Goal: Task Accomplishment & Management: Use online tool/utility

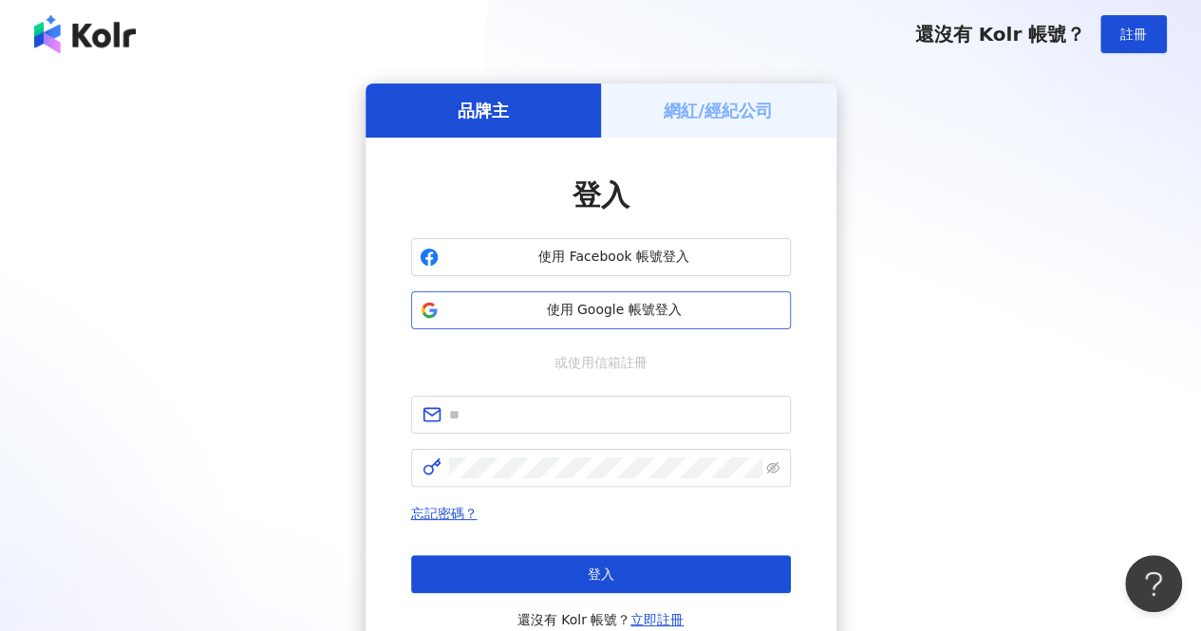
click at [679, 301] on span "使用 Google 帳號登入" at bounding box center [614, 310] width 336 height 19
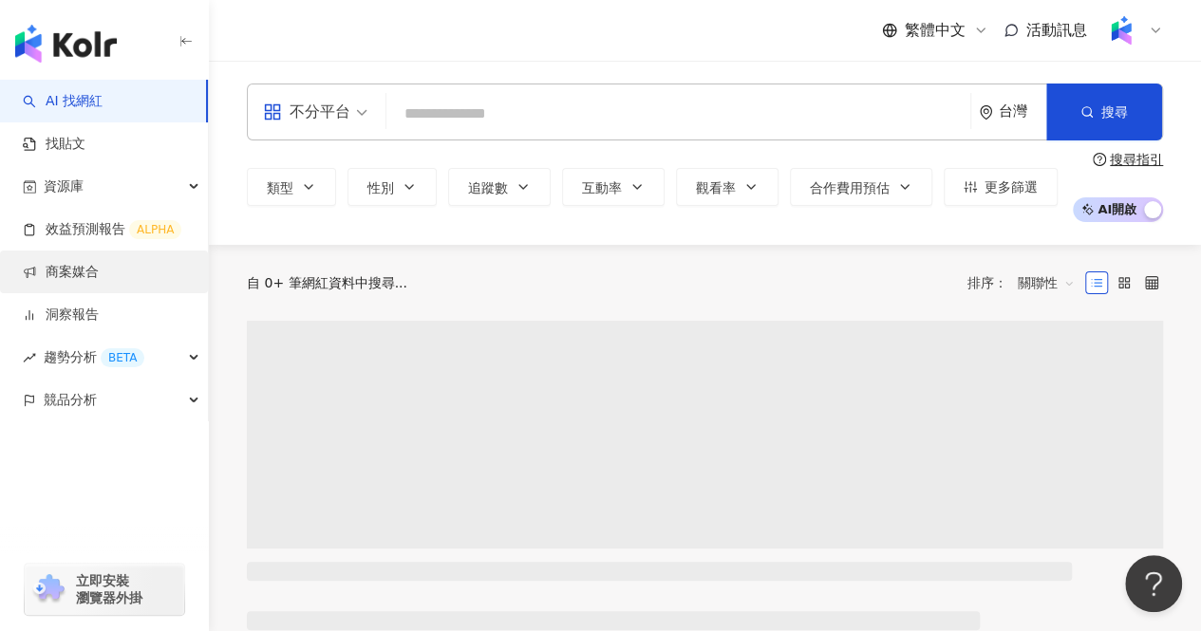
click at [93, 269] on link "商案媒合" at bounding box center [61, 272] width 76 height 19
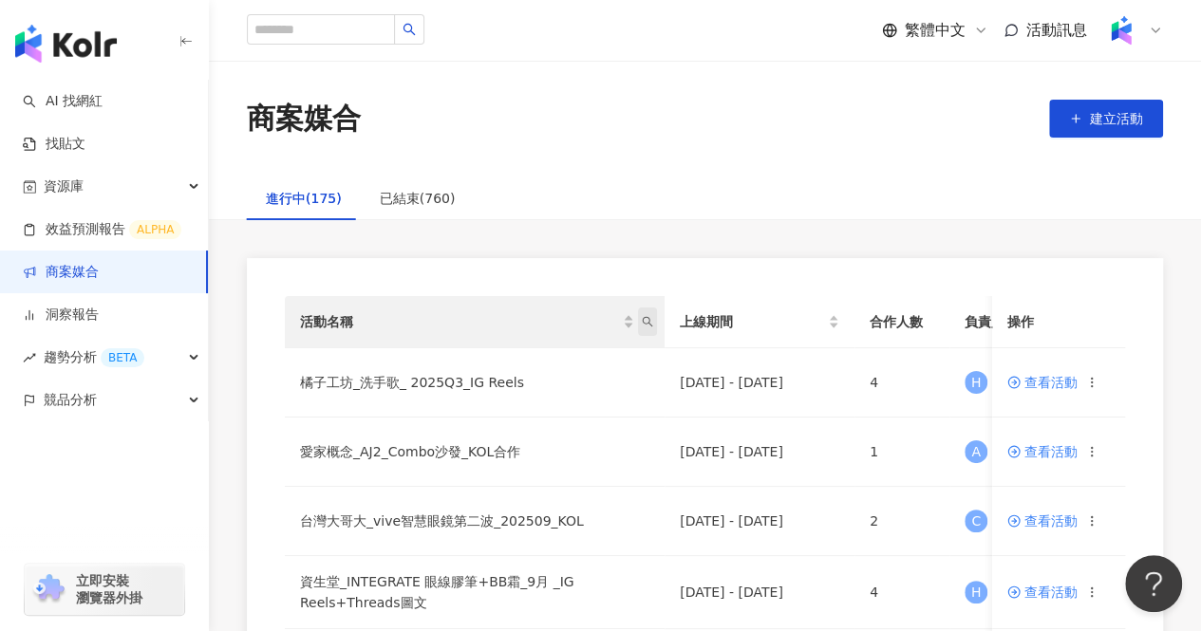
click at [646, 321] on icon "search" at bounding box center [647, 321] width 11 height 11
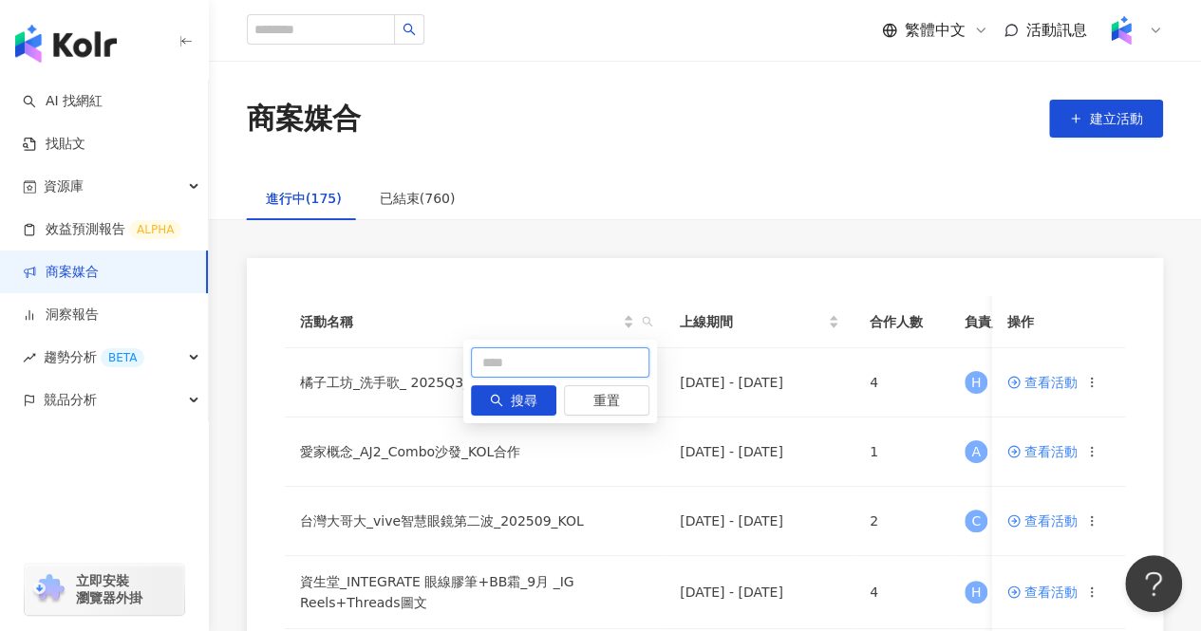
click at [579, 362] on input "text" at bounding box center [560, 362] width 178 height 30
type input "***"
click at [494, 405] on icon "search" at bounding box center [496, 400] width 13 height 13
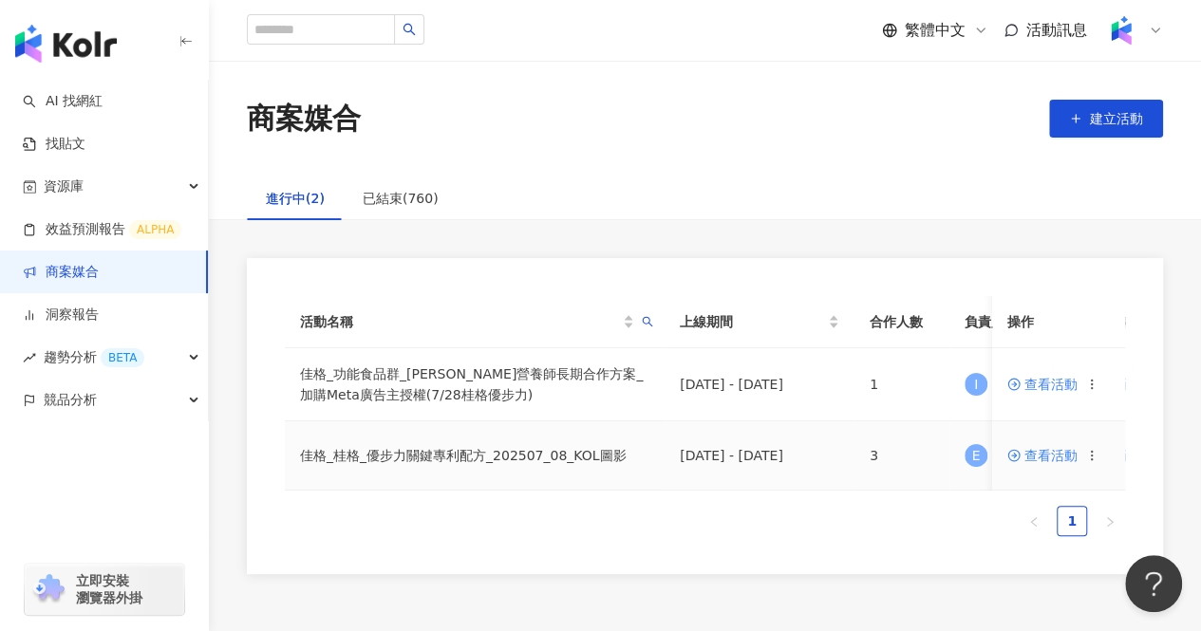
click at [1027, 456] on span "查看活動" at bounding box center [1042, 455] width 70 height 13
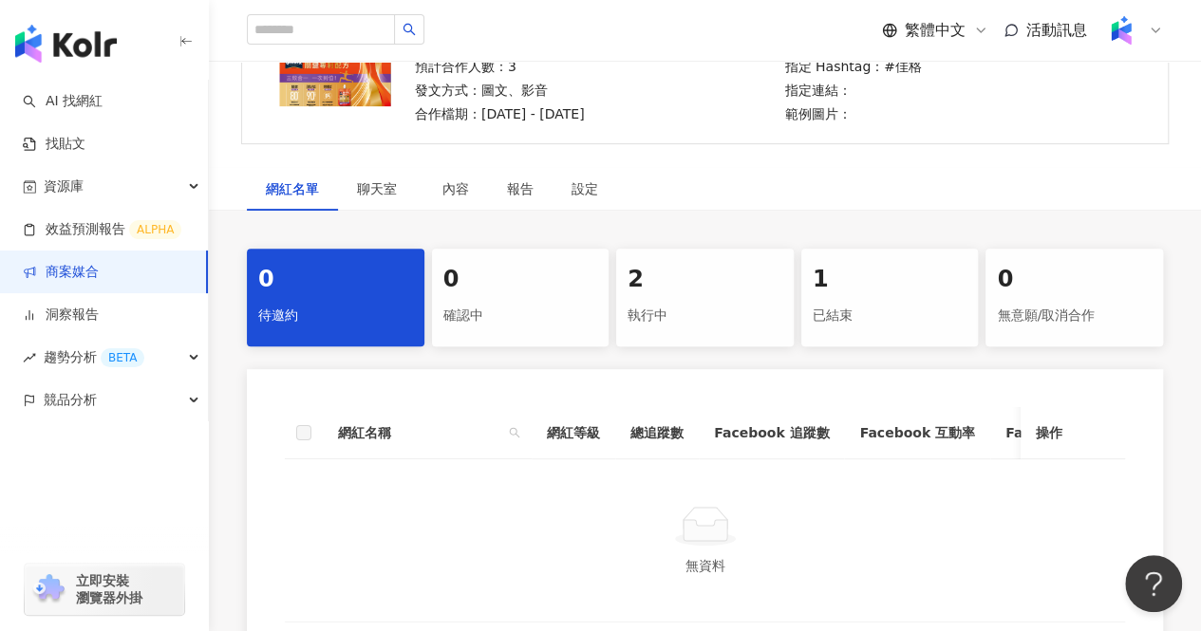
scroll to position [285, 0]
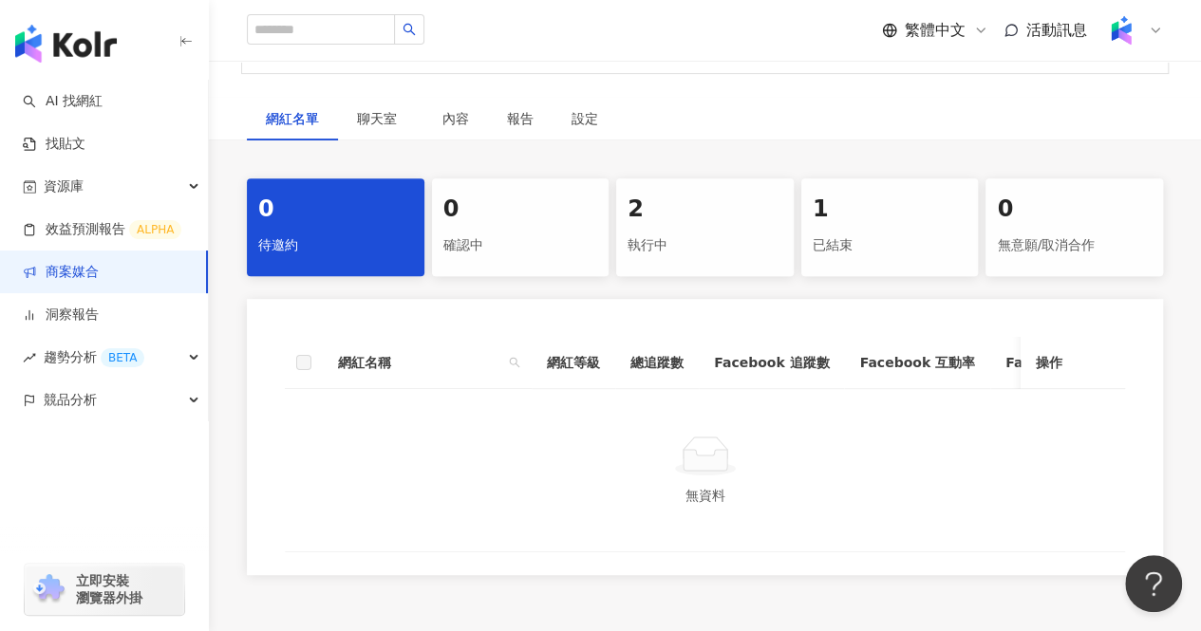
click at [717, 257] on div "執行中" at bounding box center [704, 246] width 155 height 32
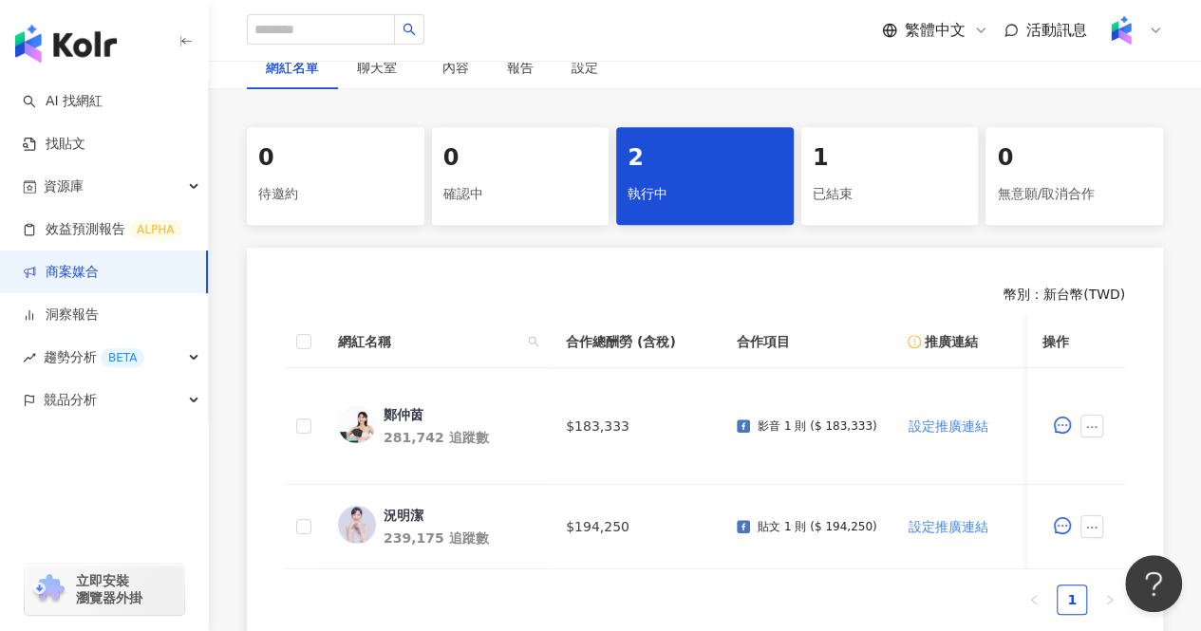
scroll to position [380, 0]
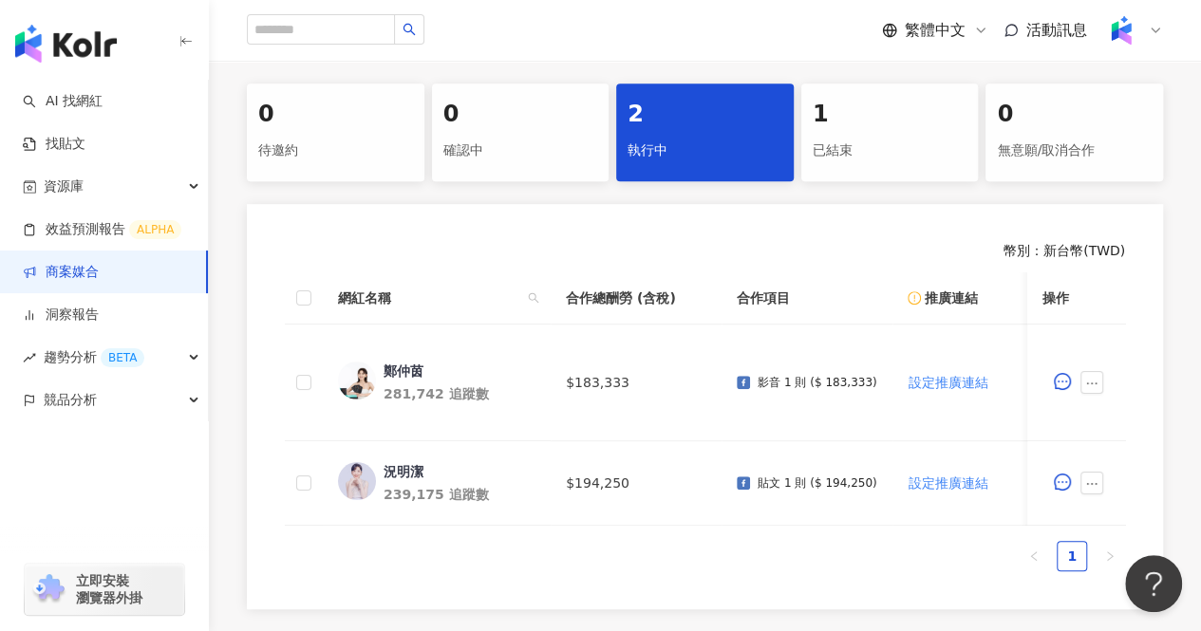
click at [848, 107] on div "1" at bounding box center [890, 115] width 155 height 32
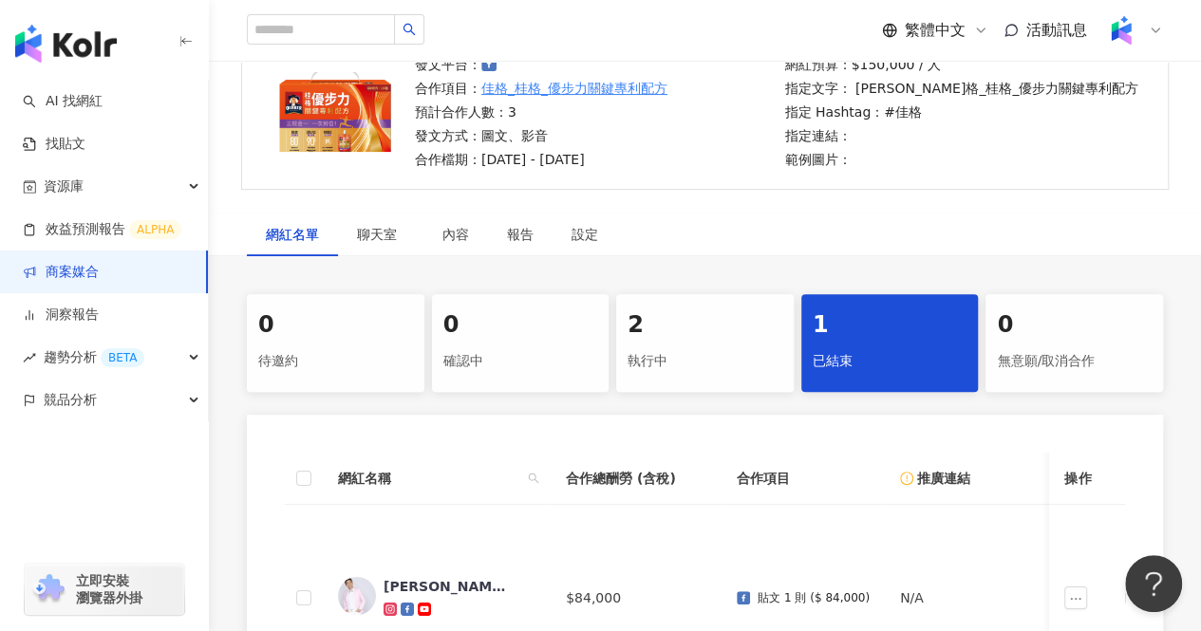
scroll to position [95, 0]
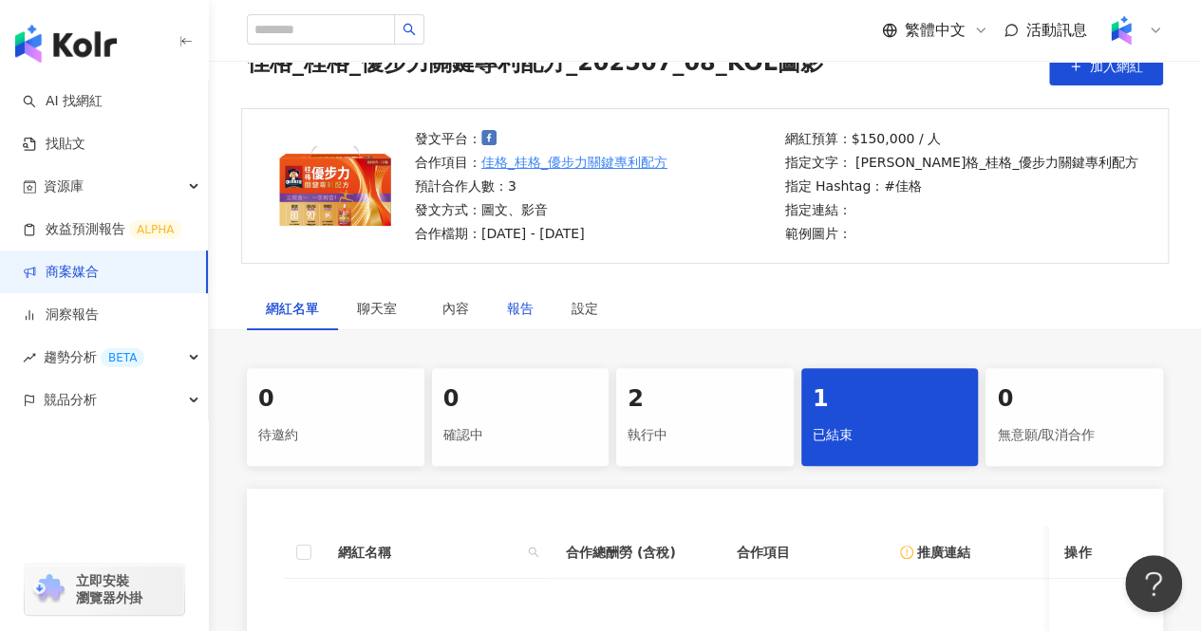
click at [530, 312] on div "報告" at bounding box center [520, 308] width 27 height 21
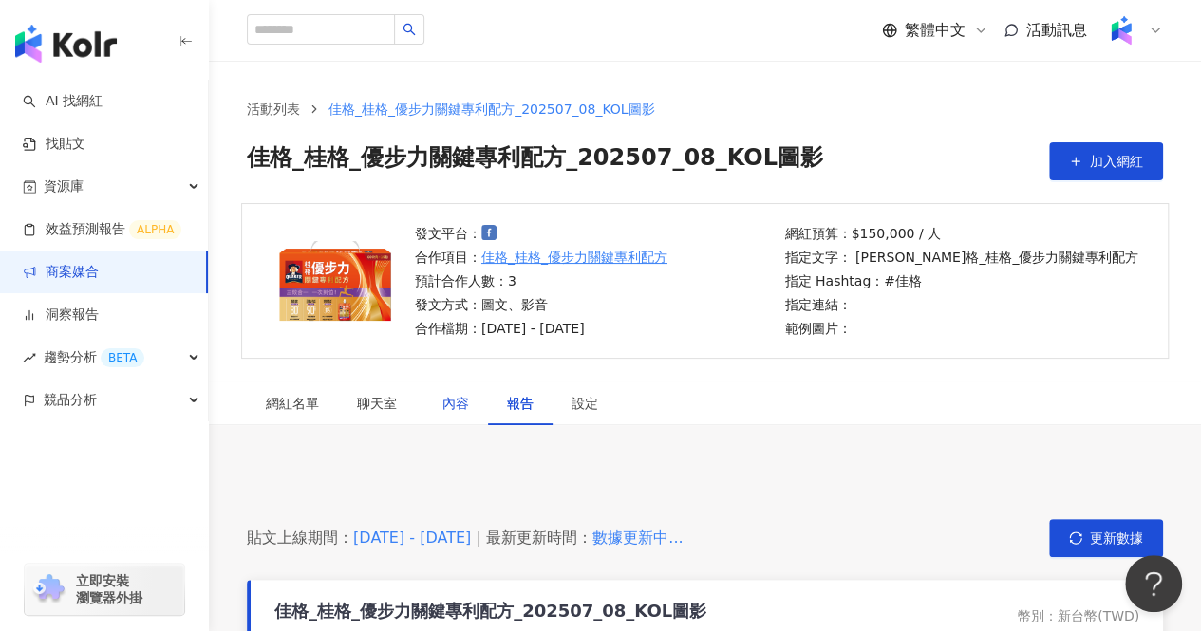
click at [443, 412] on div "內容" at bounding box center [455, 403] width 27 height 21
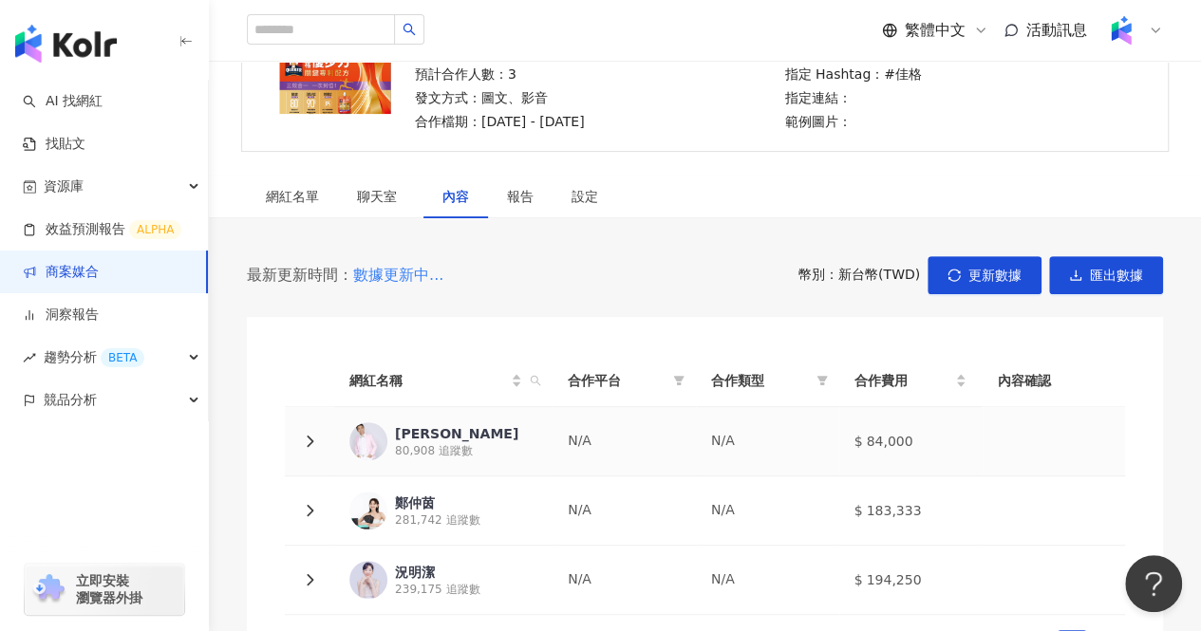
scroll to position [190, 0]
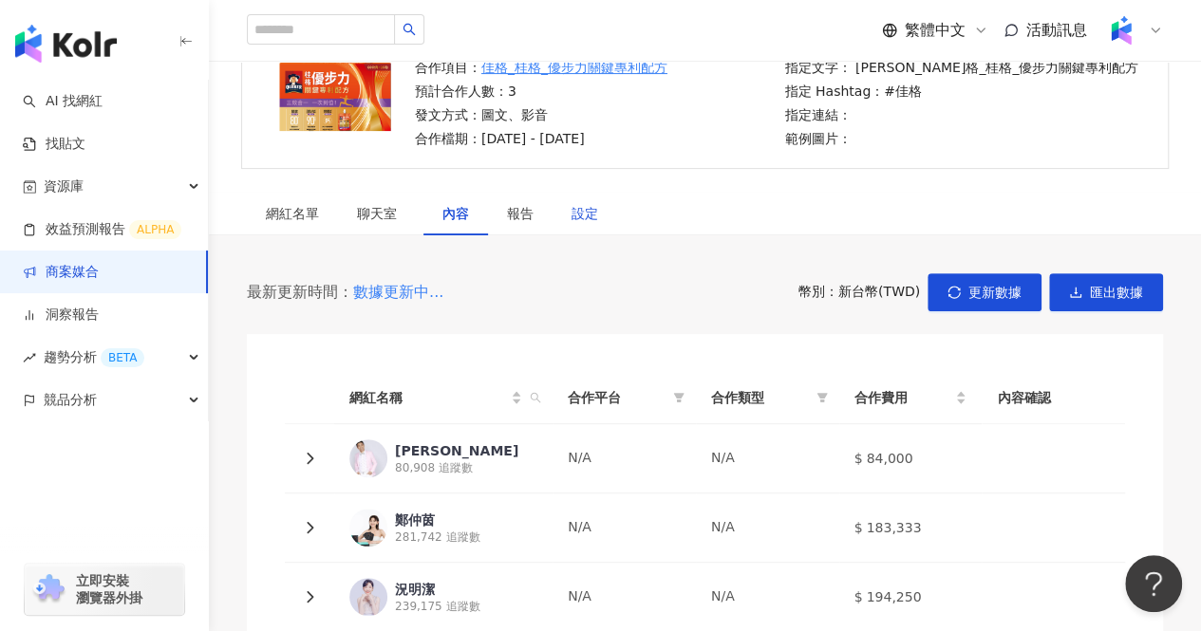
click at [581, 212] on div "設定" at bounding box center [584, 213] width 27 height 21
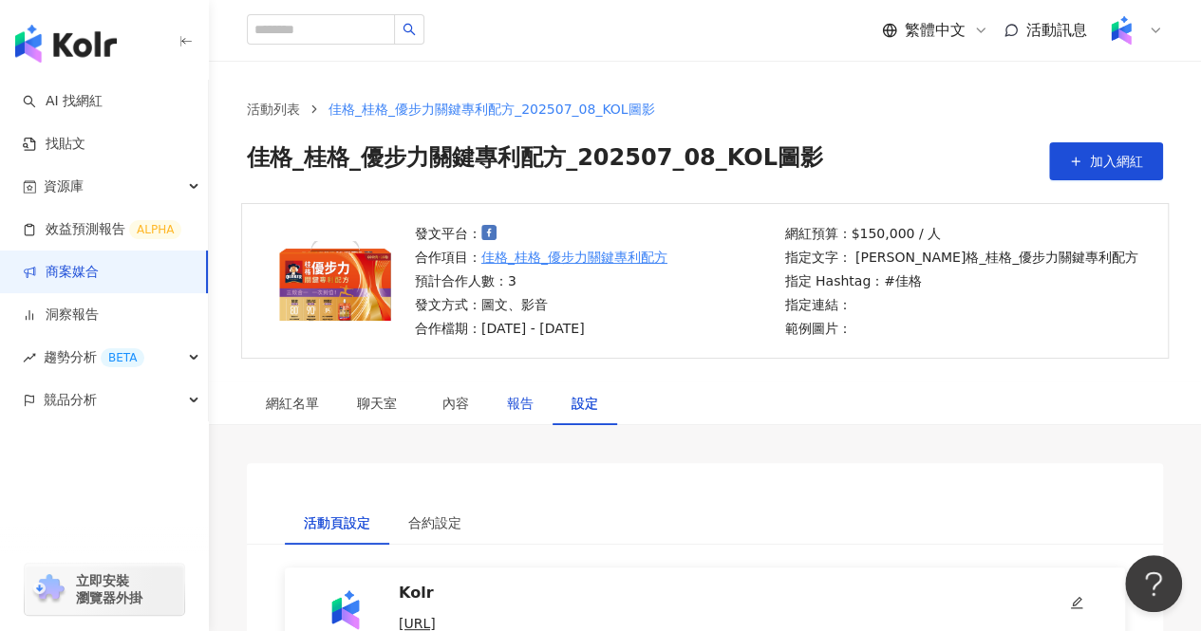
click at [530, 403] on div "報告" at bounding box center [520, 403] width 27 height 21
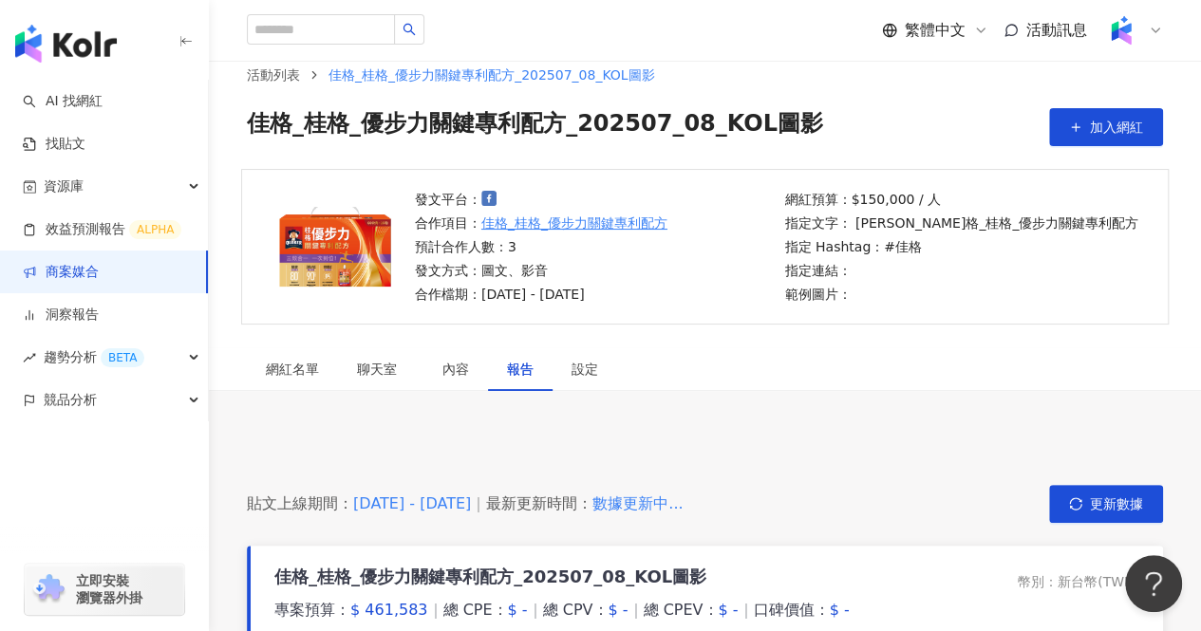
scroll to position [190, 0]
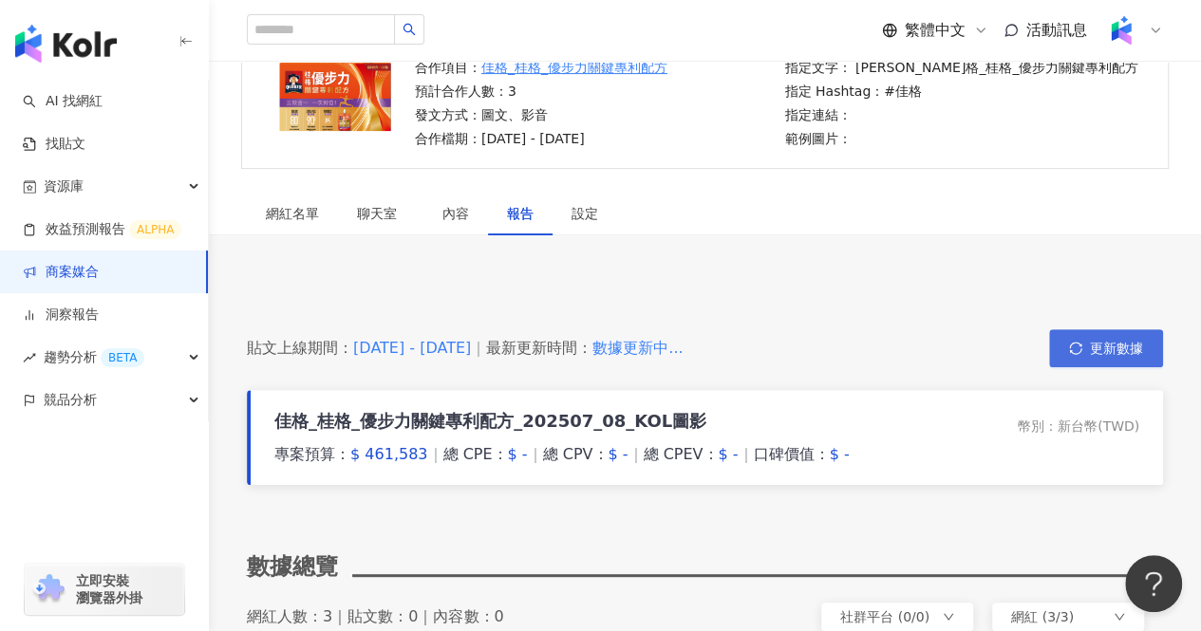
click at [1084, 329] on button "更新數據" at bounding box center [1106, 348] width 114 height 38
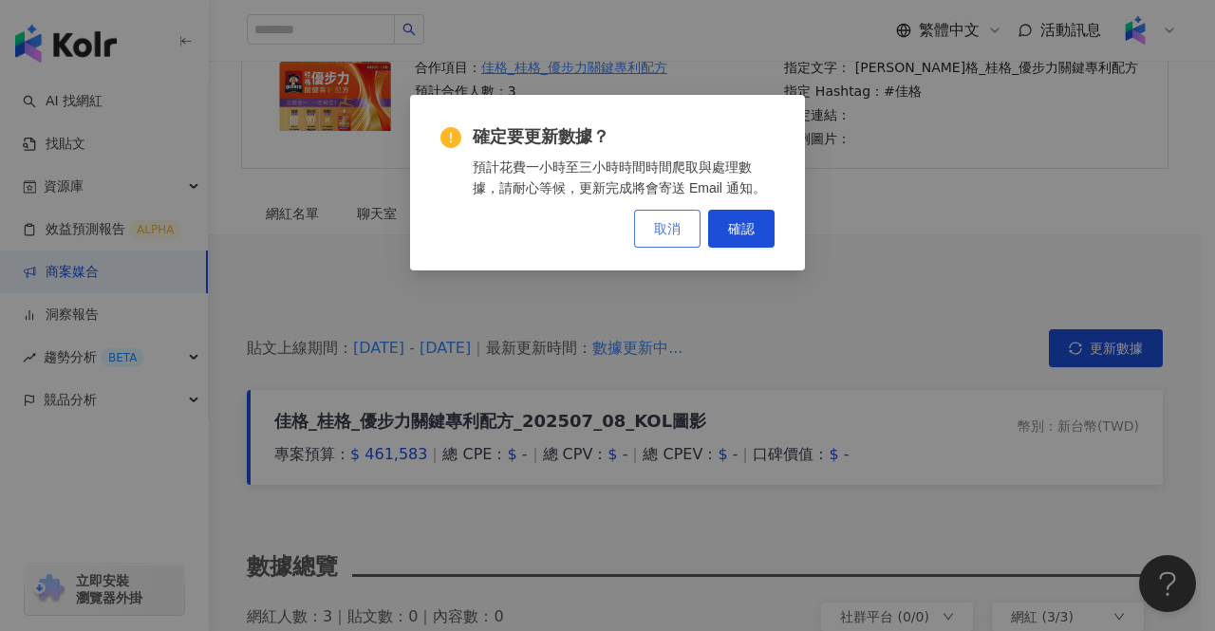
click at [655, 221] on span "取消" at bounding box center [667, 228] width 27 height 15
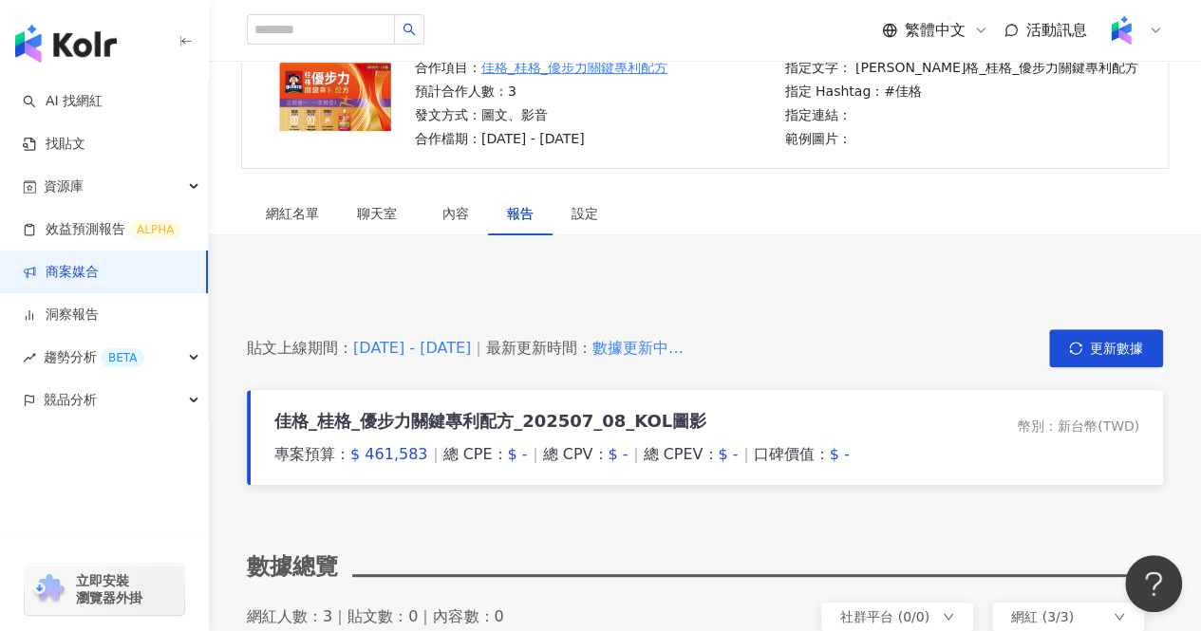
drag, startPoint x: 638, startPoint y: 355, endPoint x: 653, endPoint y: 355, distance: 15.2
click at [640, 355] on div "數據更新中..." at bounding box center [637, 348] width 90 height 21
click at [653, 355] on div "數據更新中..." at bounding box center [637, 348] width 90 height 21
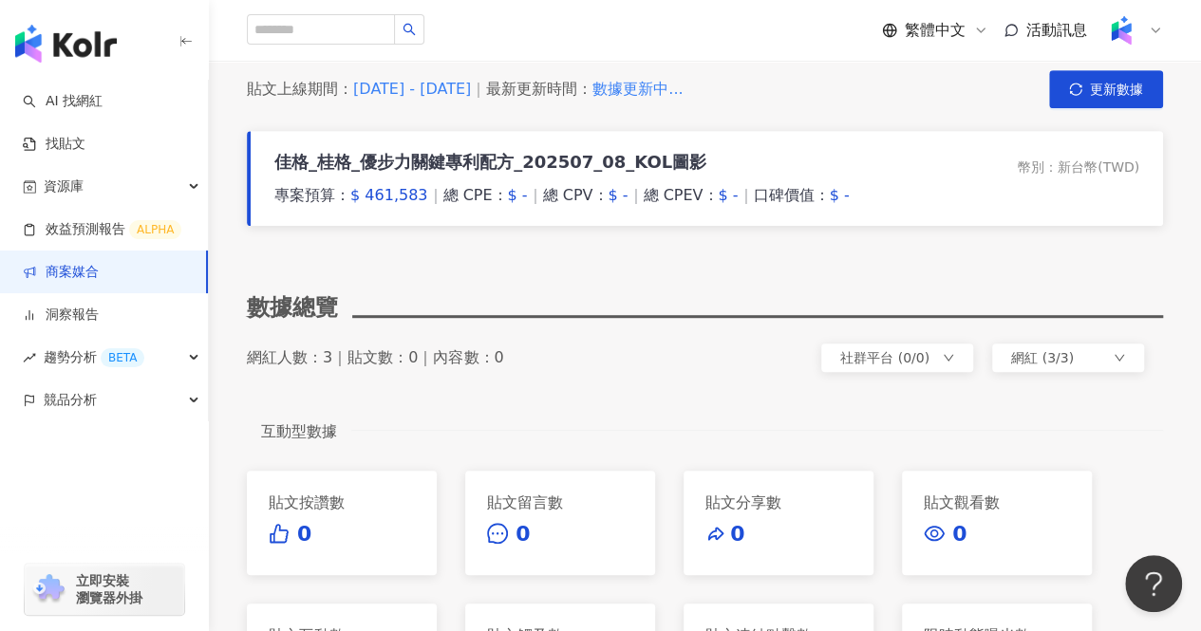
scroll to position [177, 0]
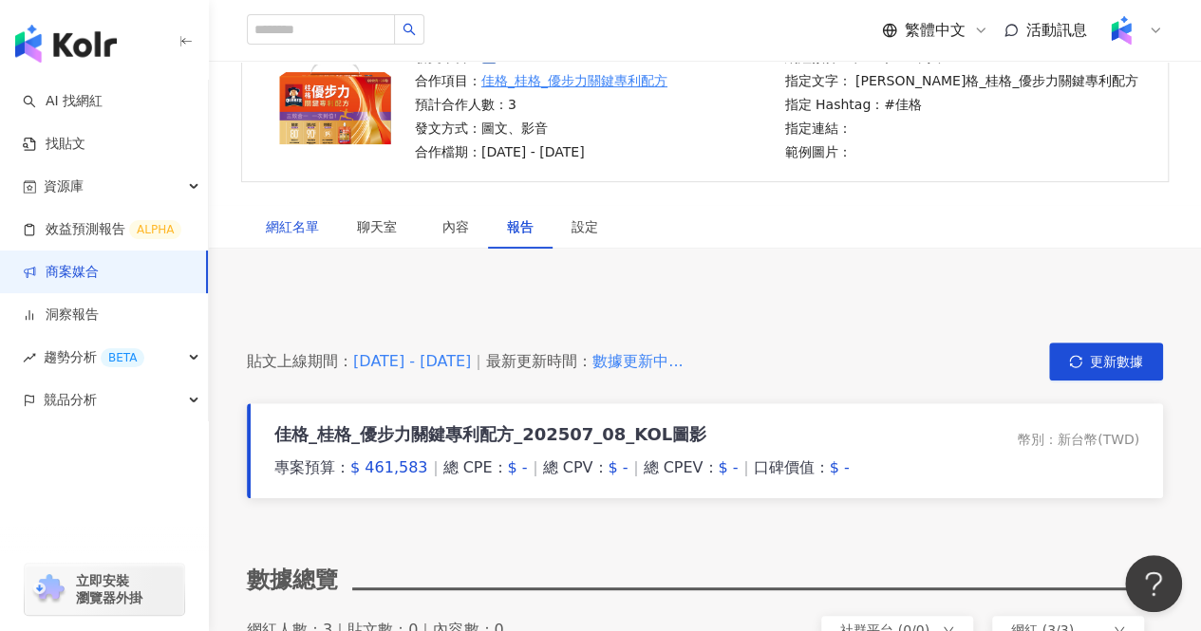
click at [292, 221] on div "網紅名單" at bounding box center [292, 226] width 53 height 21
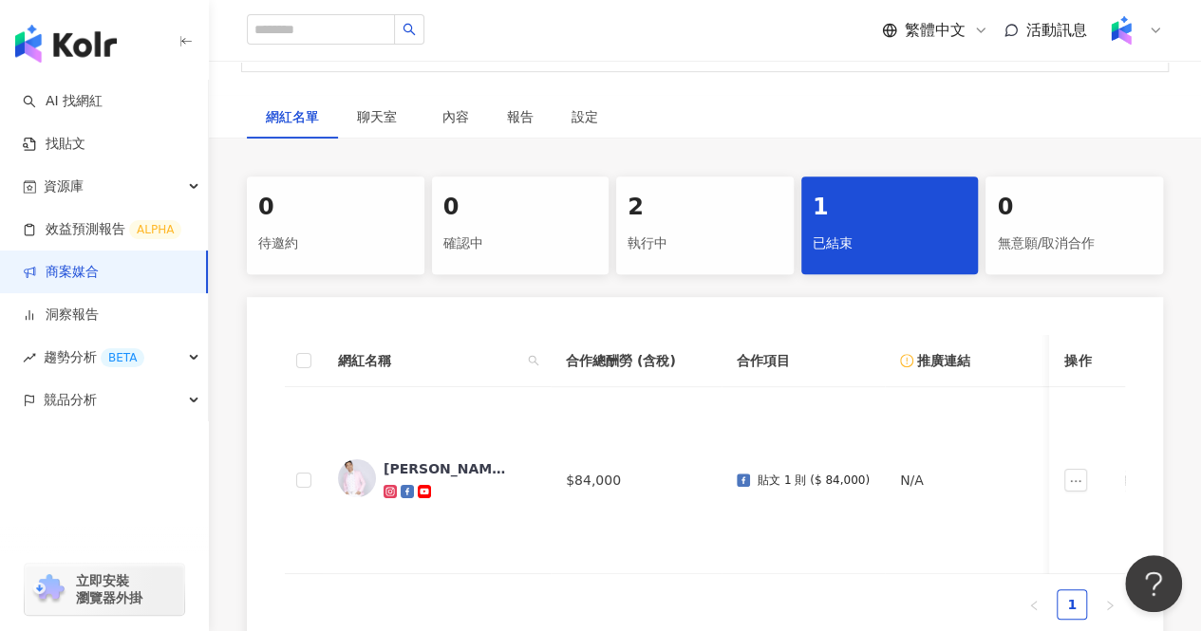
scroll to position [366, 0]
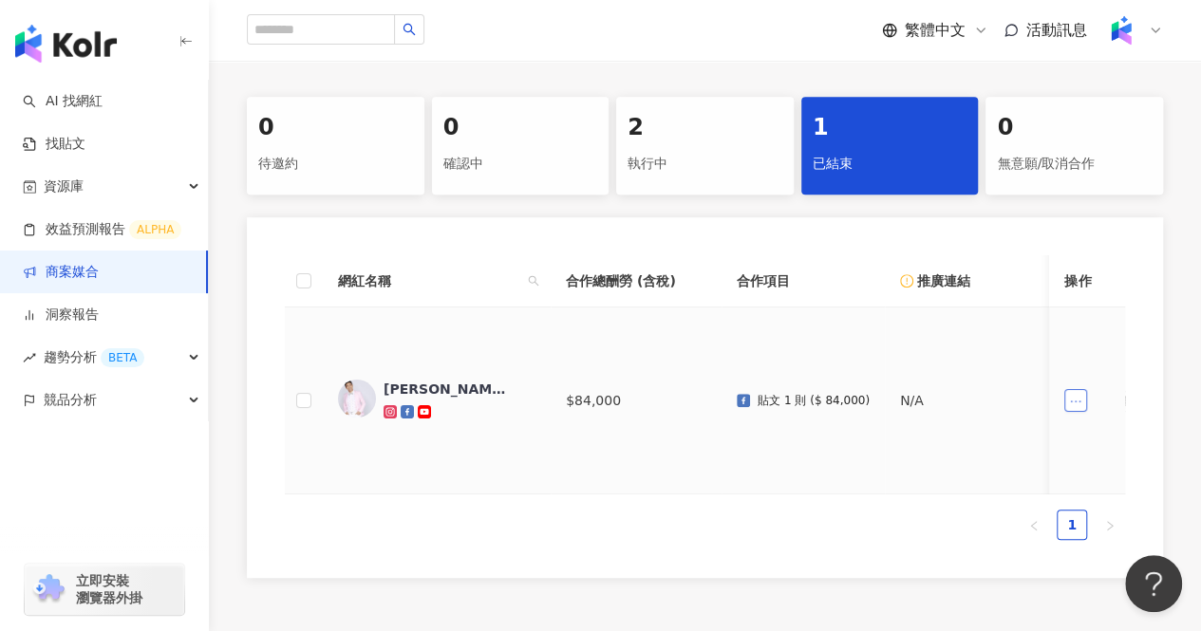
click at [1080, 410] on button "button" at bounding box center [1075, 400] width 23 height 23
click at [1078, 404] on icon "ellipsis" at bounding box center [1075, 401] width 13 height 13
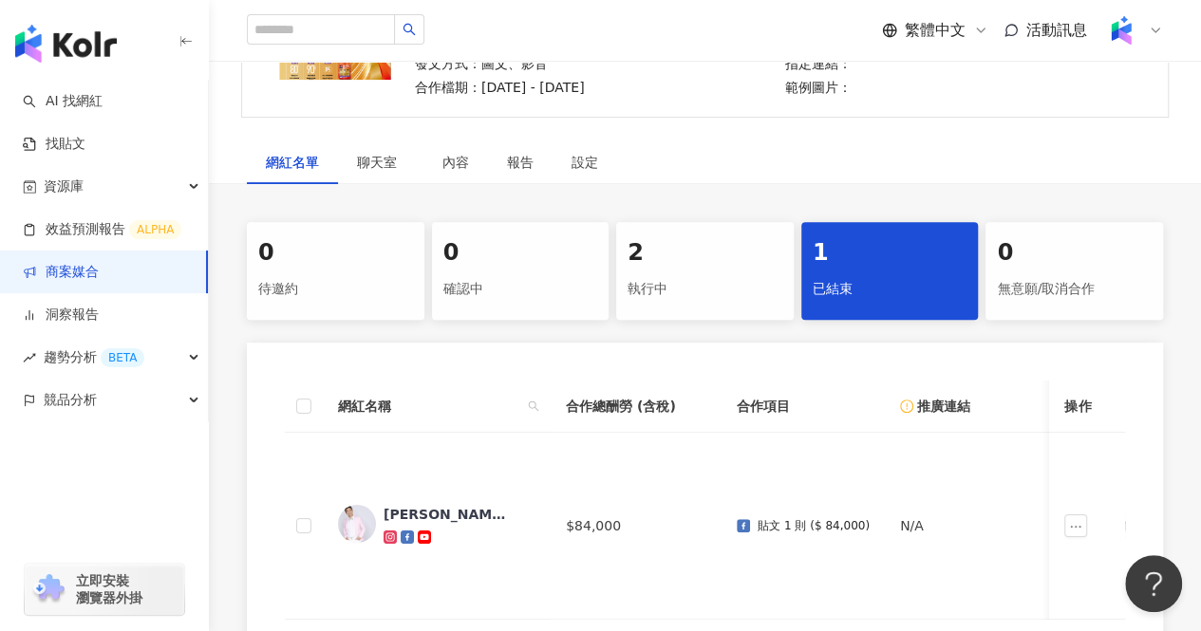
scroll to position [177, 0]
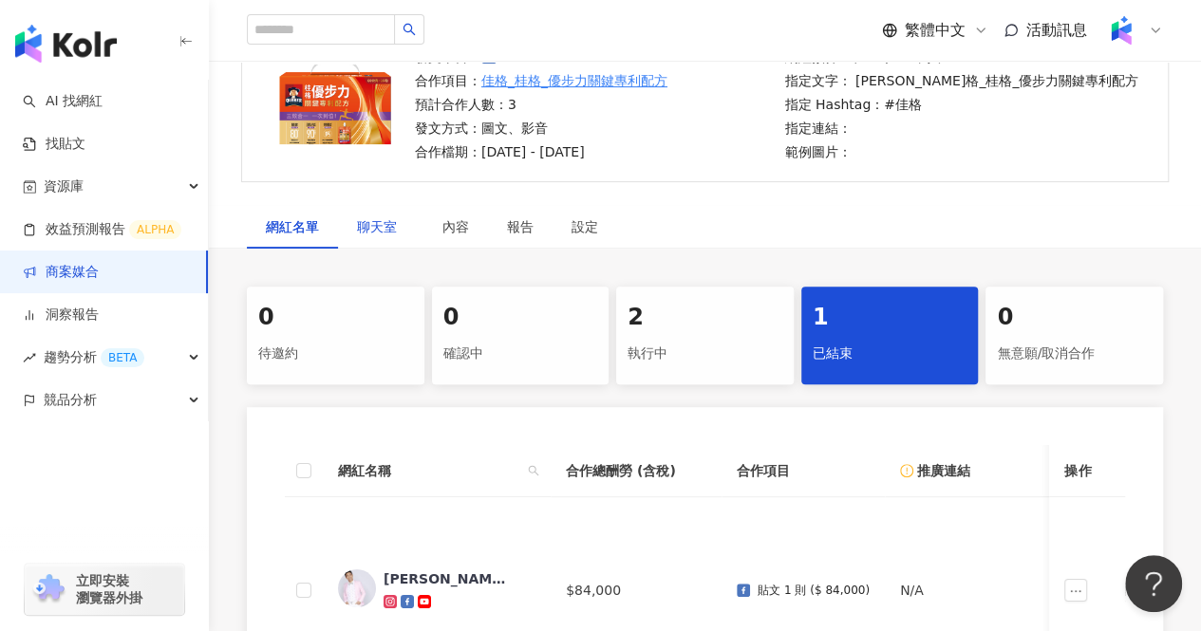
click at [387, 220] on span "聊天室" at bounding box center [380, 226] width 47 height 13
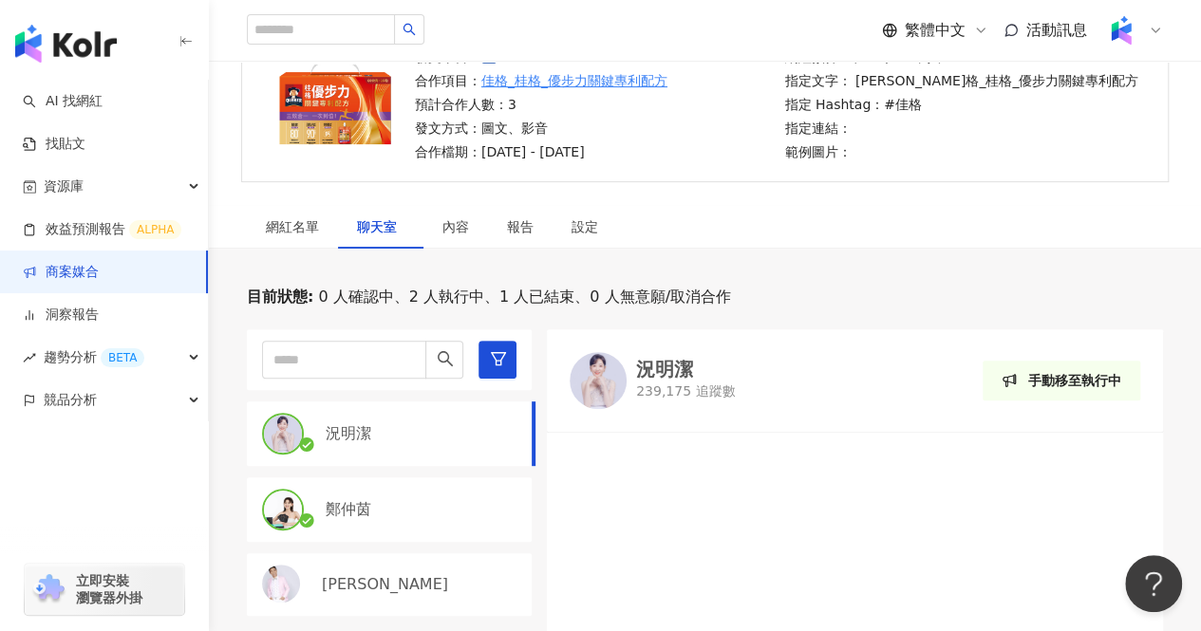
scroll to position [271, 0]
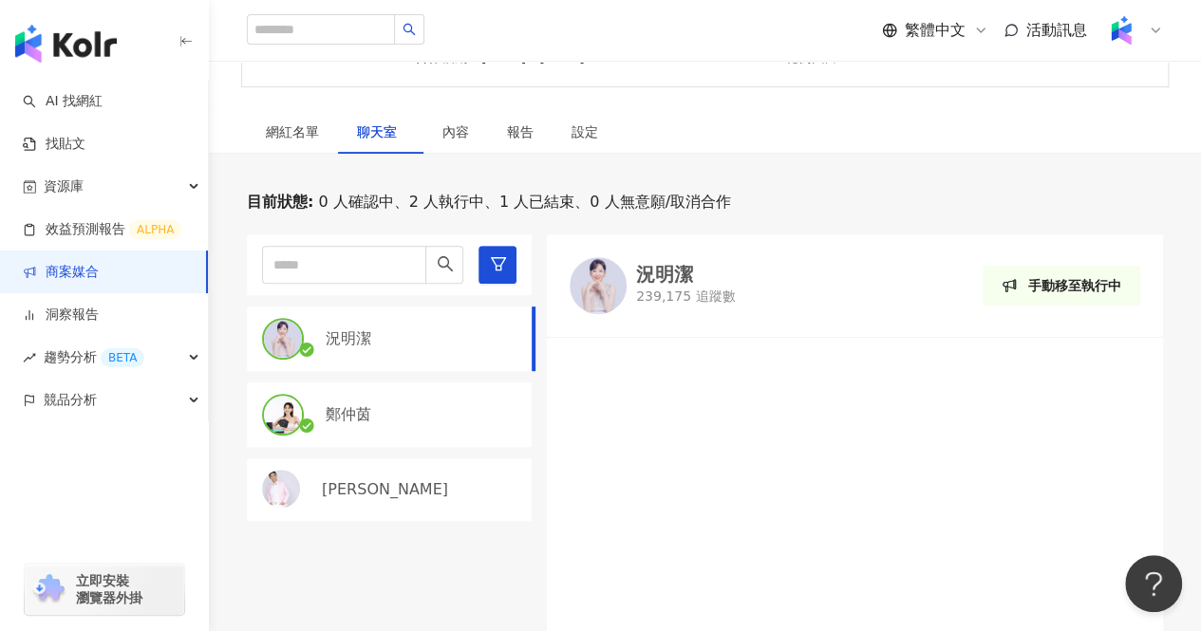
click at [453, 199] on span "0 人確認中、2 人執行中、1 人已結束、0 人無意願/取消合作" at bounding box center [521, 202] width 417 height 21
click at [464, 148] on div "內容" at bounding box center [455, 132] width 65 height 44
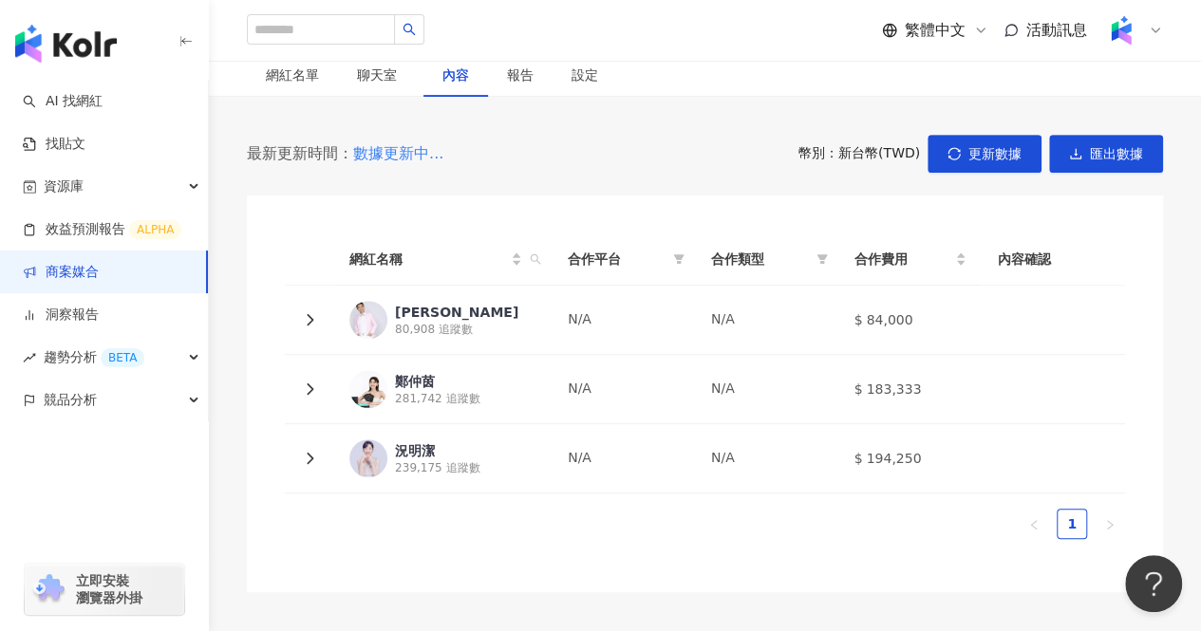
scroll to position [366, 0]
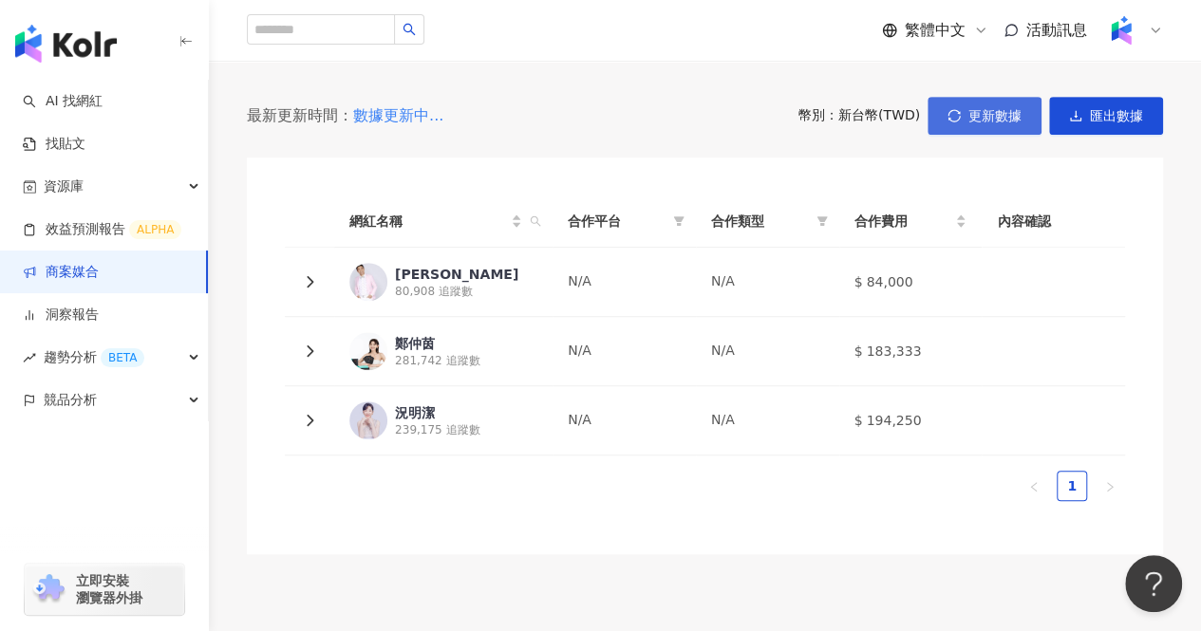
click at [980, 133] on button "更新數據" at bounding box center [984, 116] width 114 height 38
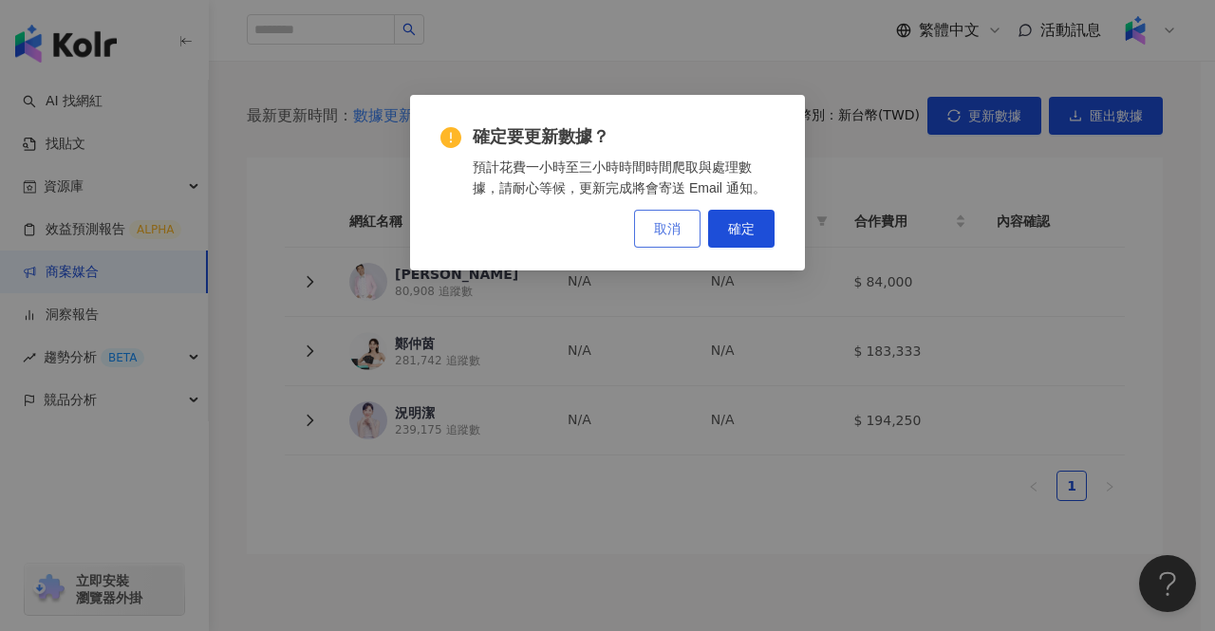
click at [649, 231] on button "取消" at bounding box center [667, 229] width 66 height 38
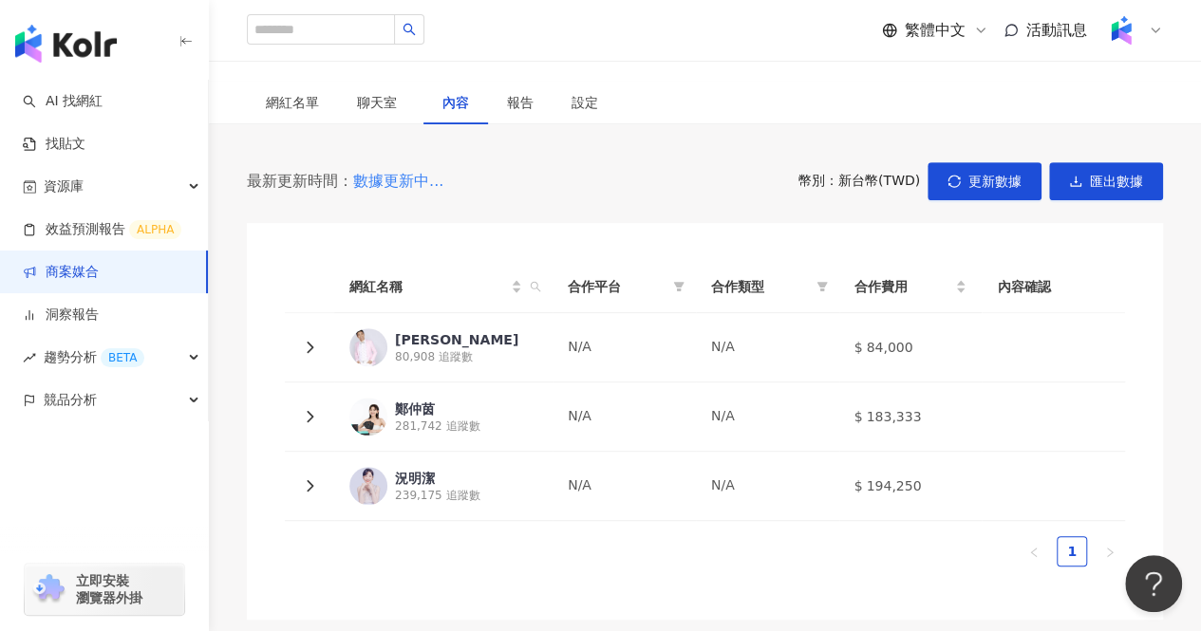
scroll to position [271, 0]
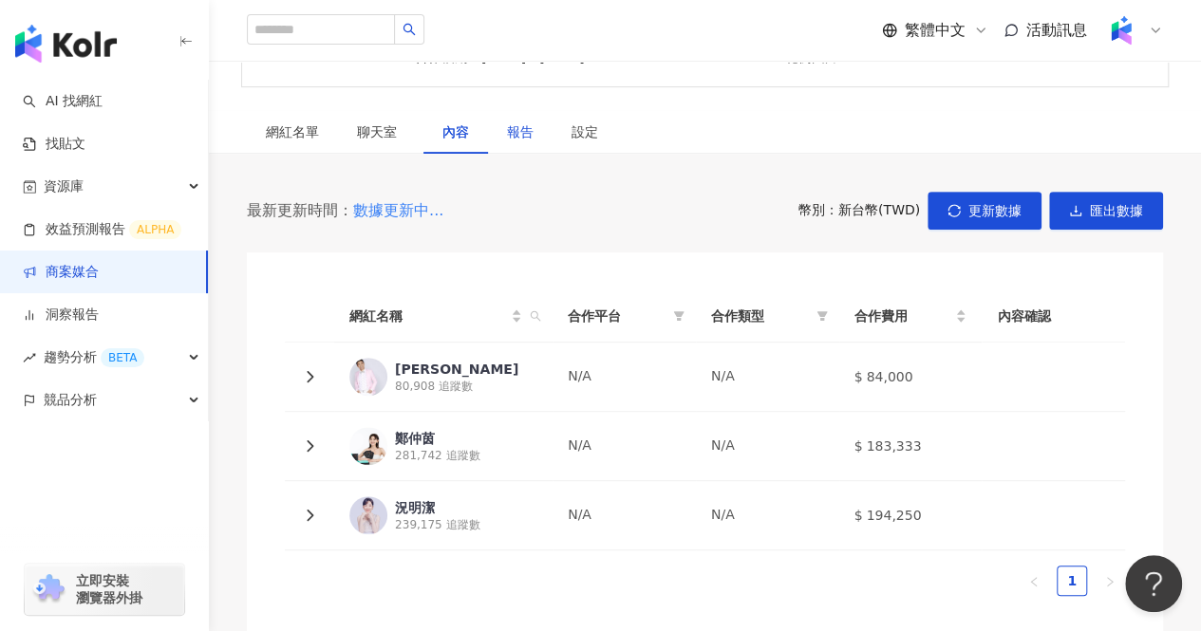
click at [525, 139] on div "報告" at bounding box center [520, 132] width 27 height 21
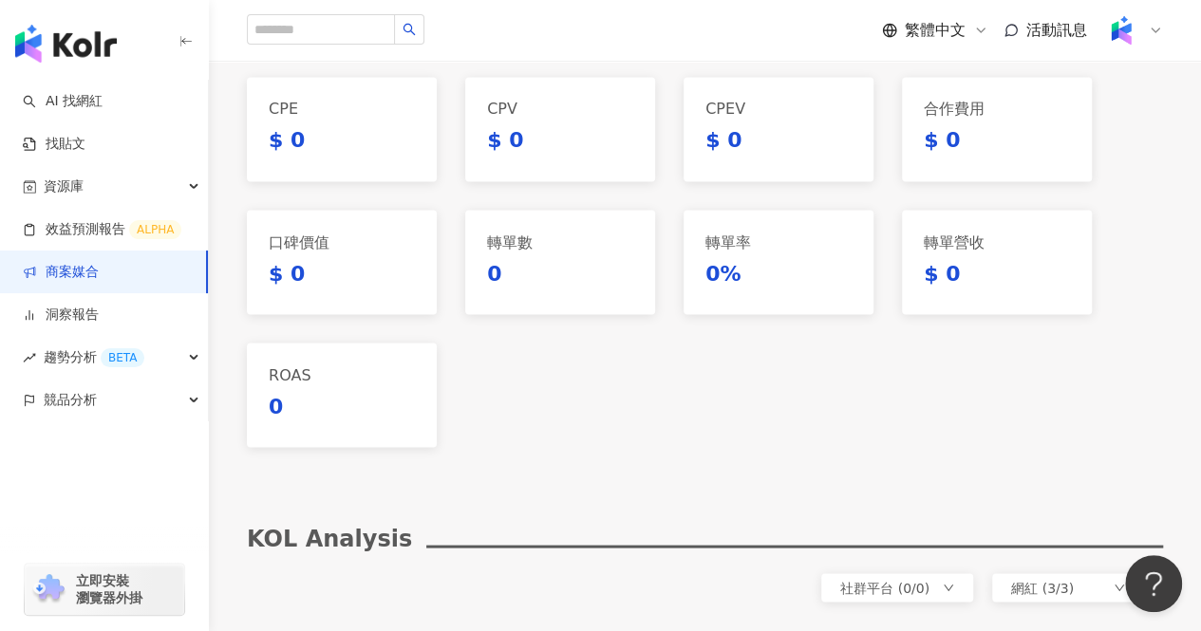
scroll to position [1600, 0]
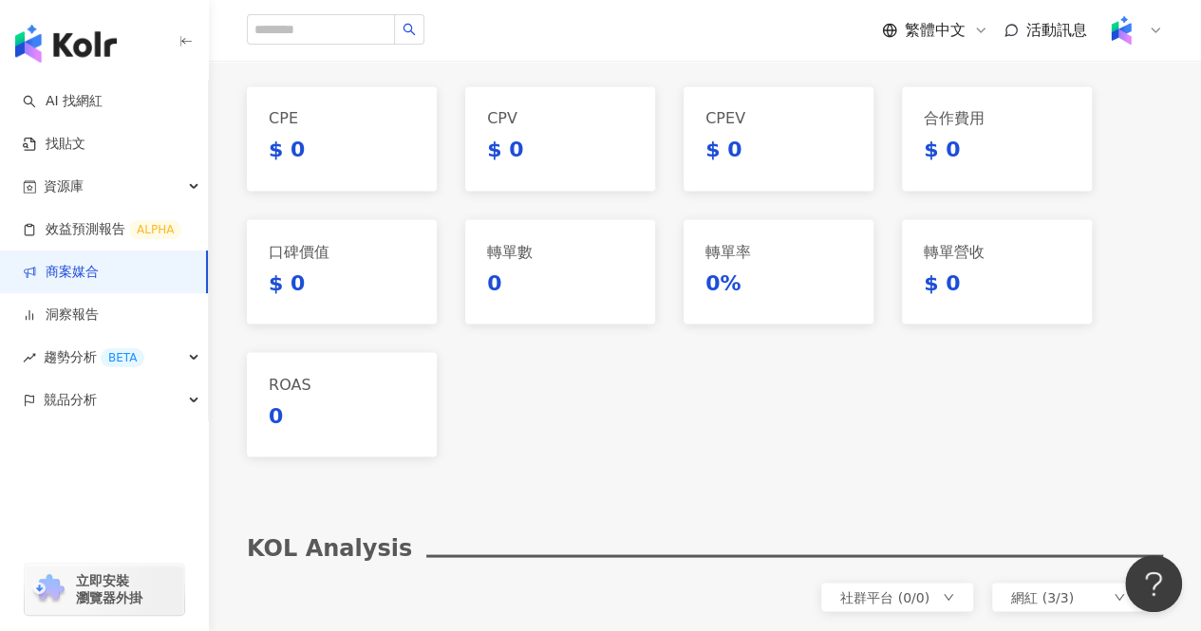
click at [398, 225] on div "口碑價值 $ 0" at bounding box center [342, 271] width 190 height 104
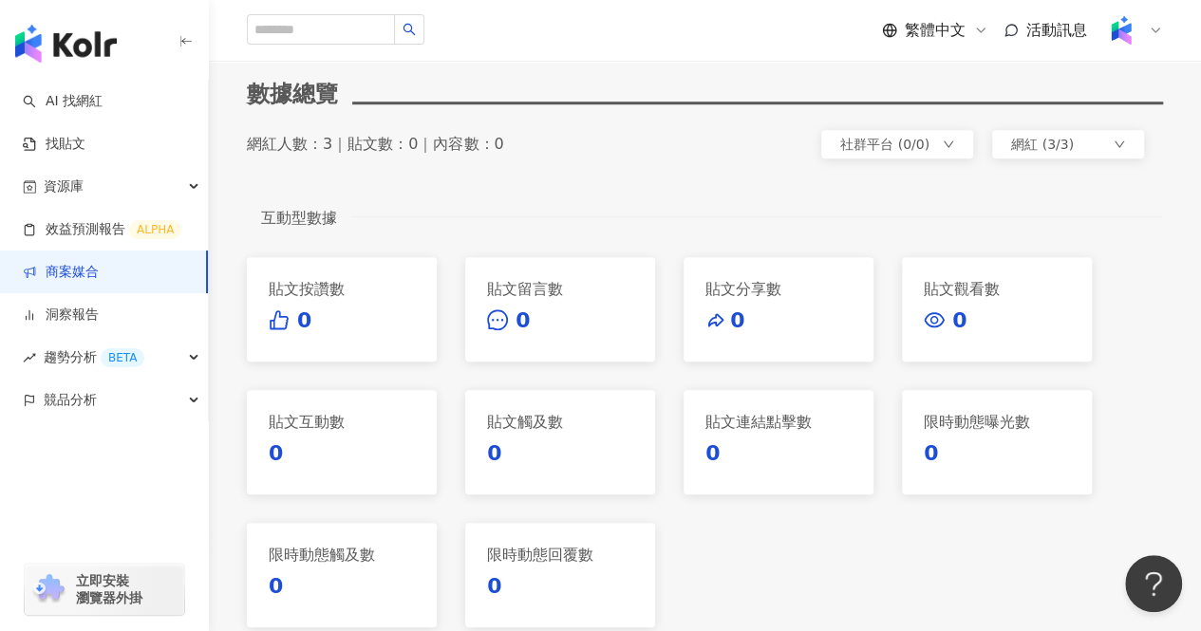
scroll to position [556, 0]
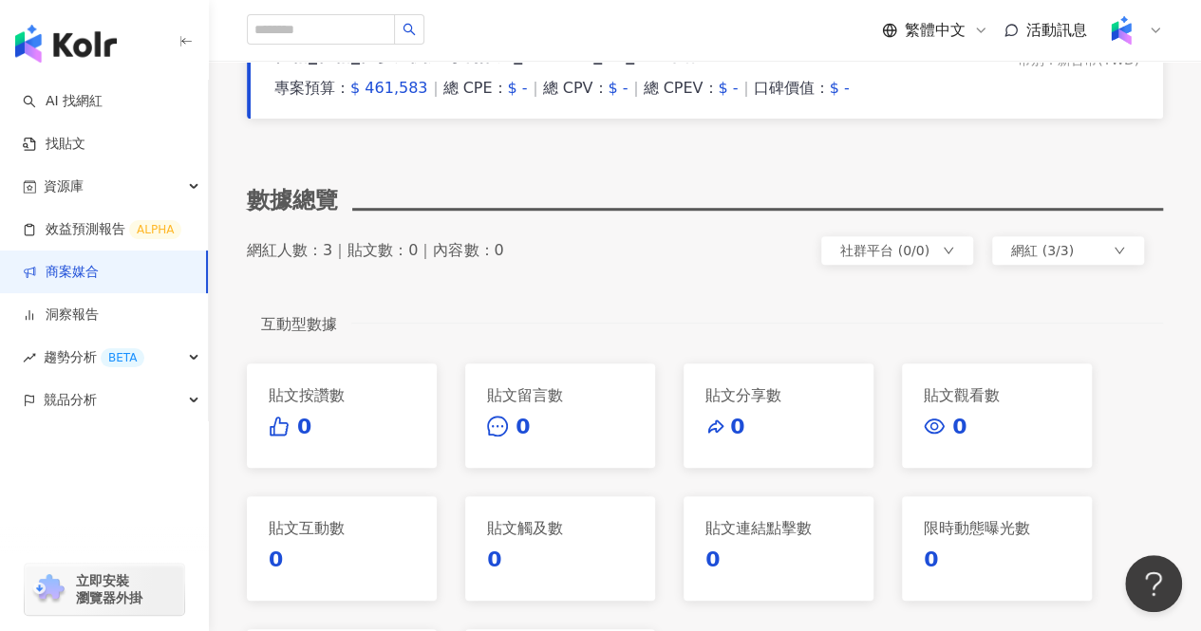
click at [886, 247] on span "社群平台 (0/0)" at bounding box center [884, 250] width 89 height 15
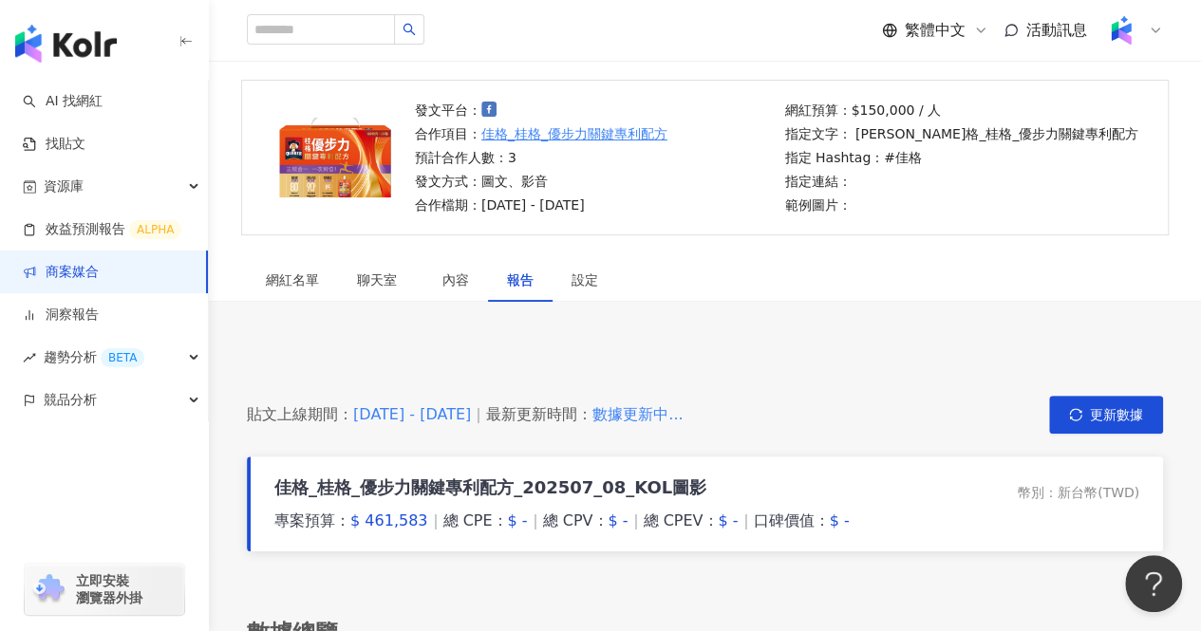
scroll to position [82, 0]
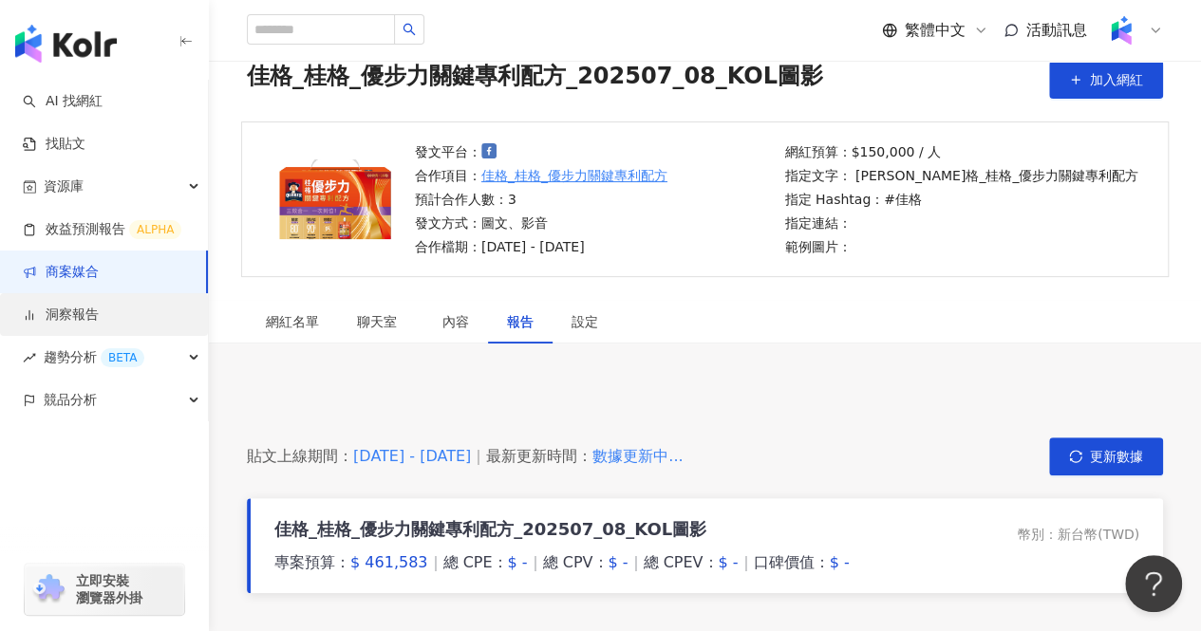
click at [99, 325] on link "洞察報告" at bounding box center [61, 315] width 76 height 19
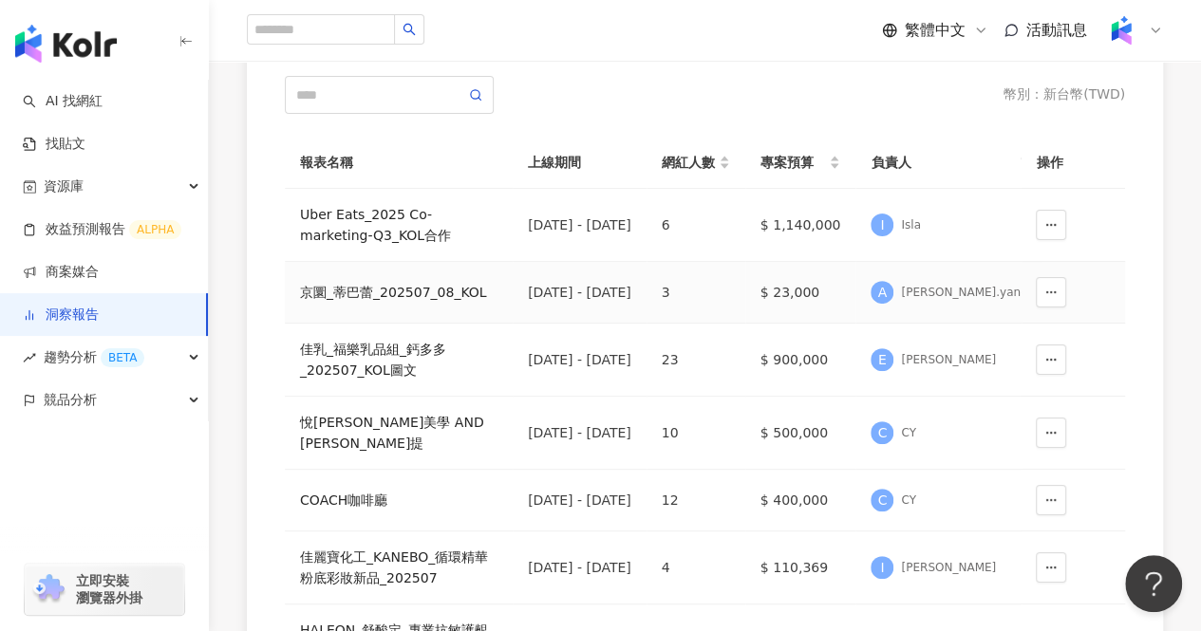
scroll to position [95, 0]
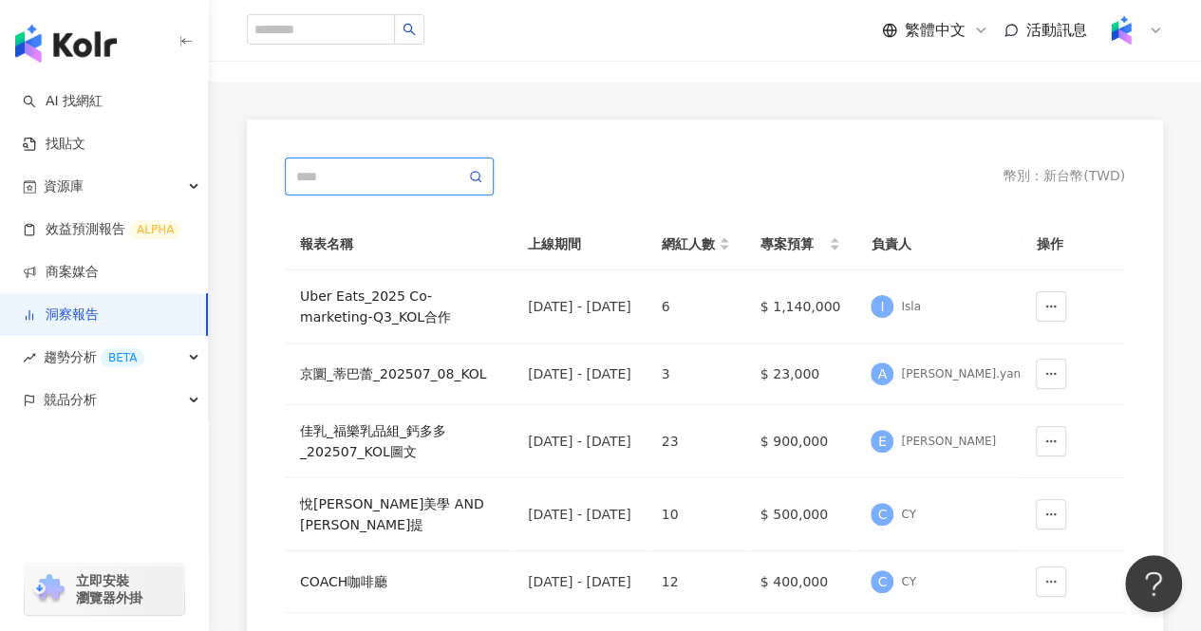
click at [343, 178] on input "text" at bounding box center [380, 176] width 169 height 21
type input "***"
click at [471, 172] on icon at bounding box center [475, 176] width 13 height 13
click at [479, 184] on span at bounding box center [475, 176] width 13 height 21
click at [476, 174] on icon at bounding box center [475, 176] width 13 height 13
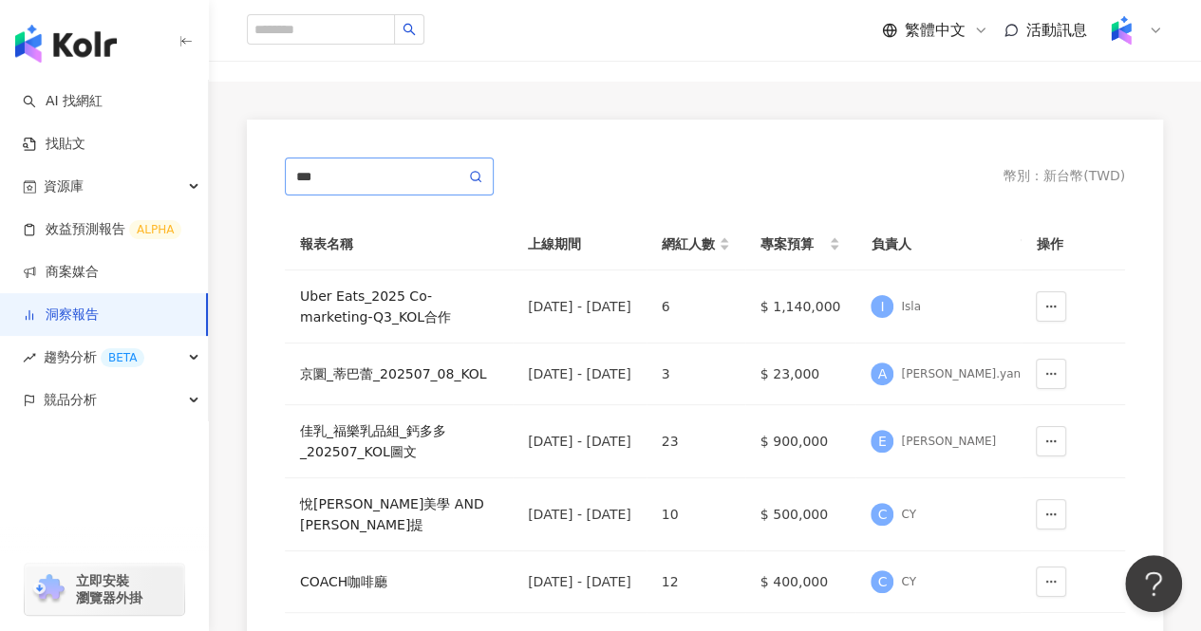
click at [375, 193] on span "***" at bounding box center [389, 177] width 209 height 38
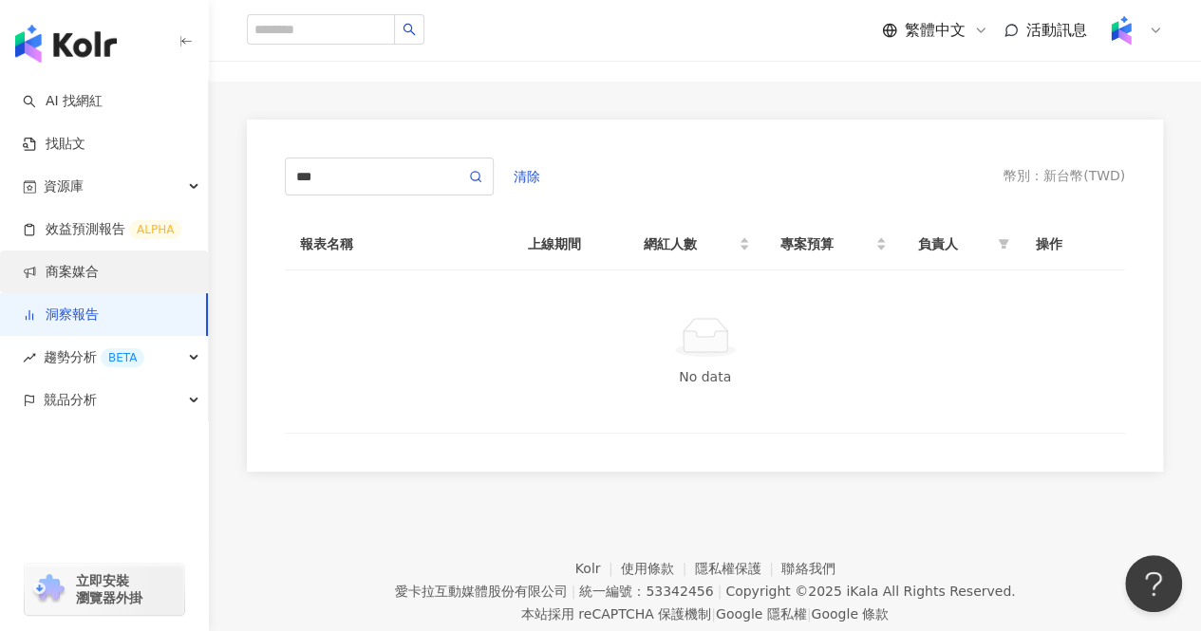
click at [73, 272] on link "商案媒合" at bounding box center [61, 272] width 76 height 19
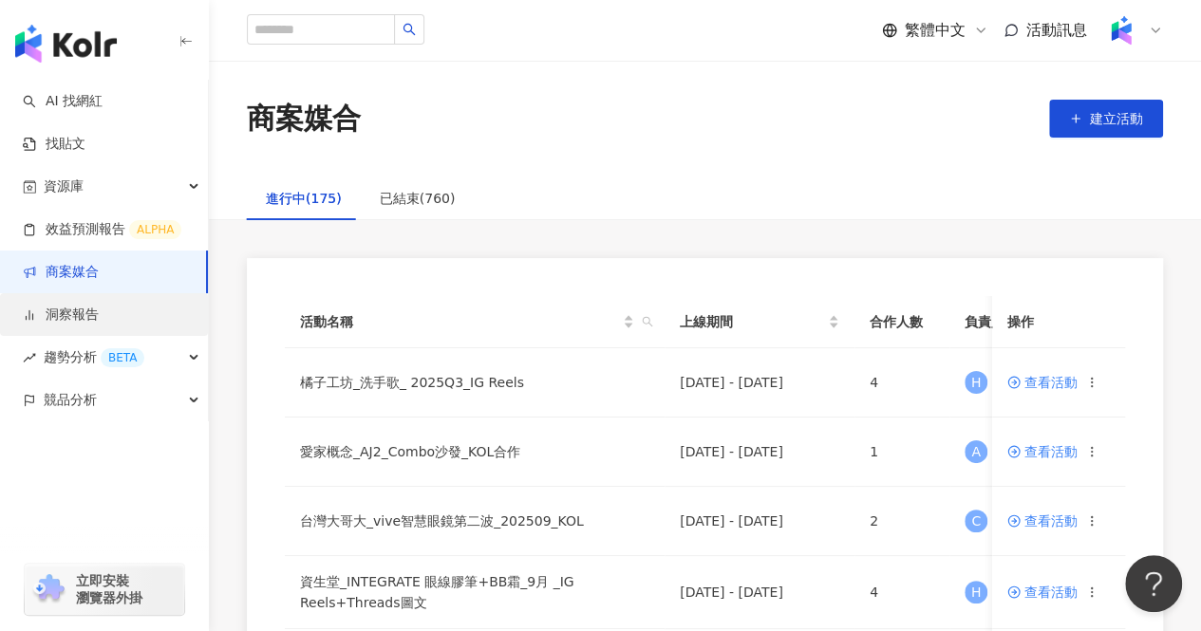
click at [99, 321] on link "洞察報告" at bounding box center [61, 315] width 76 height 19
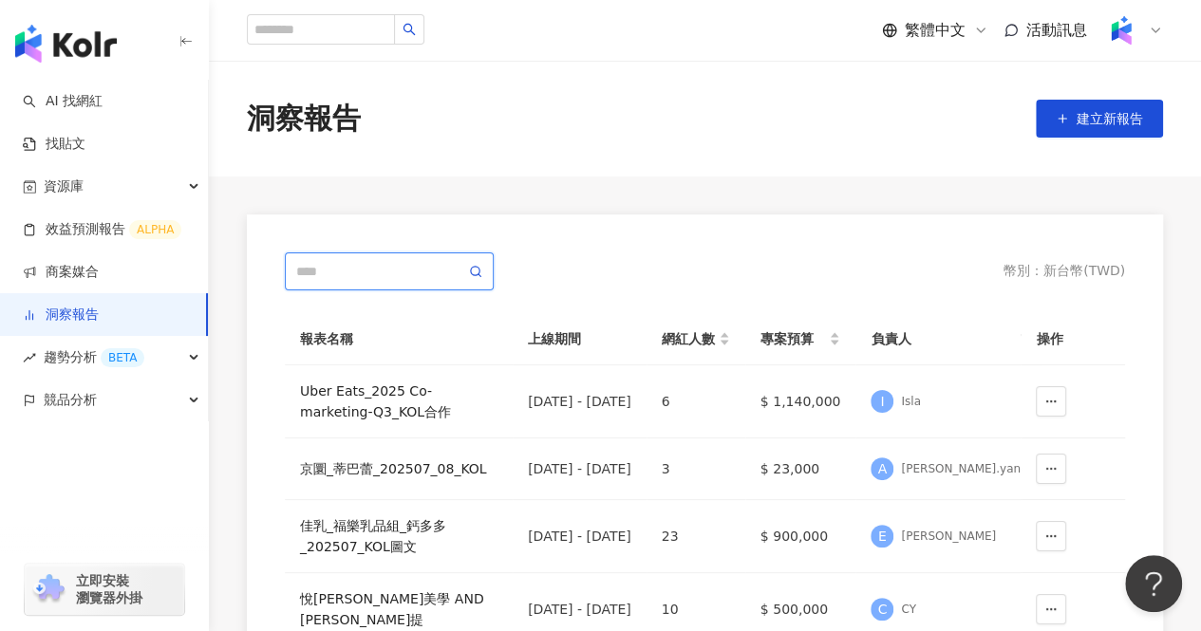
click at [393, 275] on input "text" at bounding box center [380, 271] width 169 height 21
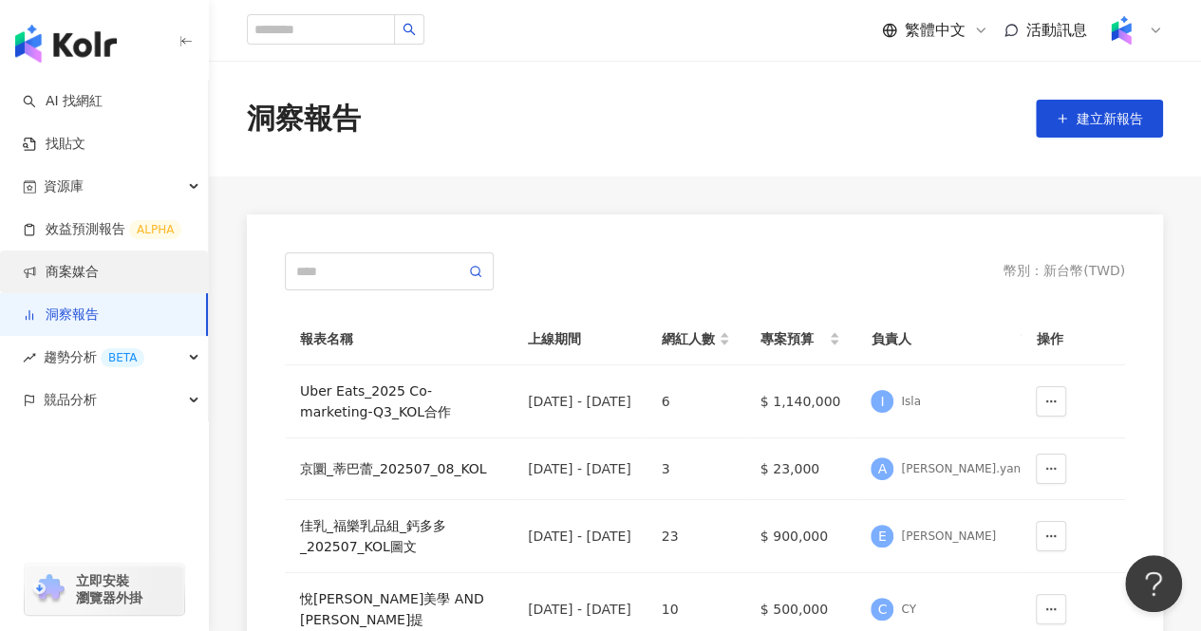
click at [61, 269] on link "商案媒合" at bounding box center [61, 272] width 76 height 19
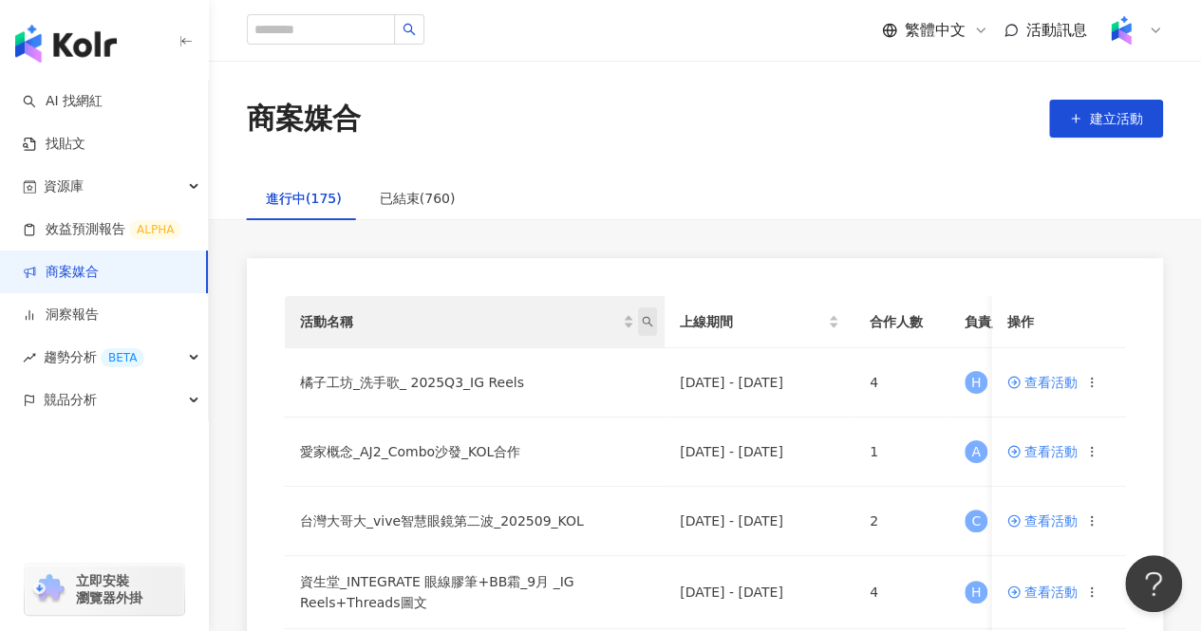
click at [646, 323] on icon "search" at bounding box center [647, 321] width 11 height 11
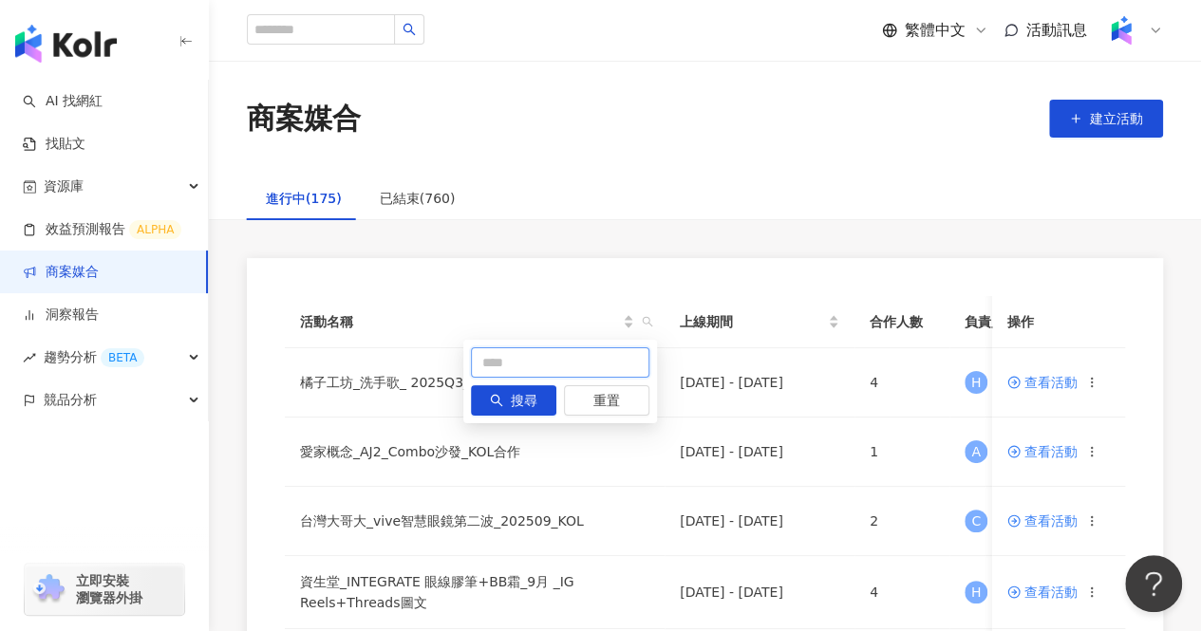
click at [589, 371] on input "text" at bounding box center [560, 362] width 178 height 30
type input "***"
click at [491, 385] on button "搜尋" at bounding box center [513, 400] width 85 height 30
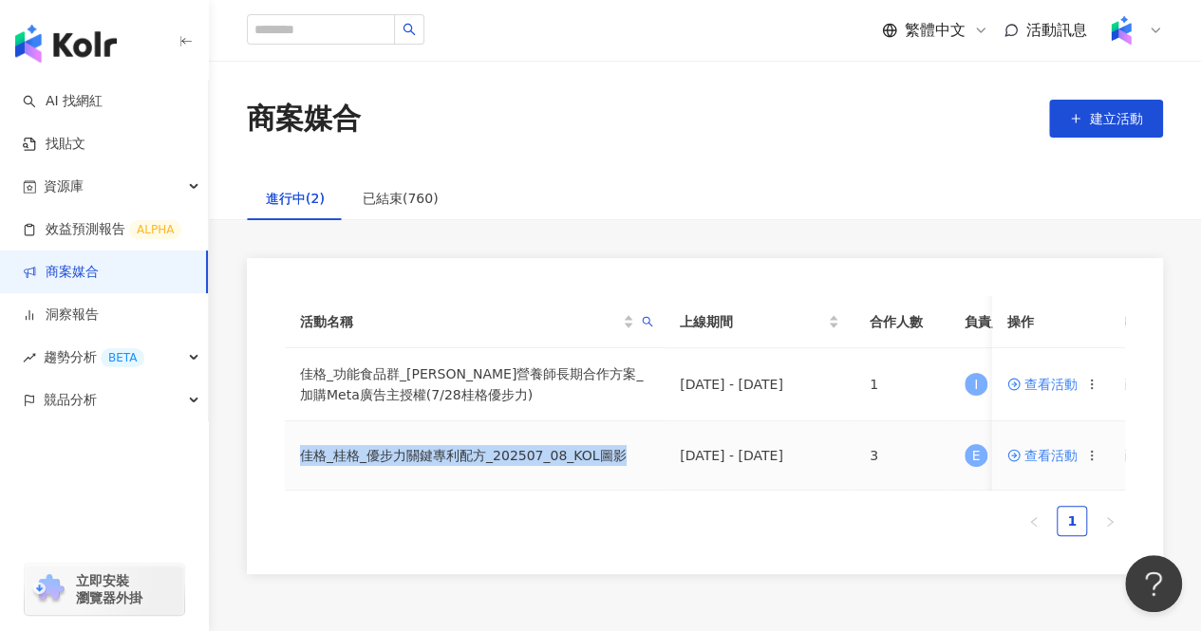
drag, startPoint x: 298, startPoint y: 458, endPoint x: 638, endPoint y: 462, distance: 339.9
click at [638, 462] on td "佳格_桂格_優步力關鍵專利配方_202507_08_KOL圖影" at bounding box center [475, 455] width 380 height 69
copy td "佳格_桂格_優步力關鍵專利配方_202507_08_KOL圖影"
click at [99, 306] on link "洞察報告" at bounding box center [61, 315] width 76 height 19
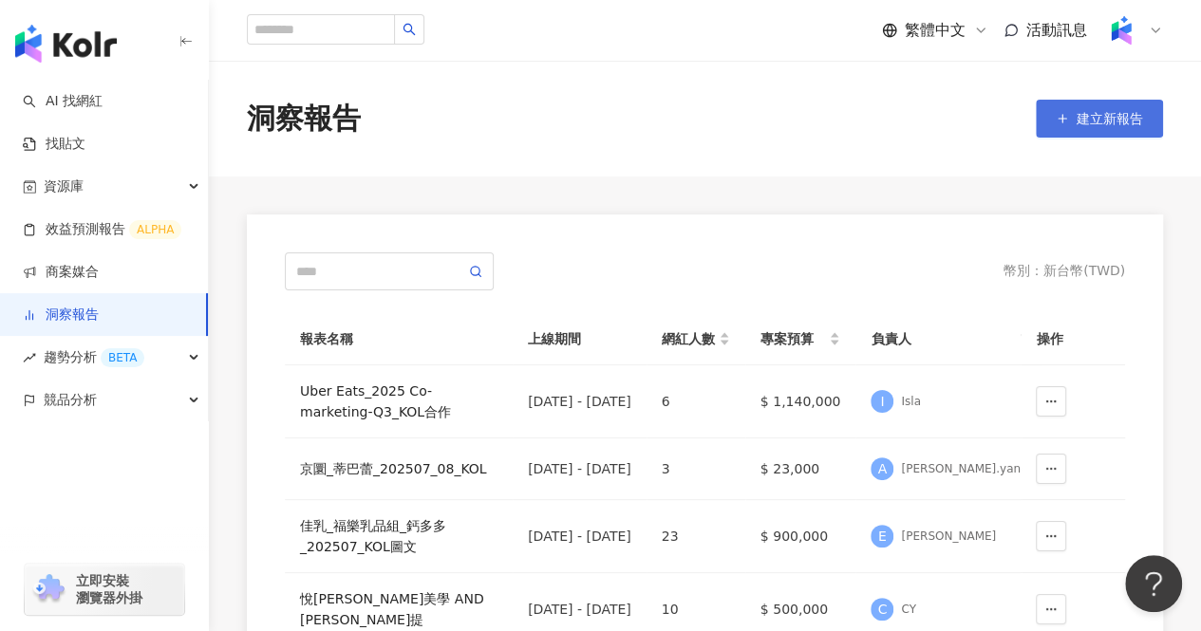
click at [1100, 123] on span "建立新報告" at bounding box center [1109, 118] width 66 height 15
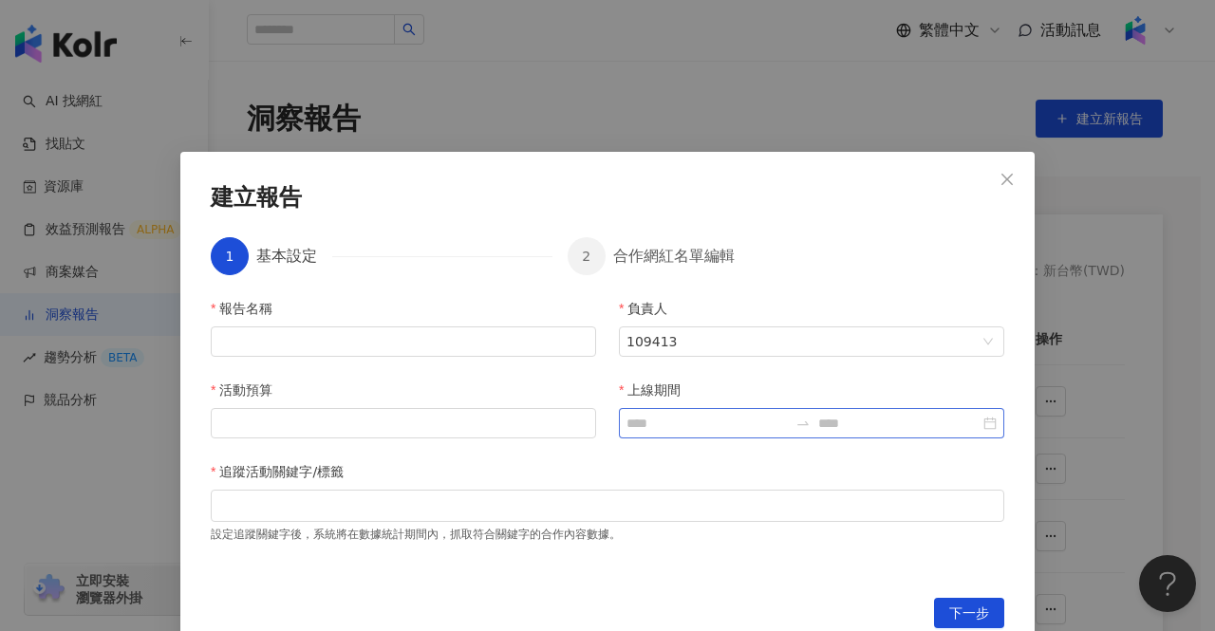
scroll to position [20, 0]
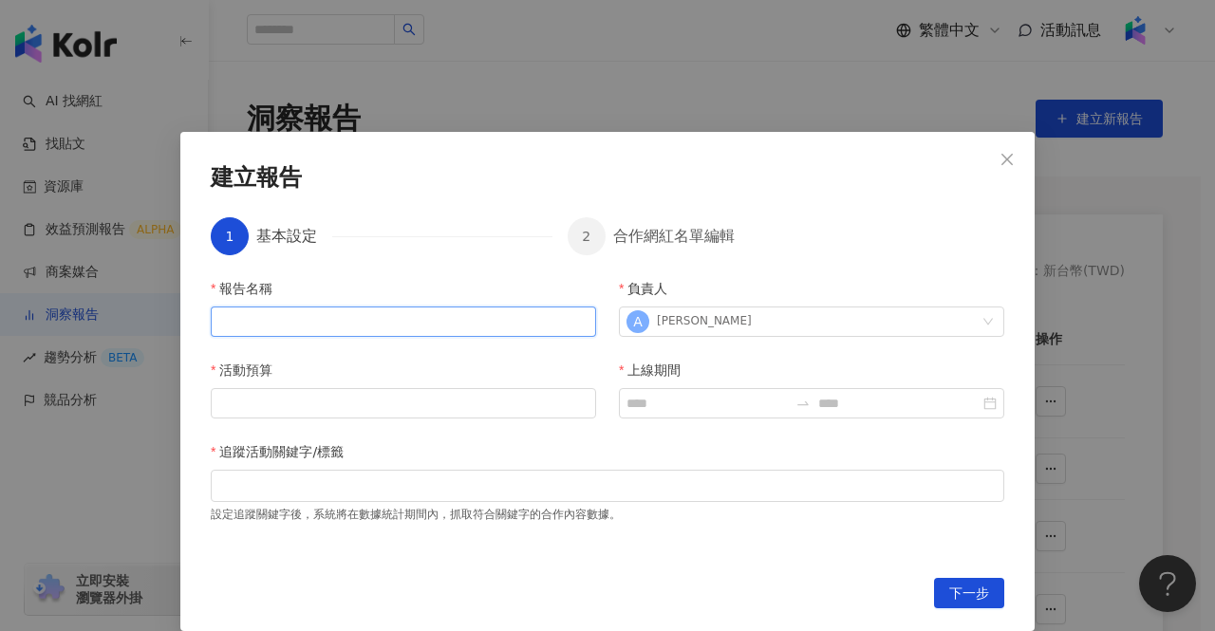
click at [380, 316] on input "報告名稱" at bounding box center [403, 322] width 385 height 30
paste input "**********"
type input "**********"
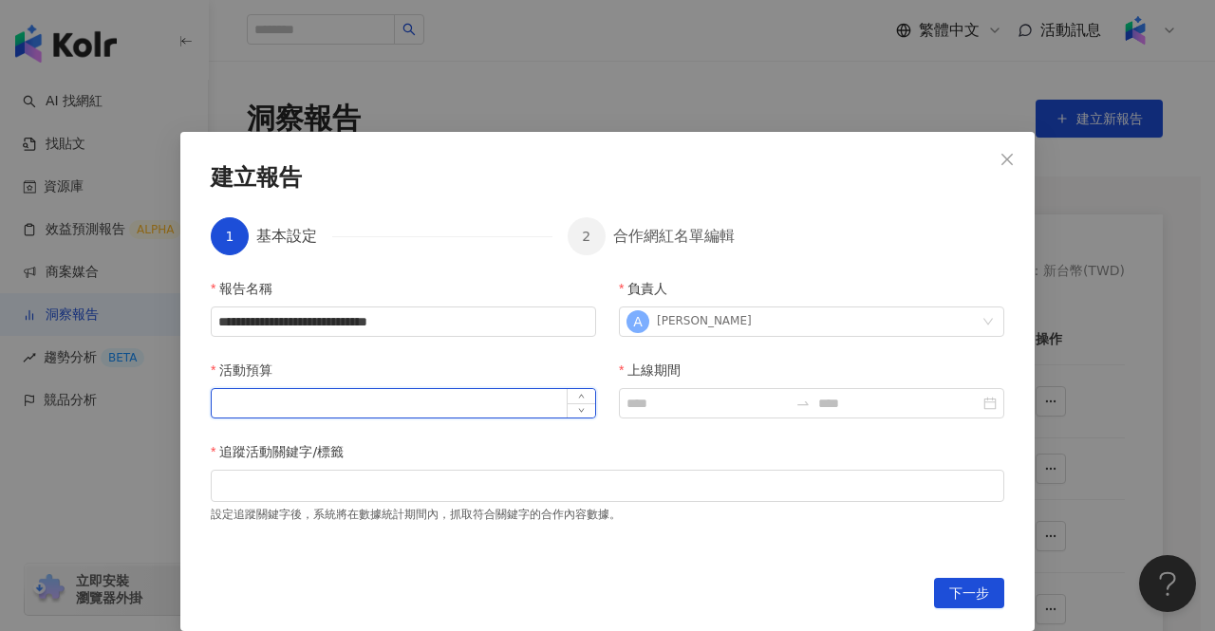
click at [360, 403] on input "活動預算" at bounding box center [404, 403] width 384 height 28
type input "******"
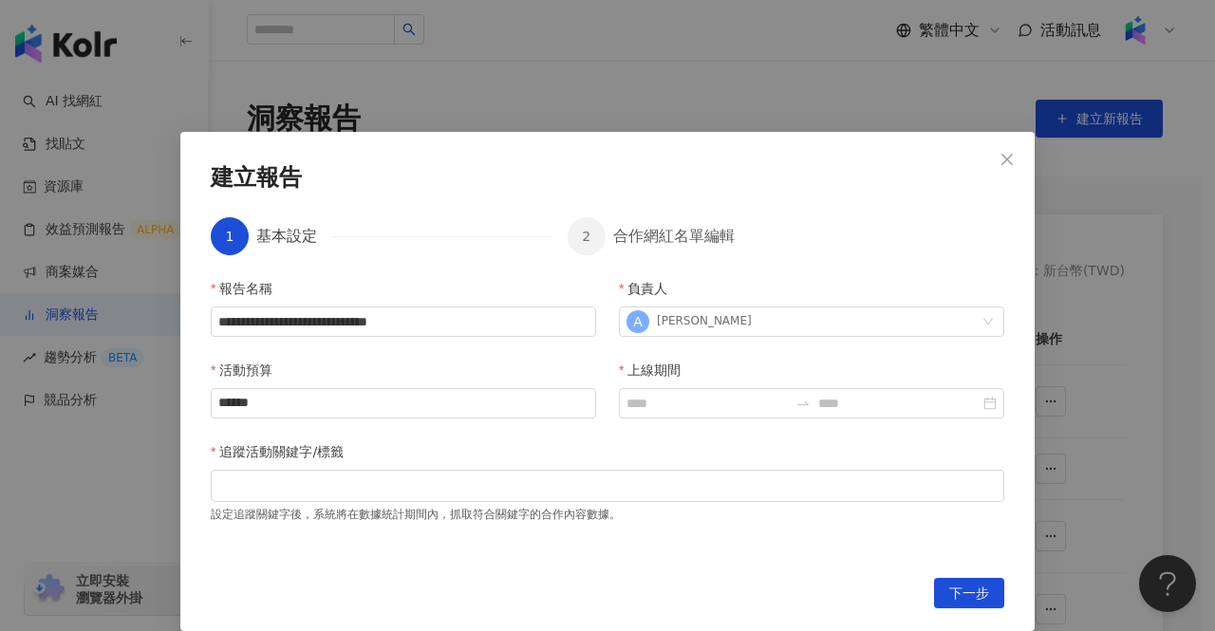
click at [638, 461] on div "追蹤活動關鍵字/標籤" at bounding box center [608, 455] width 794 height 28
click at [657, 411] on input "上線期間" at bounding box center [707, 403] width 161 height 21
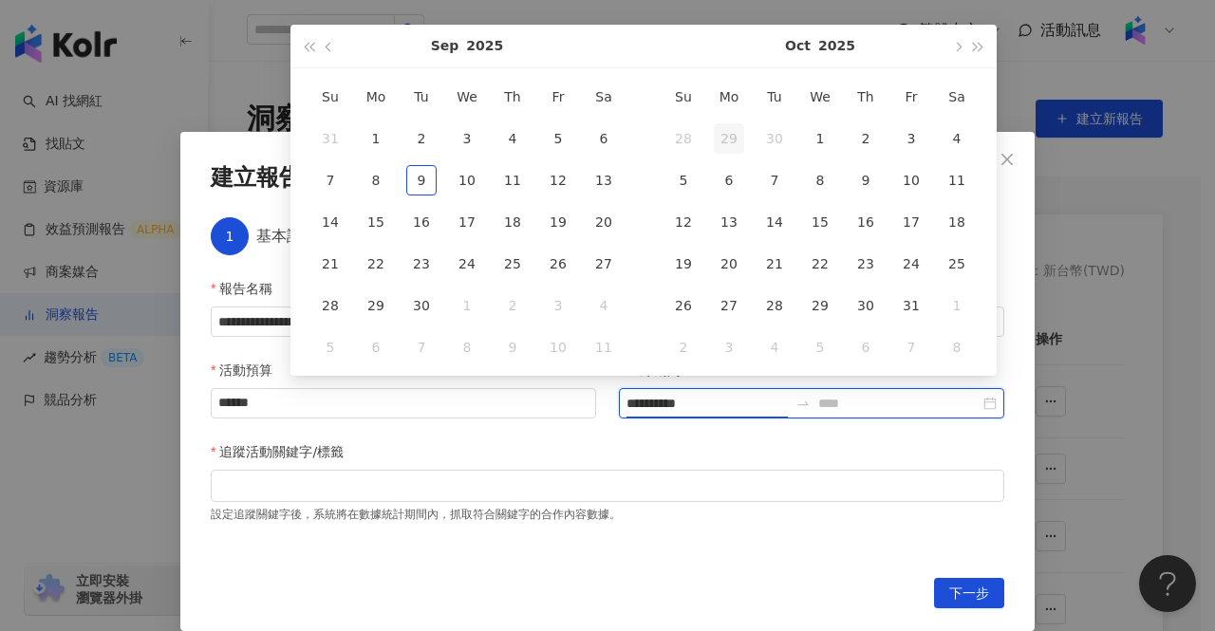
type input "**********"
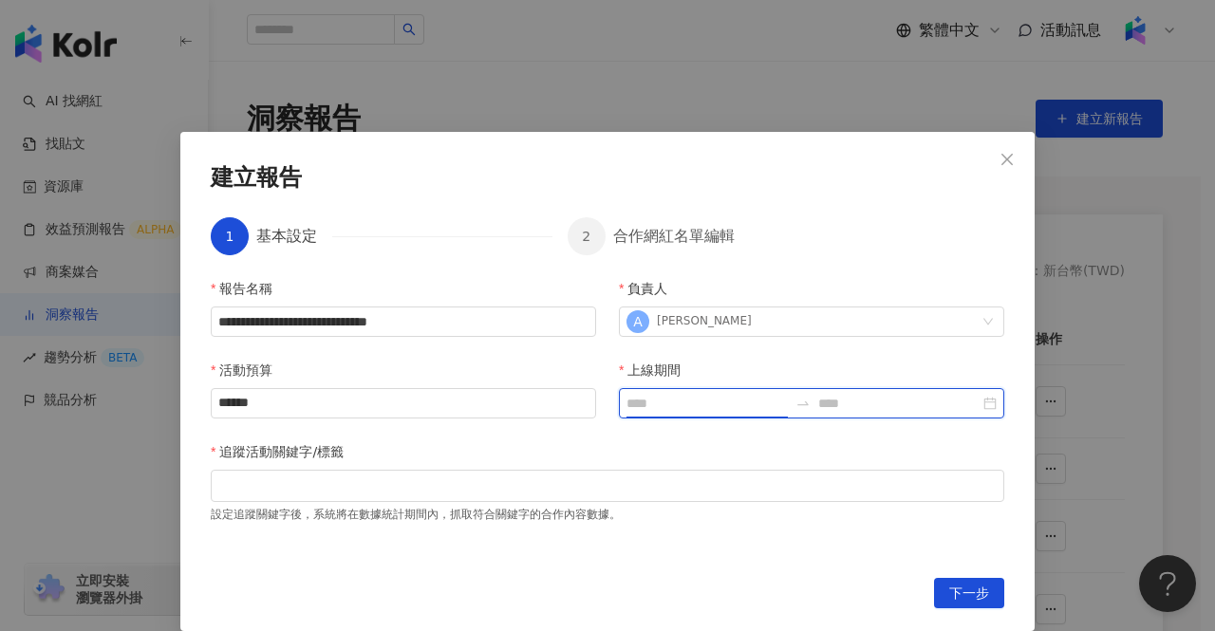
click at [666, 405] on input "上線期間" at bounding box center [707, 403] width 161 height 21
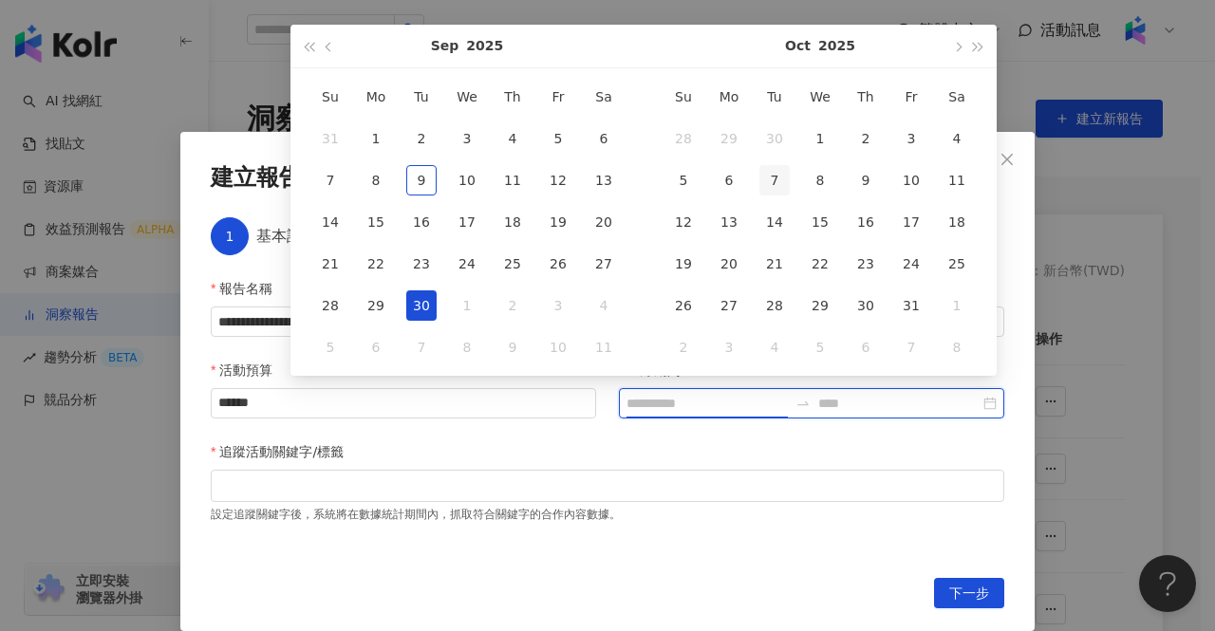
type input "**********"
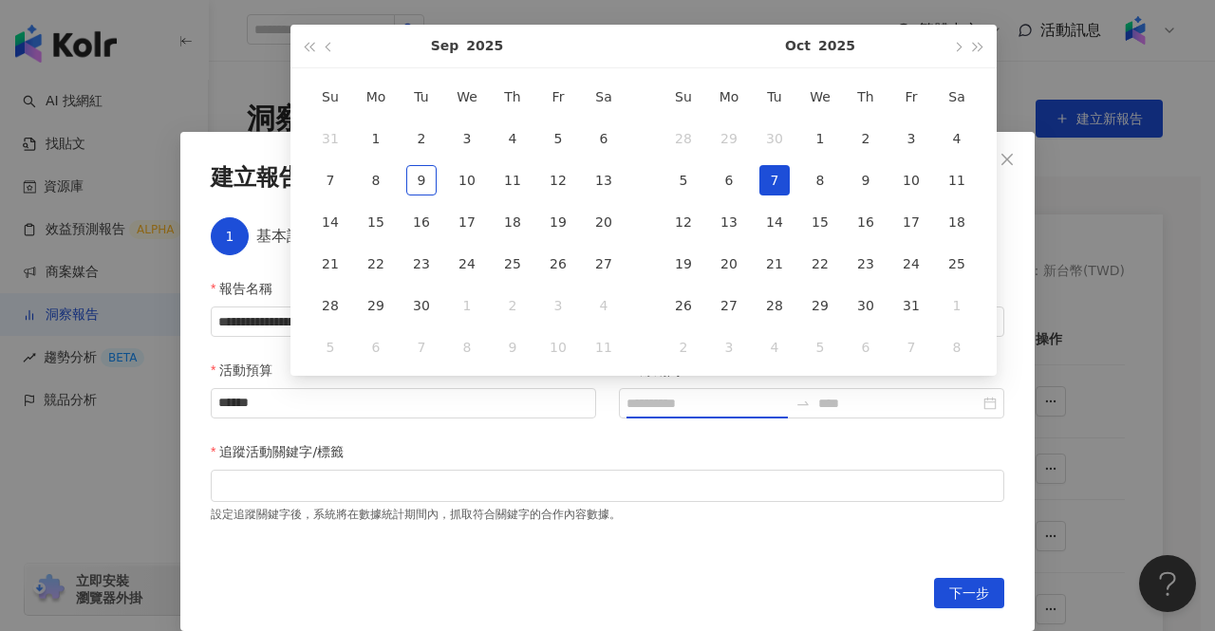
click at [790, 181] on td "7" at bounding box center [775, 180] width 46 height 42
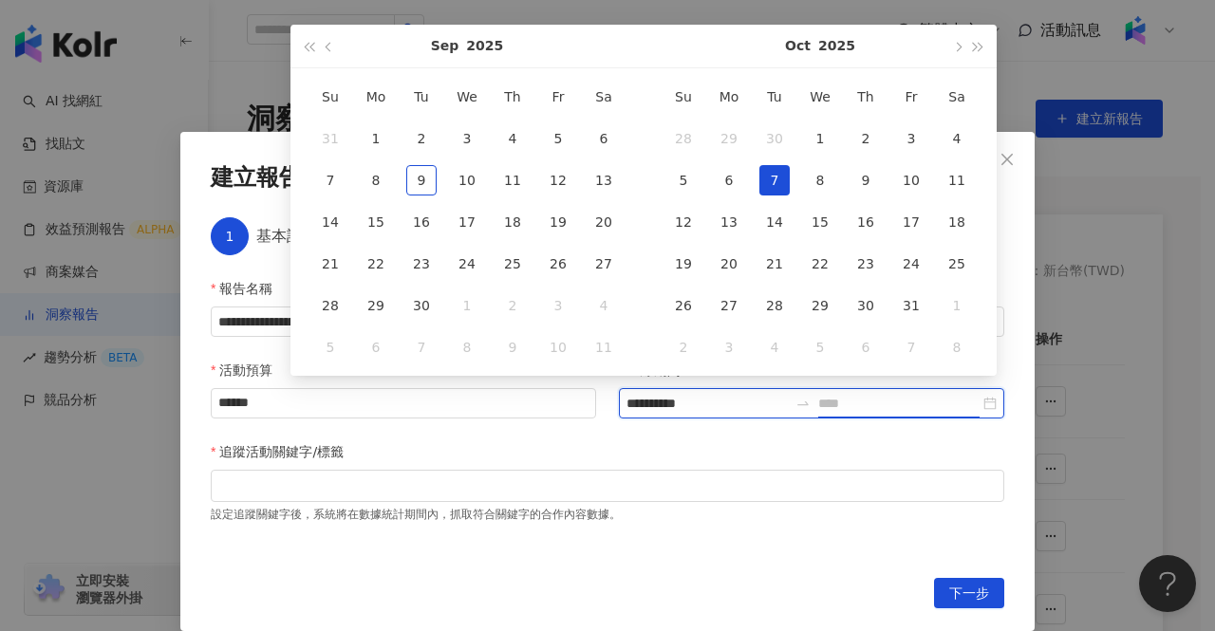
type input "**********"
click at [335, 39] on button "button" at bounding box center [329, 46] width 21 height 43
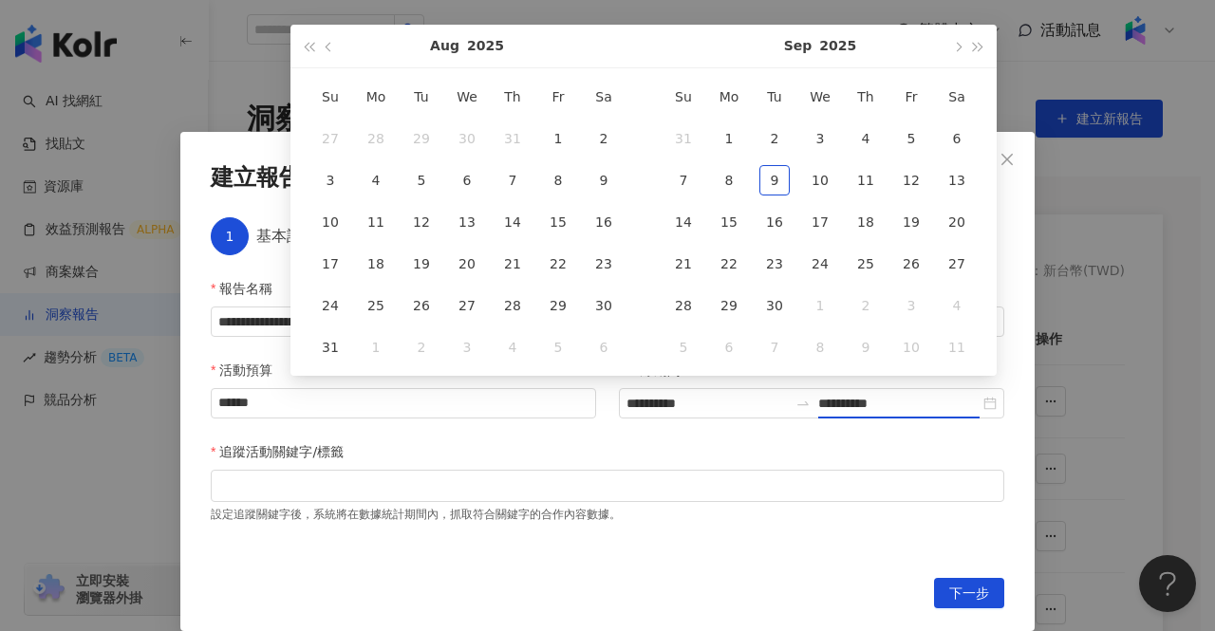
type input "**********"
click at [693, 400] on input "**********" at bounding box center [707, 403] width 161 height 21
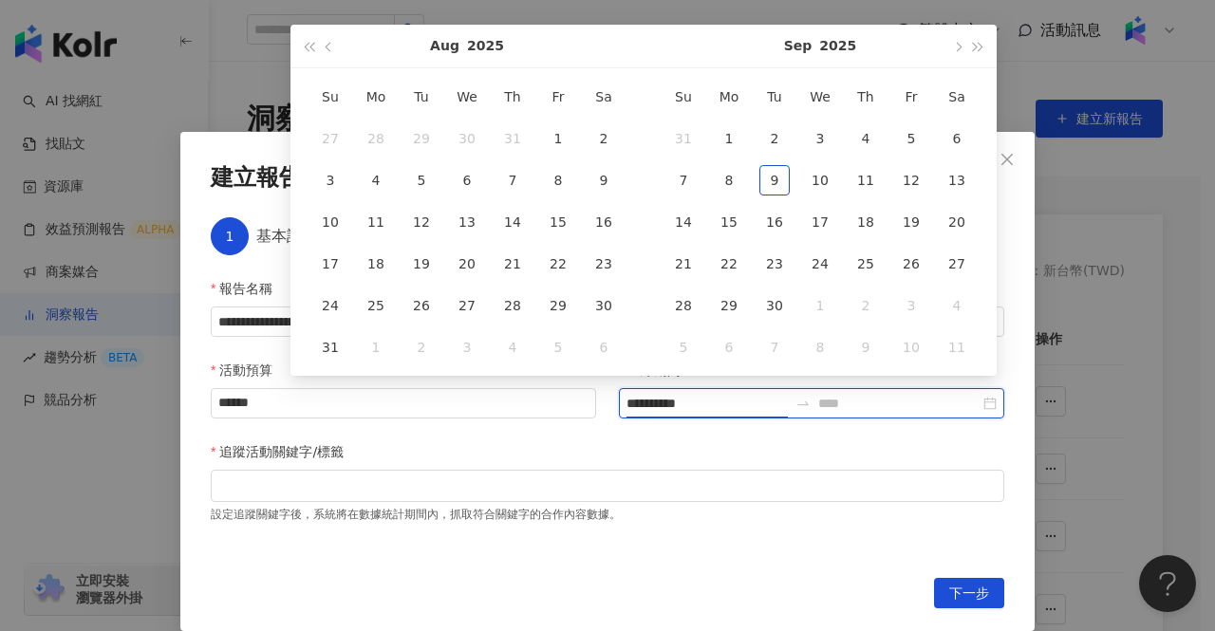
drag, startPoint x: 691, startPoint y: 405, endPoint x: 649, endPoint y: 409, distance: 41.9
click at [649, 409] on input "**********" at bounding box center [707, 403] width 161 height 21
click at [333, 43] on button "button" at bounding box center [329, 46] width 21 height 43
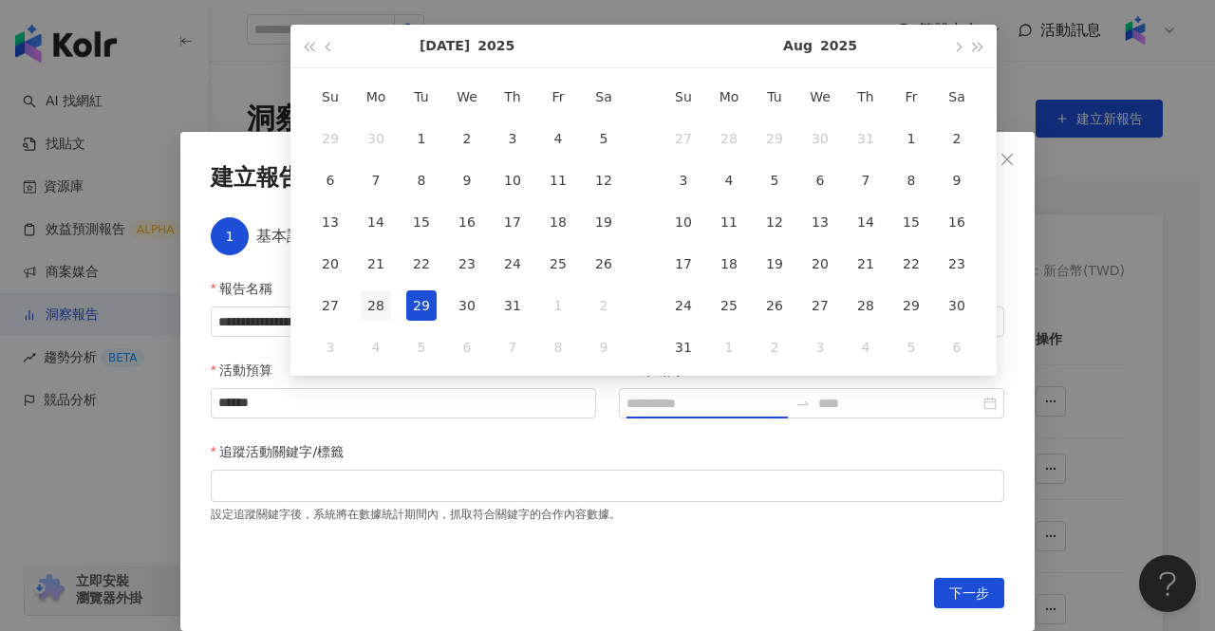
type input "**********"
click at [378, 301] on div "28" at bounding box center [376, 305] width 30 height 30
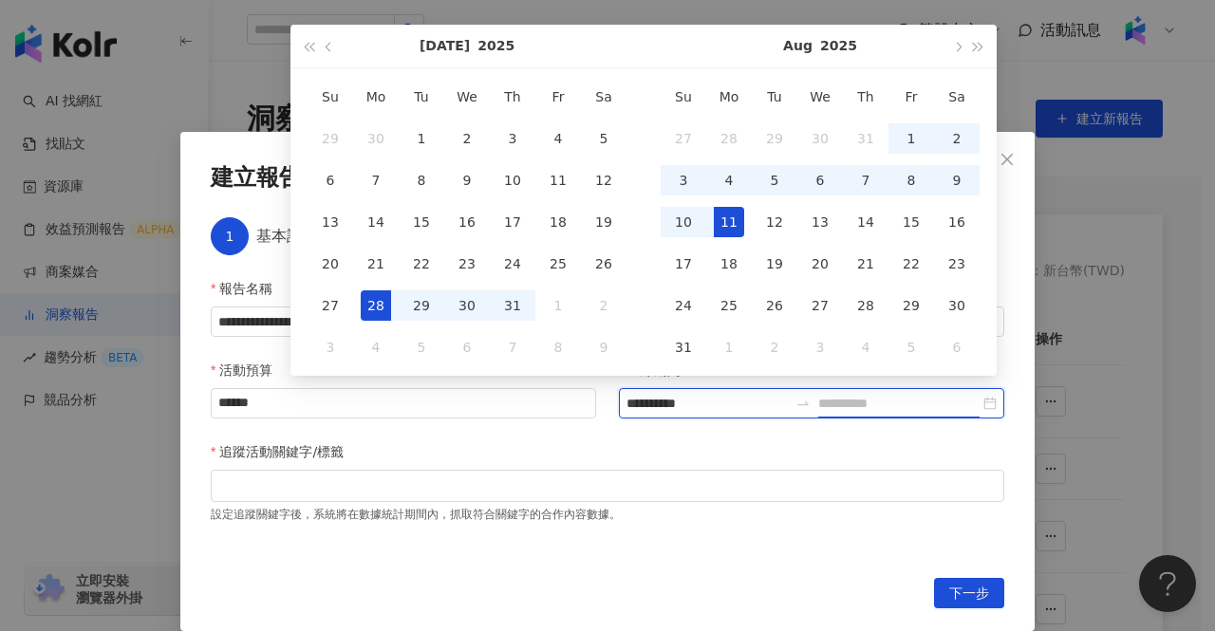
type input "**********"
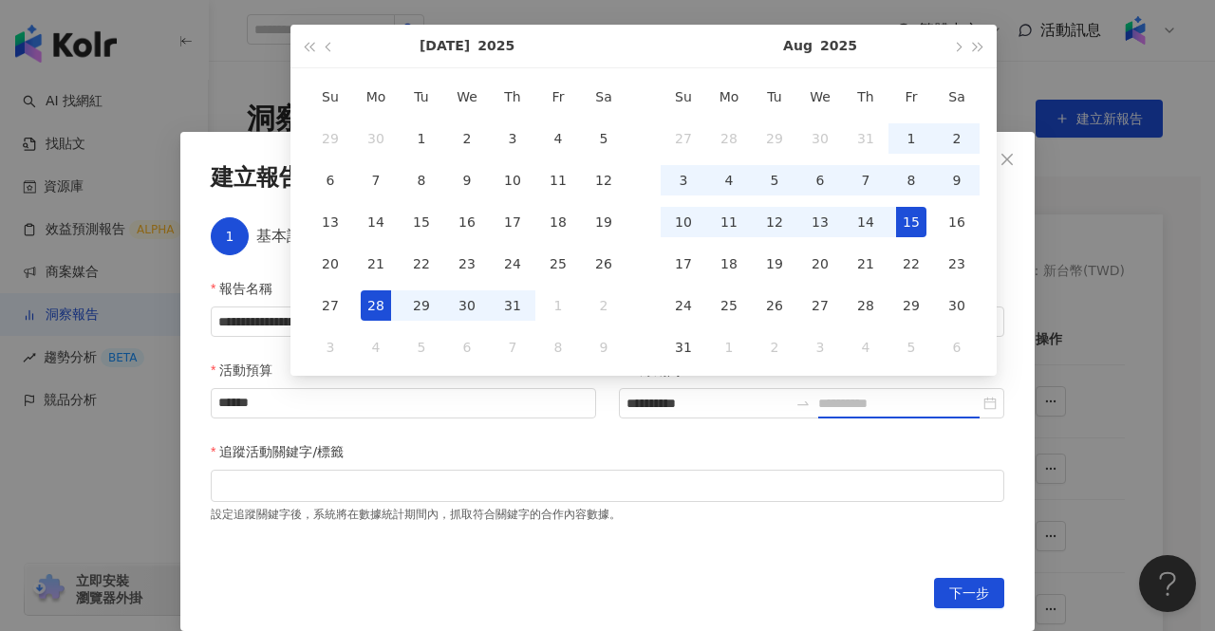
click at [915, 219] on div "15" at bounding box center [911, 222] width 30 height 30
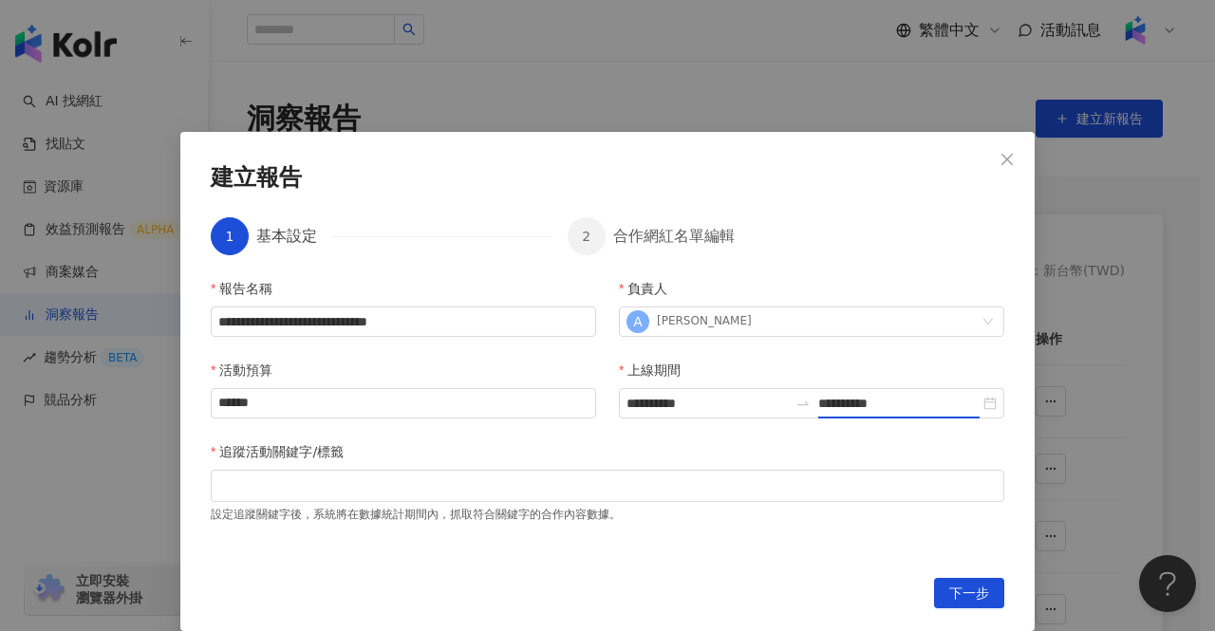
type input "**********"
click at [341, 502] on div "設定追蹤關鍵字後，系統將在數據統計期間內，抓取符合關鍵字的合作內容數據。" at bounding box center [608, 512] width 794 height 21
click at [349, 493] on div at bounding box center [608, 485] width 786 height 14
type input "***"
click at [771, 530] on div "設定追蹤關鍵字後，系統將在數據統計期間內，抓取符合關鍵字的合作內容數據。" at bounding box center [608, 517] width 794 height 30
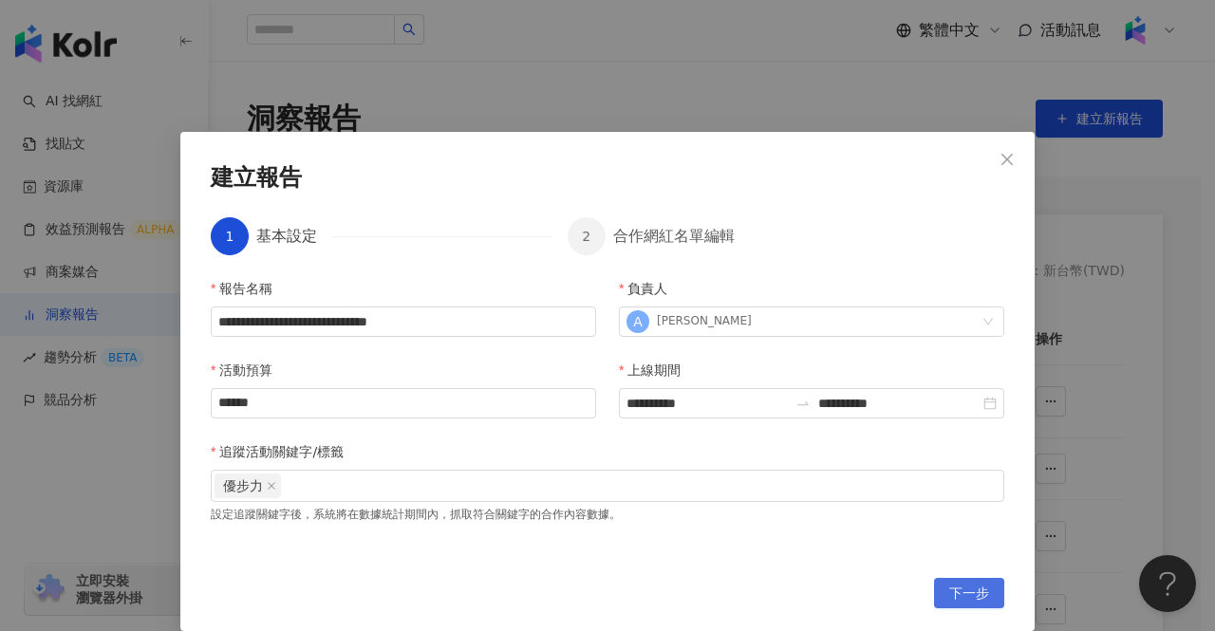
click at [954, 588] on span "下一步" at bounding box center [969, 594] width 40 height 30
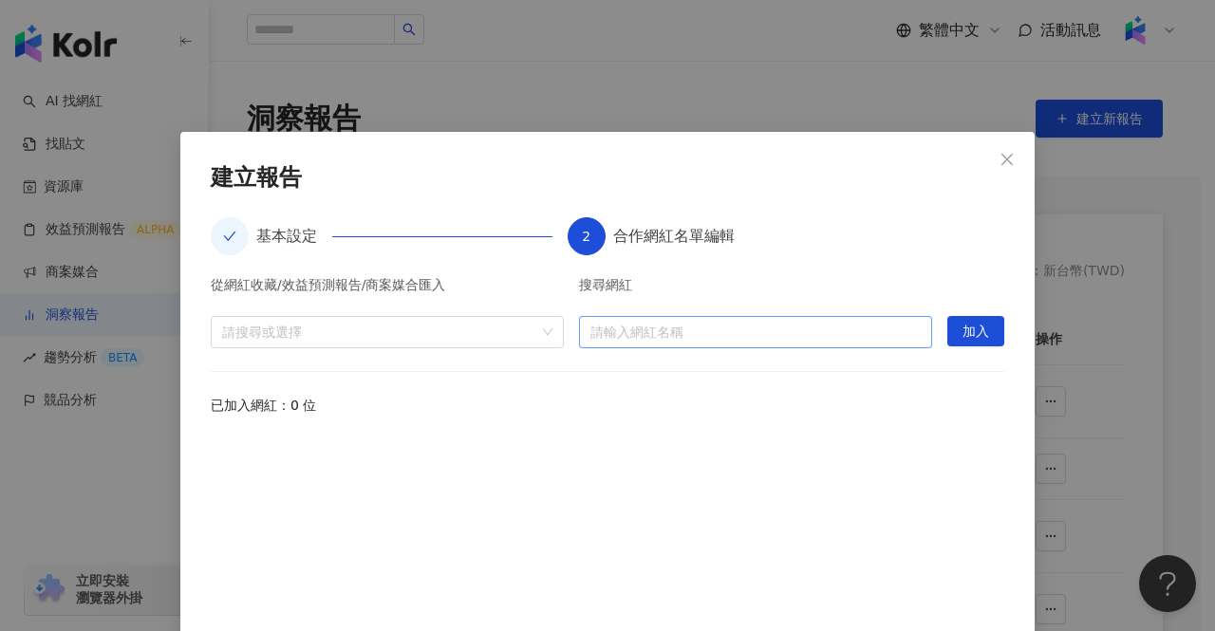
click at [694, 339] on input "search" at bounding box center [755, 332] width 330 height 30
type input "***"
drag, startPoint x: 743, startPoint y: 526, endPoint x: 746, endPoint y: 506, distance: 20.1
click at [744, 526] on div at bounding box center [608, 523] width 794 height 176
click at [739, 325] on input "search" at bounding box center [755, 332] width 330 height 30
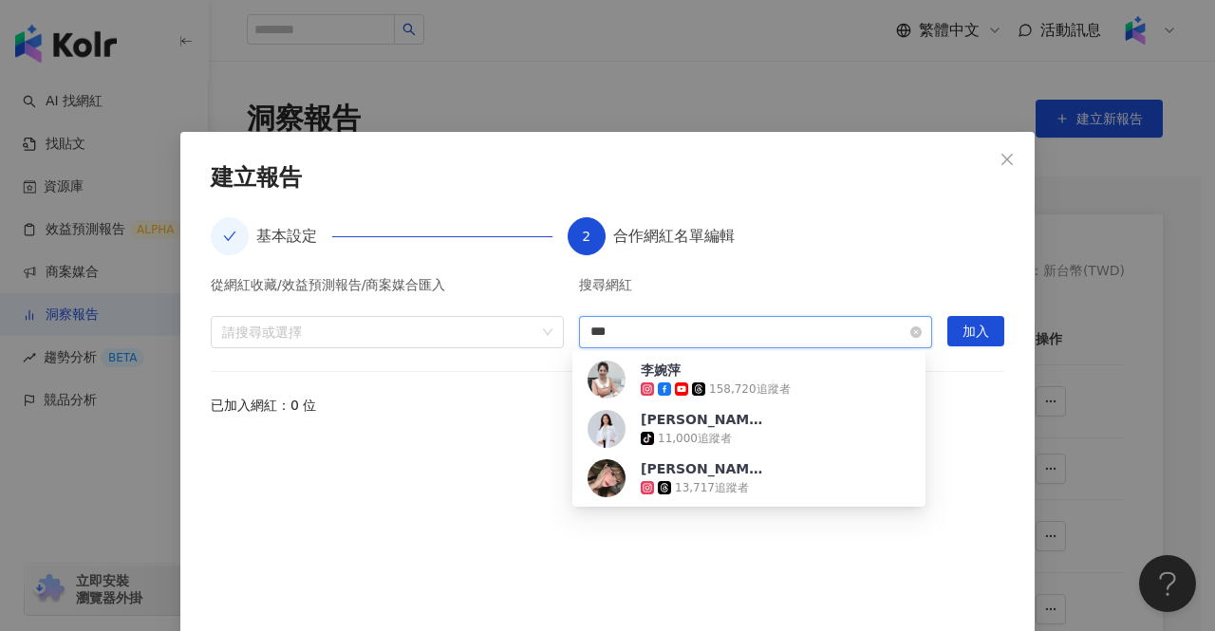
type input "**"
click at [730, 382] on div "158,720 追蹤者" at bounding box center [750, 390] width 82 height 16
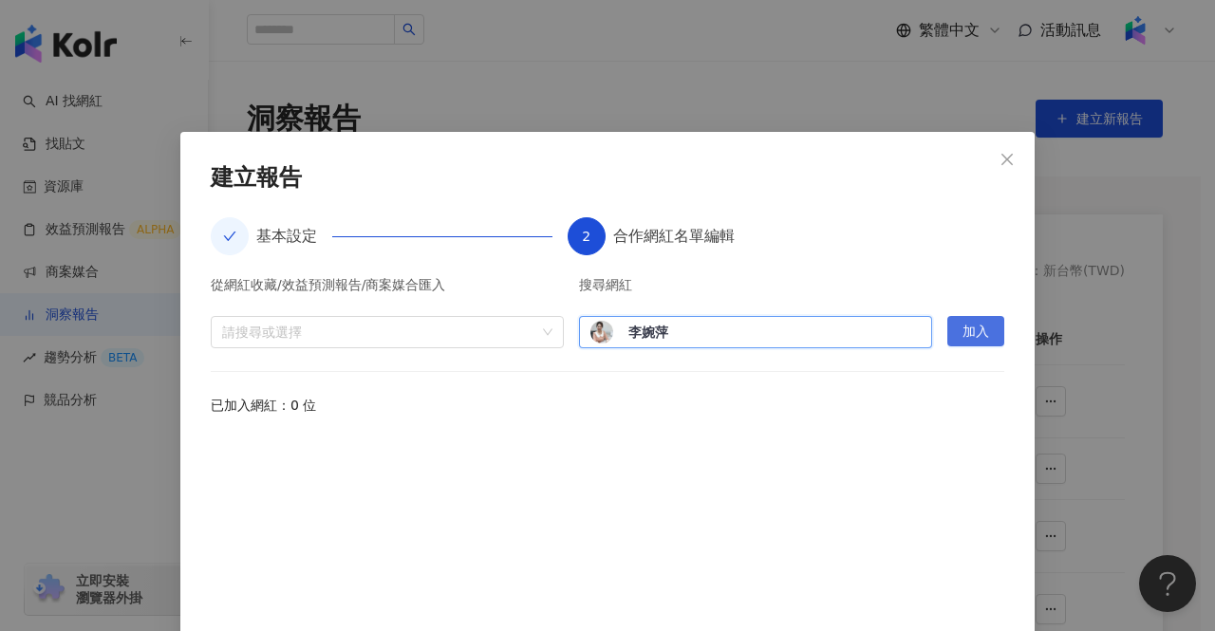
drag, startPoint x: 964, startPoint y: 324, endPoint x: 713, endPoint y: 331, distance: 251.7
click at [965, 324] on span "加入" at bounding box center [976, 332] width 27 height 30
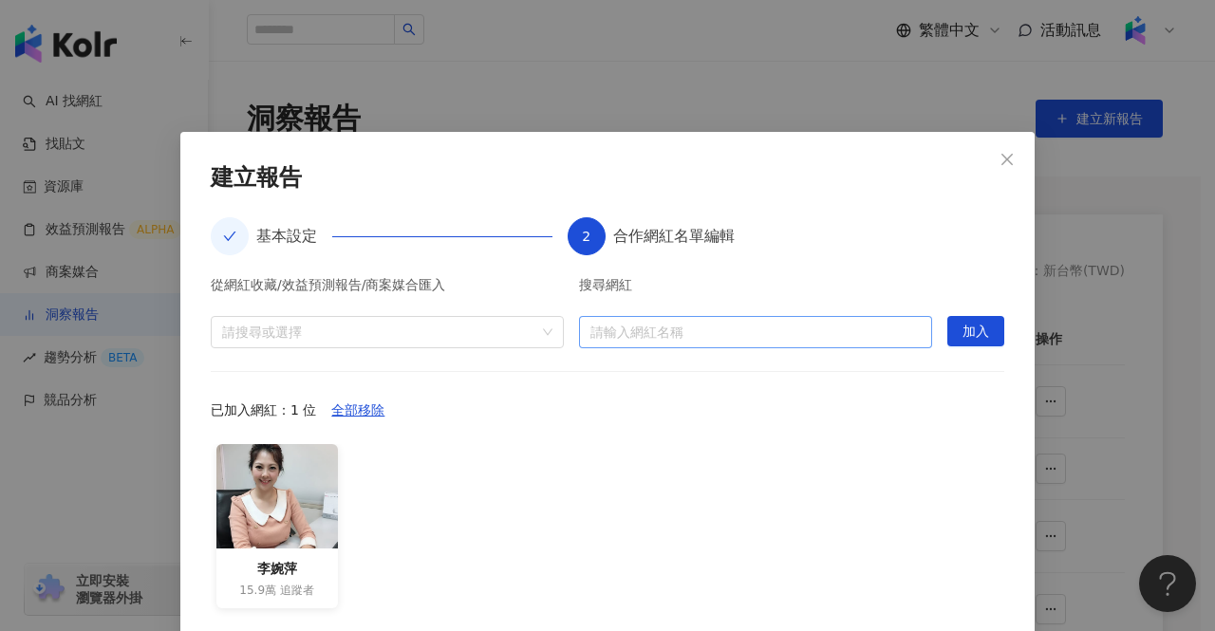
click at [713, 331] on input "search" at bounding box center [755, 332] width 330 height 30
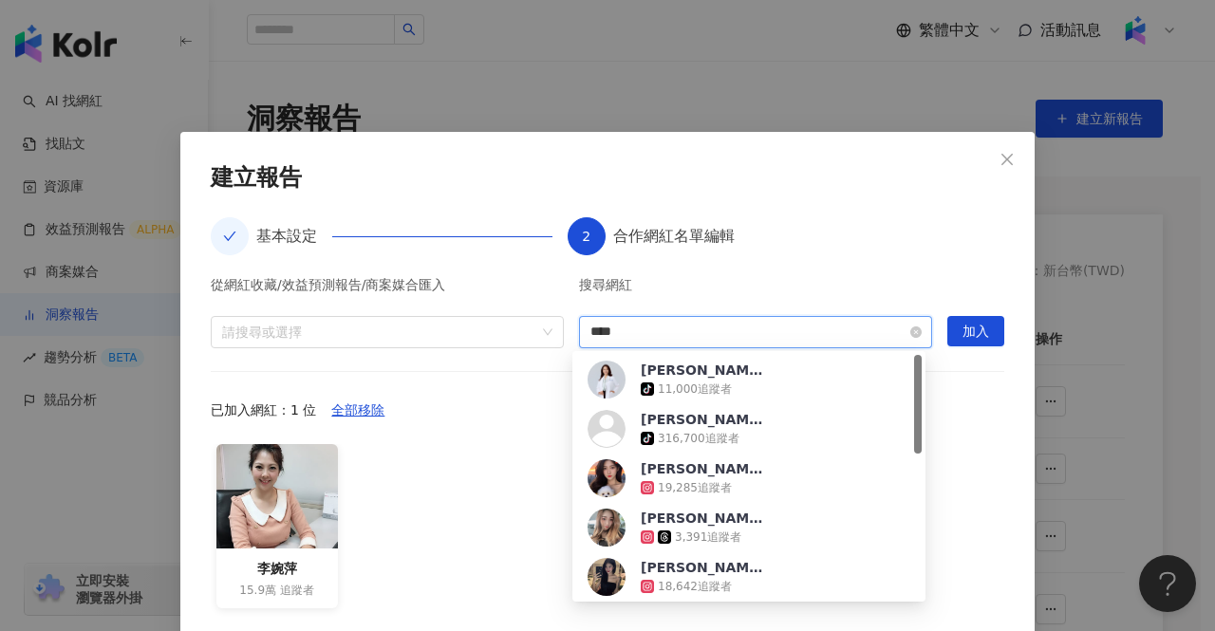
type input "***"
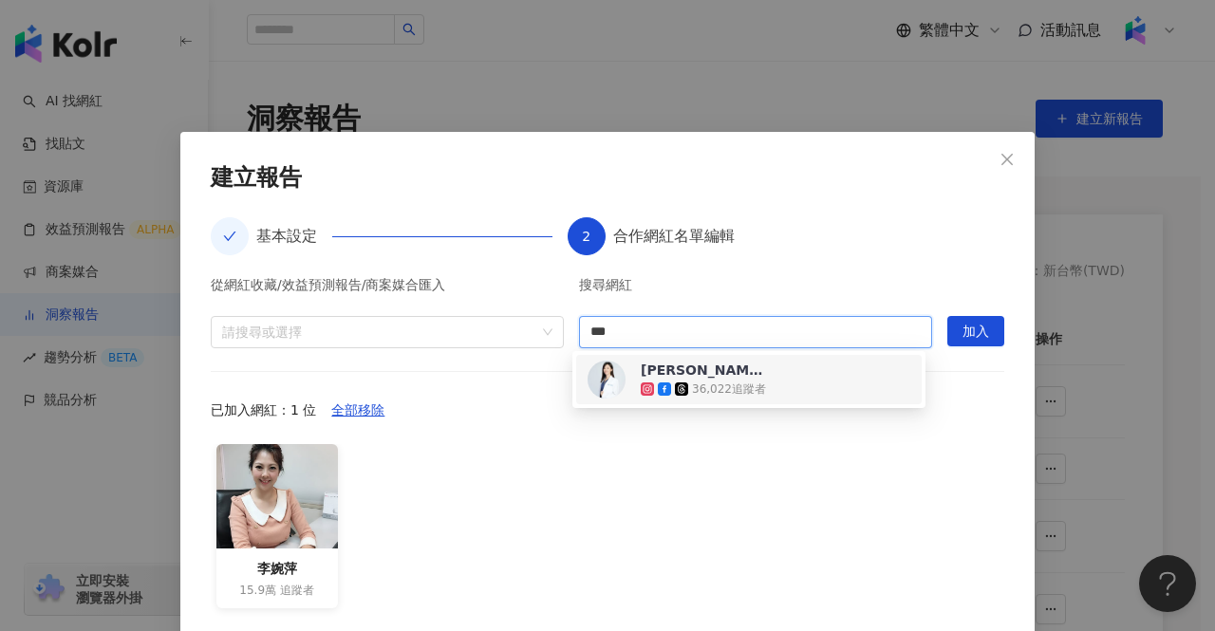
click at [729, 377] on span "[PERSON_NAME] 營養師" at bounding box center [702, 370] width 123 height 19
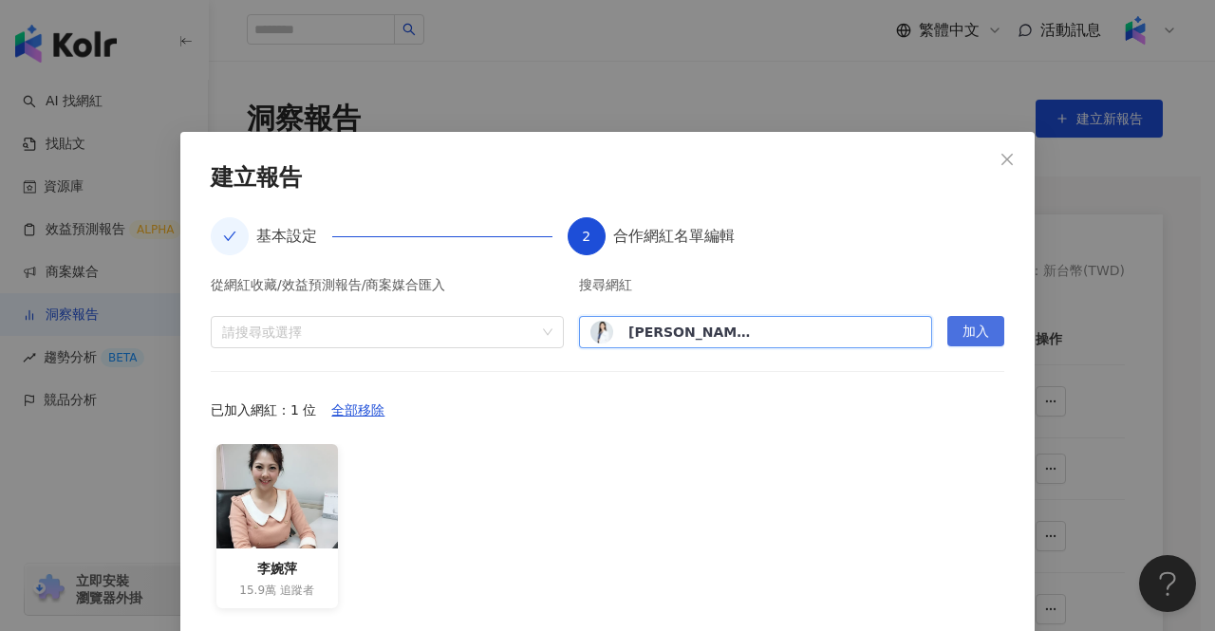
click at [982, 329] on button "加入" at bounding box center [975, 331] width 57 height 30
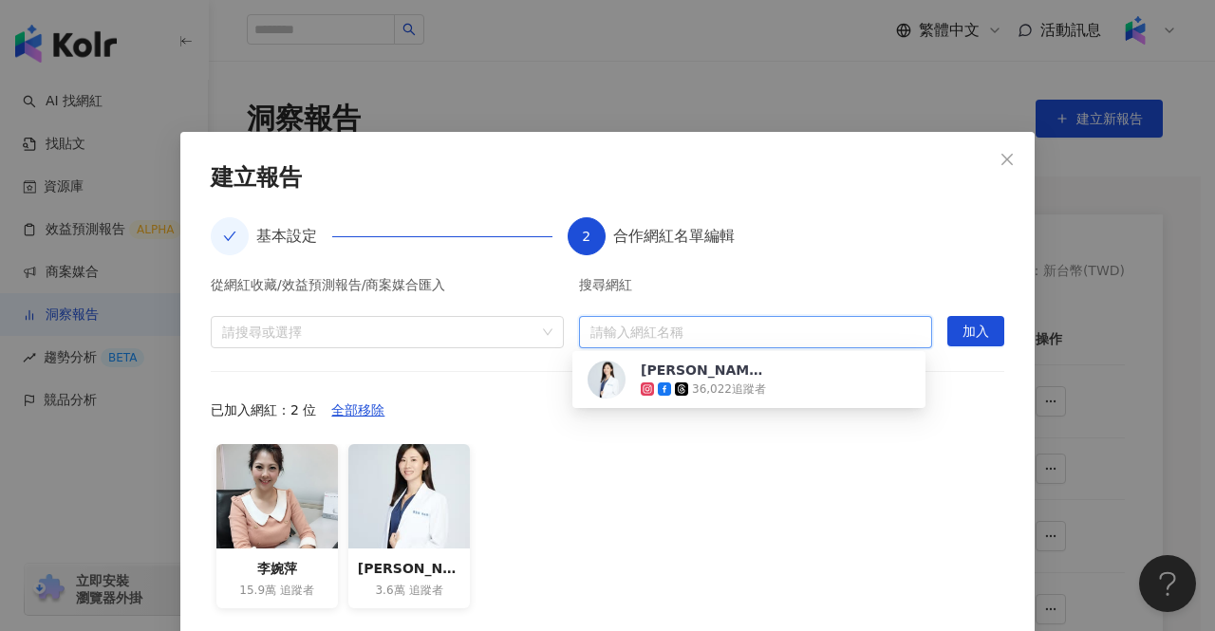
click at [723, 331] on input "search" at bounding box center [755, 332] width 330 height 30
type input "***"
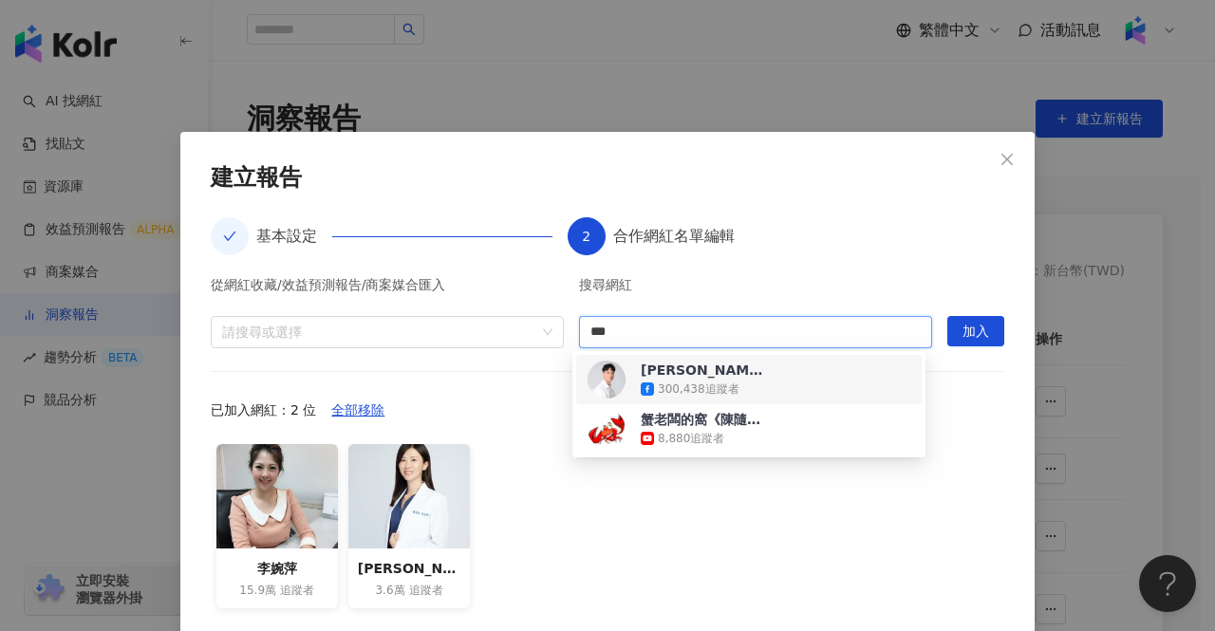
click at [771, 385] on div "[PERSON_NAME]隨意 [PERSON_NAME] 300,438 追蹤者" at bounding box center [749, 380] width 323 height 38
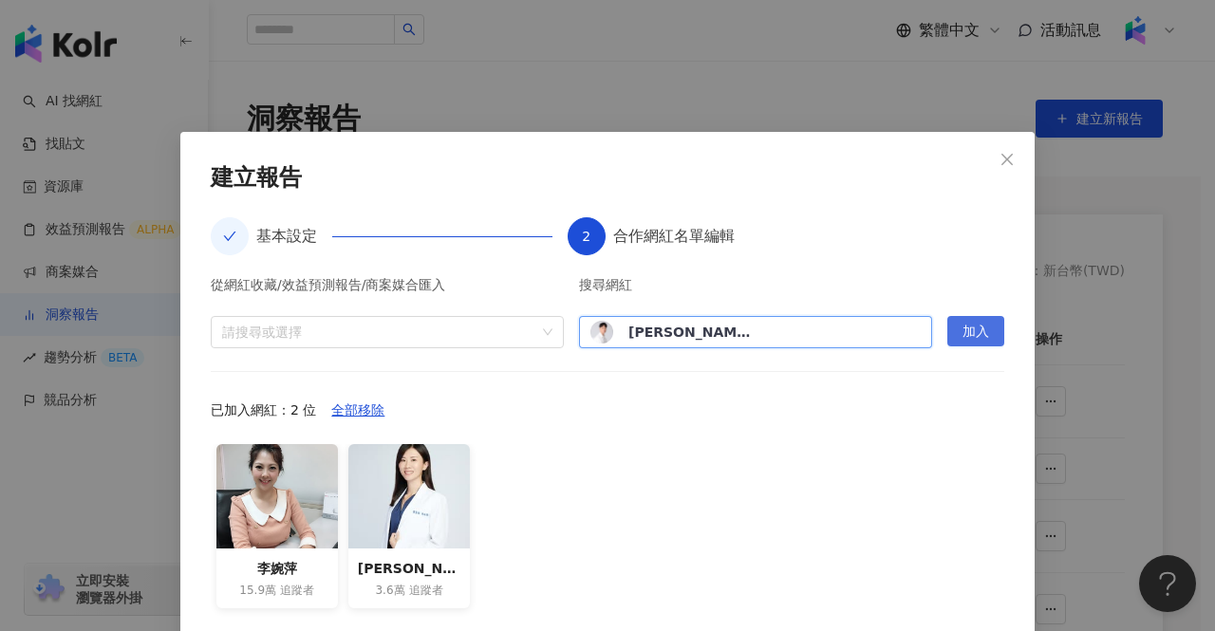
click at [963, 330] on span "加入" at bounding box center [976, 332] width 27 height 30
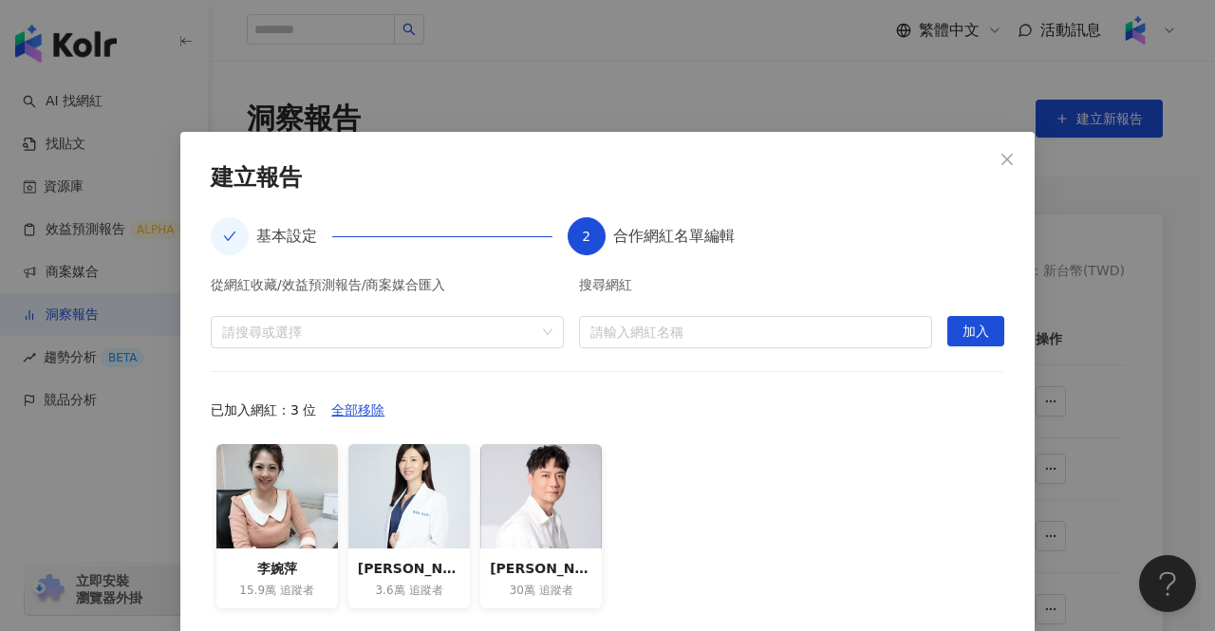
click at [737, 310] on div "搜尋網紅 請輸入網紅名稱" at bounding box center [755, 313] width 353 height 70
click at [744, 324] on input "search" at bounding box center [755, 332] width 330 height 30
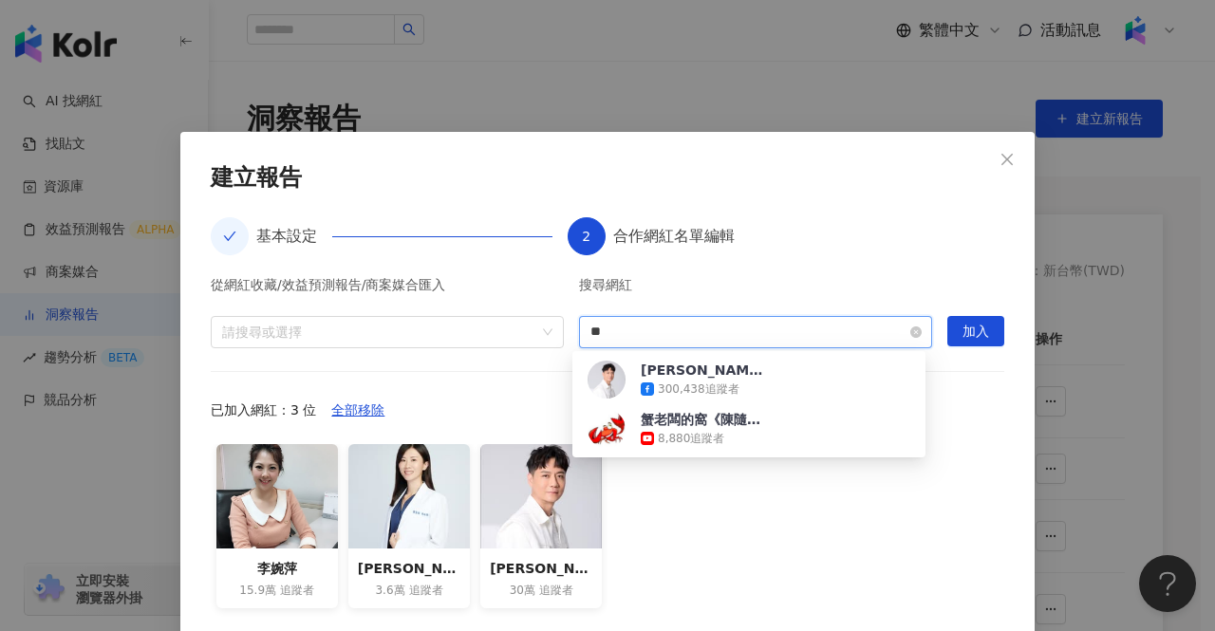
type input "*"
type input "***"
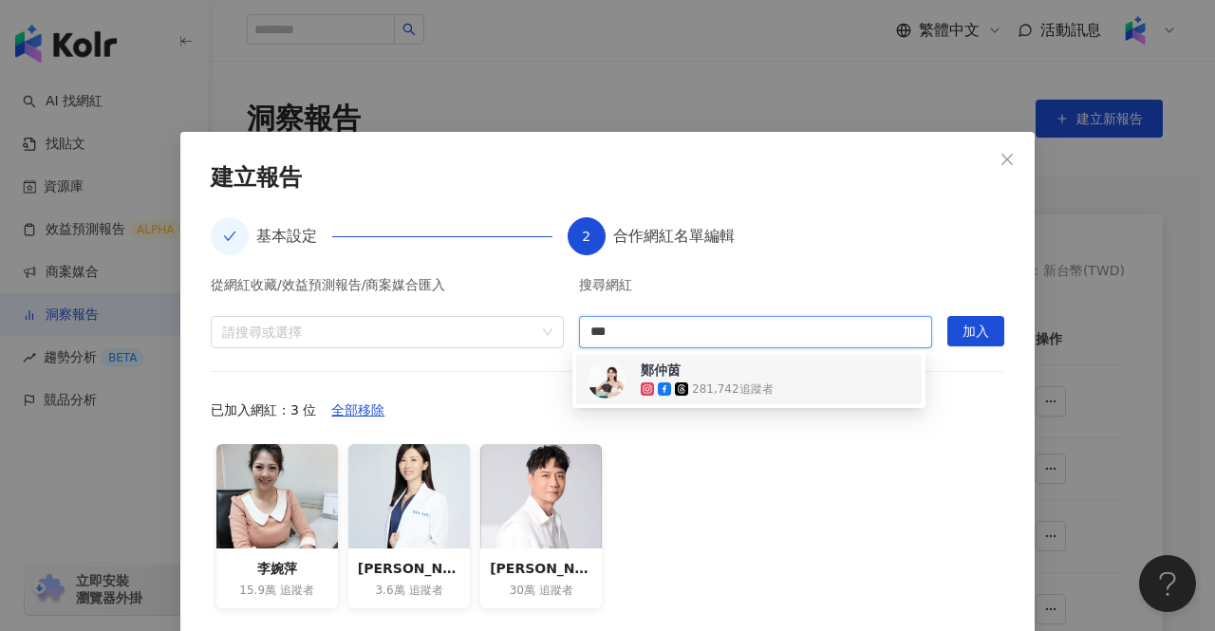
click at [775, 377] on div "[PERSON_NAME]281,742 追蹤者" at bounding box center [749, 380] width 323 height 38
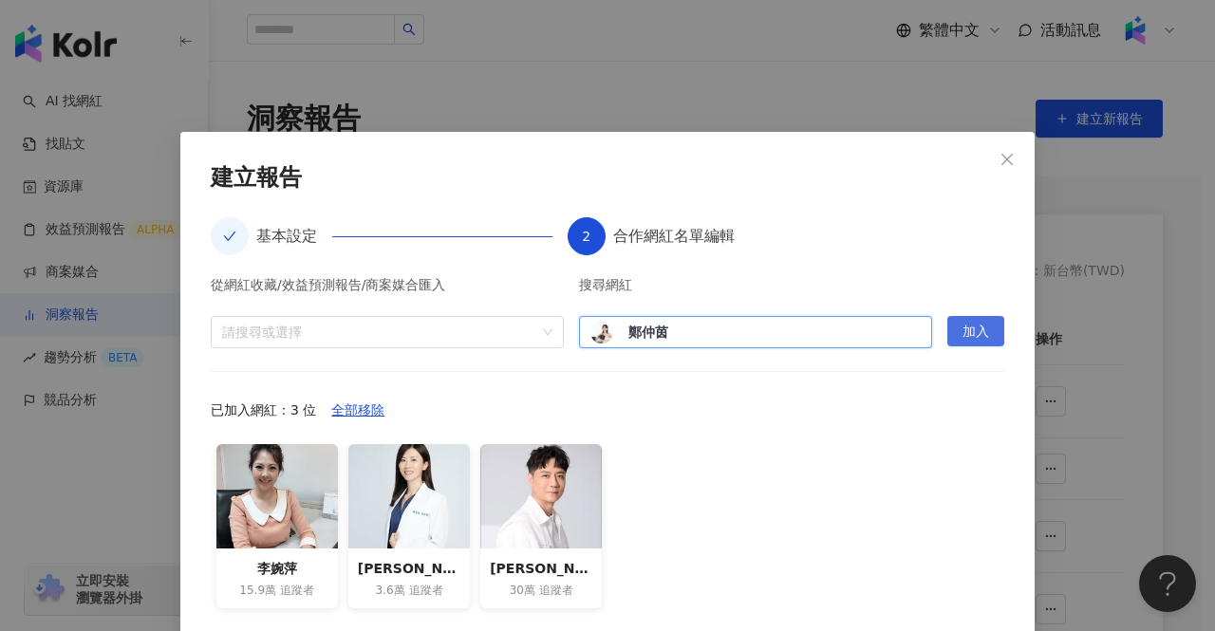
click at [979, 330] on span "加入" at bounding box center [976, 332] width 27 height 30
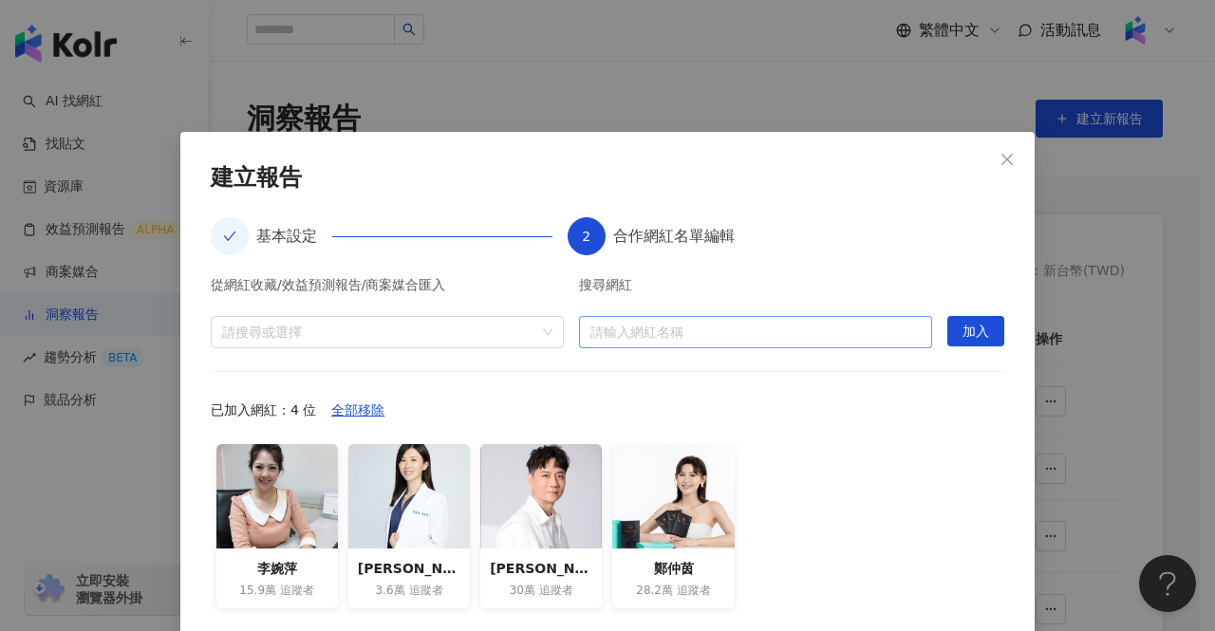
click at [702, 331] on input "search" at bounding box center [755, 332] width 330 height 30
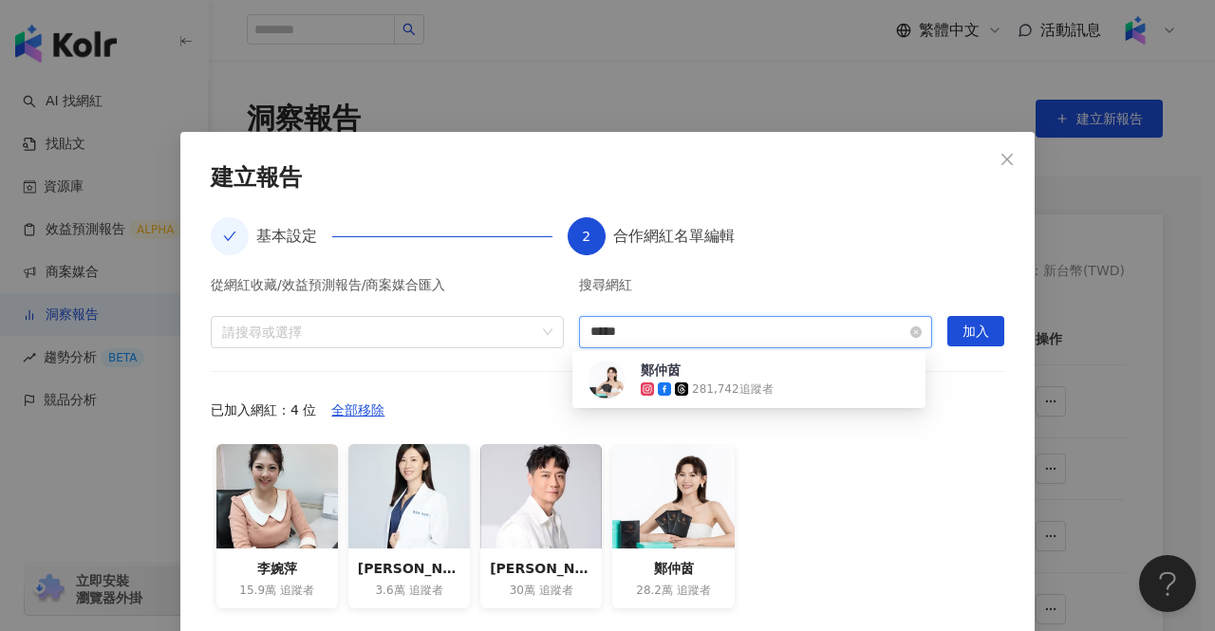
type input "***"
click at [767, 374] on div "[PERSON_NAME] 80,908 追蹤者" at bounding box center [749, 380] width 323 height 38
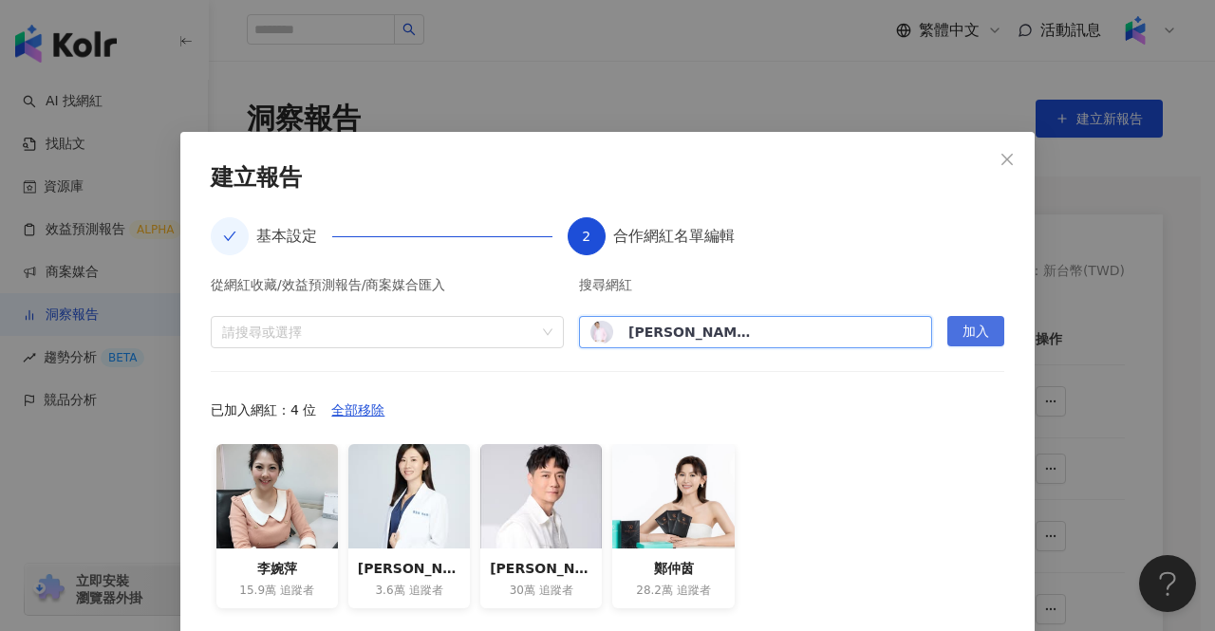
click at [951, 329] on button "加入" at bounding box center [975, 331] width 57 height 30
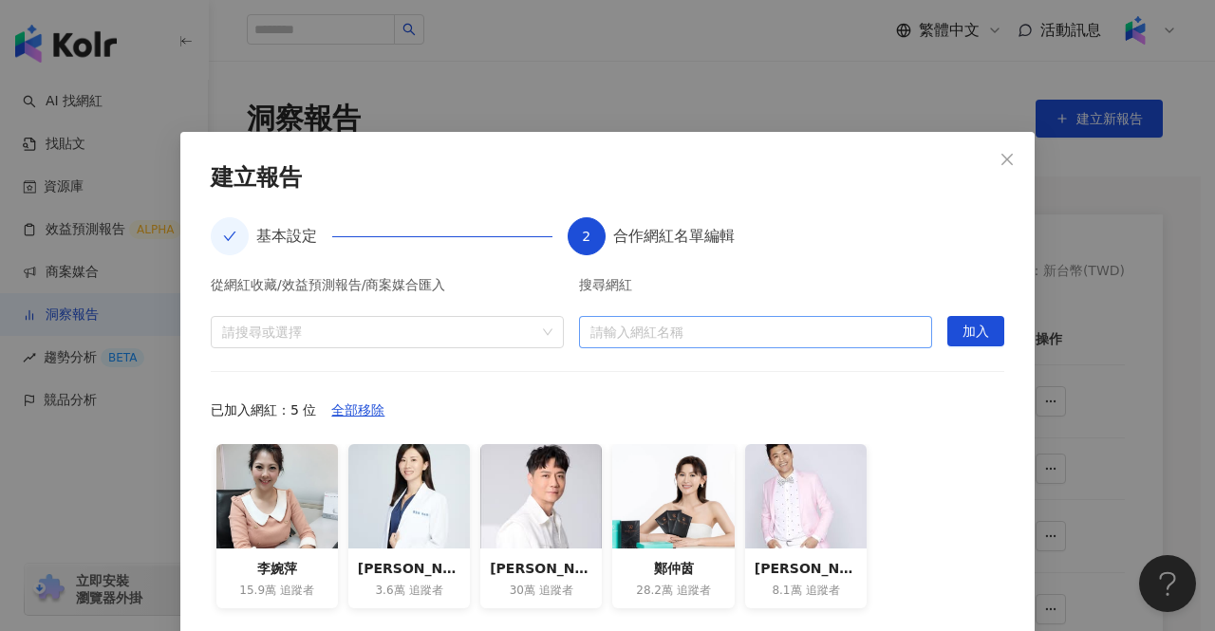
click at [632, 333] on input "search" at bounding box center [755, 332] width 330 height 30
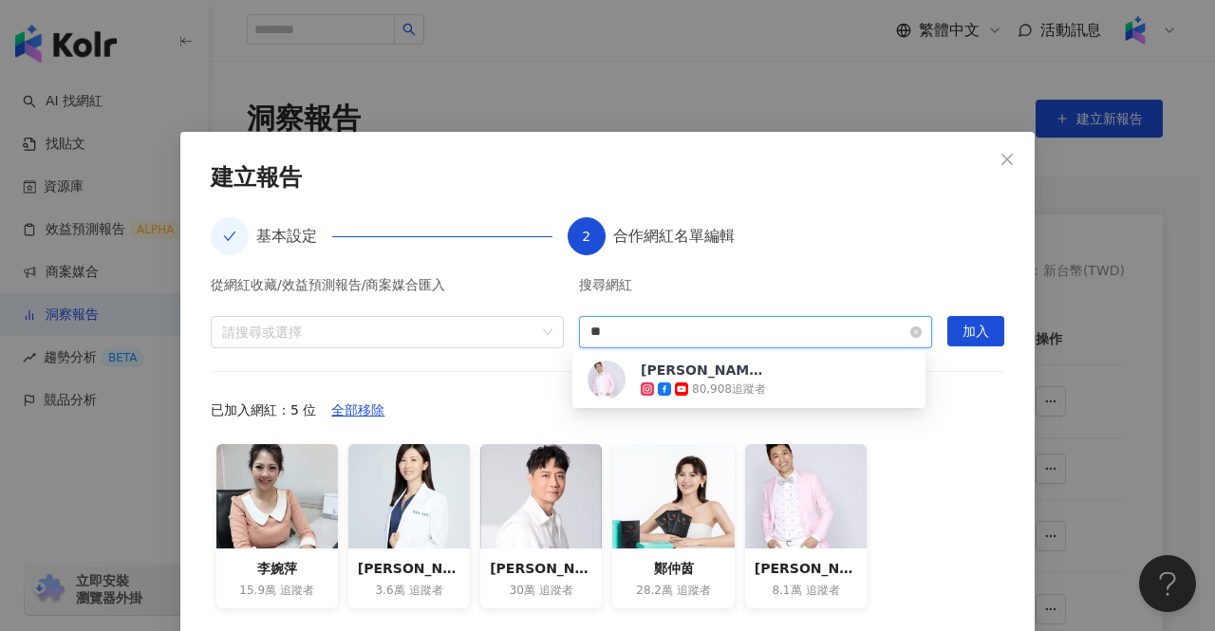
type input "*"
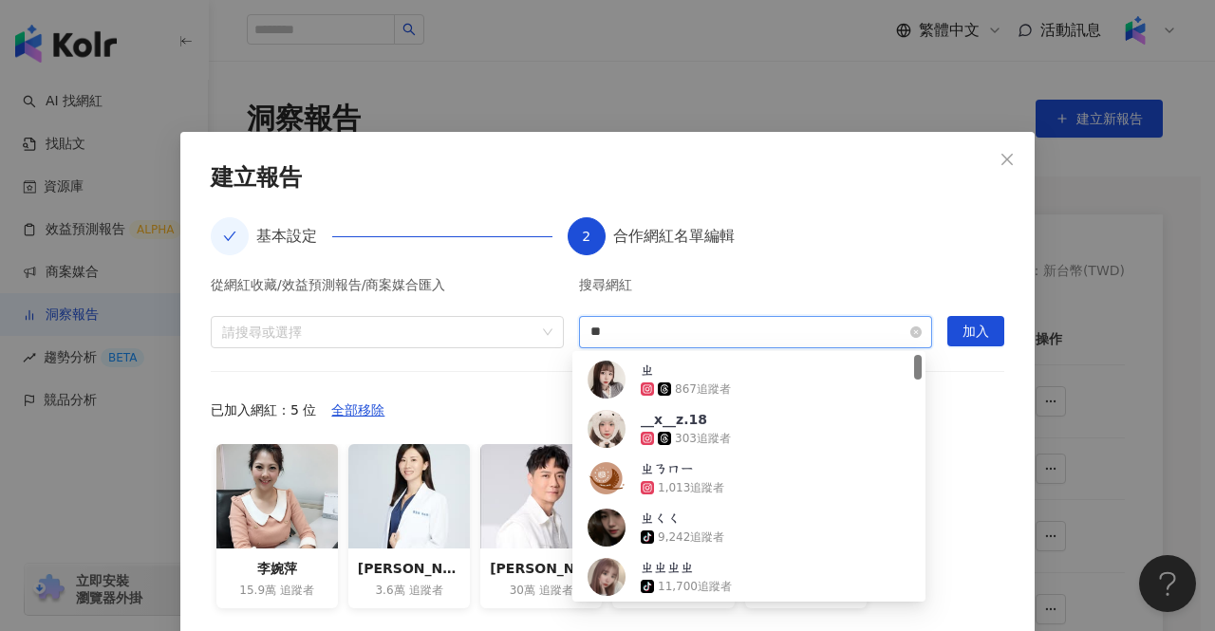
type input "*"
type input "***"
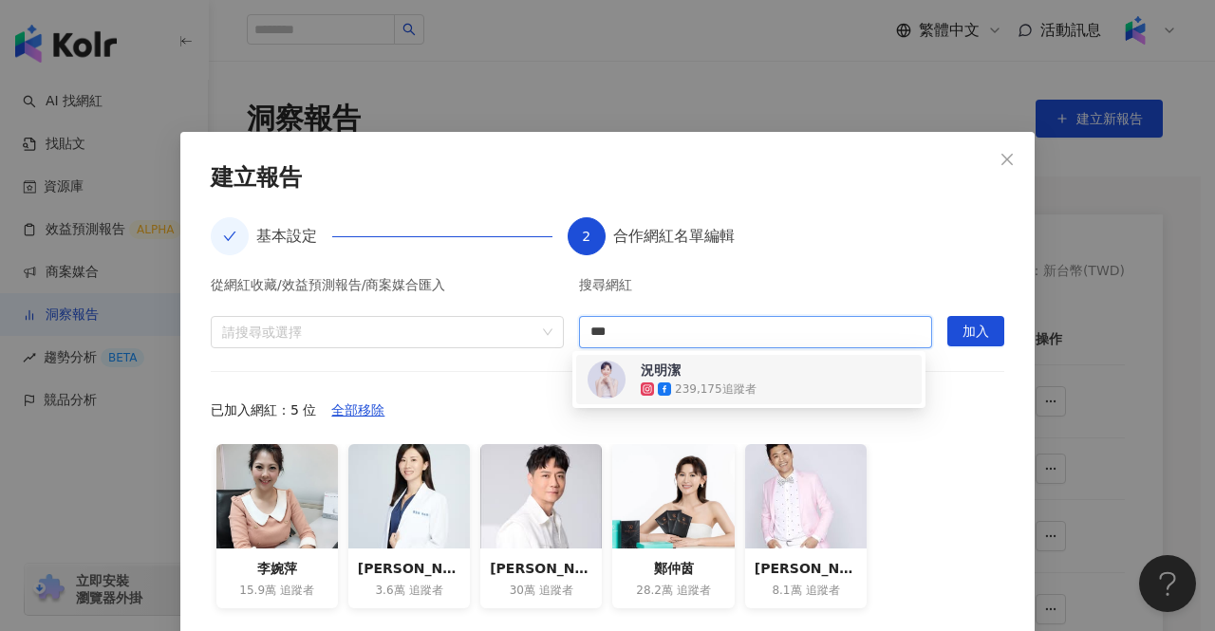
click at [750, 390] on div "239,175 追蹤者" at bounding box center [702, 389] width 123 height 19
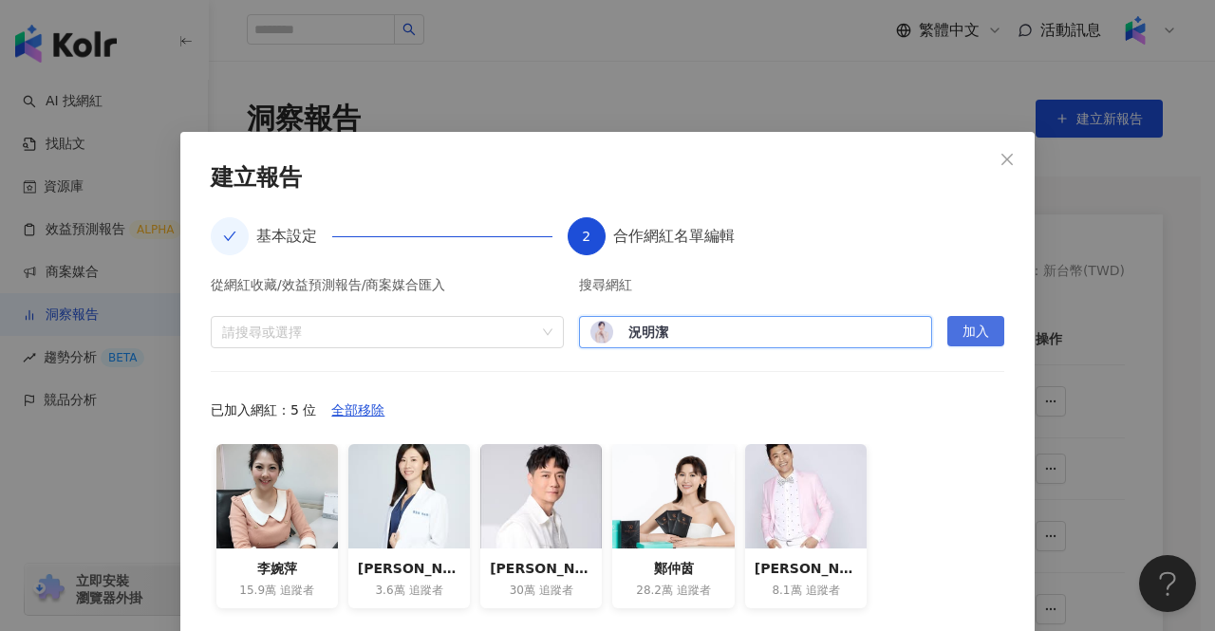
click at [957, 327] on button "加入" at bounding box center [975, 331] width 57 height 30
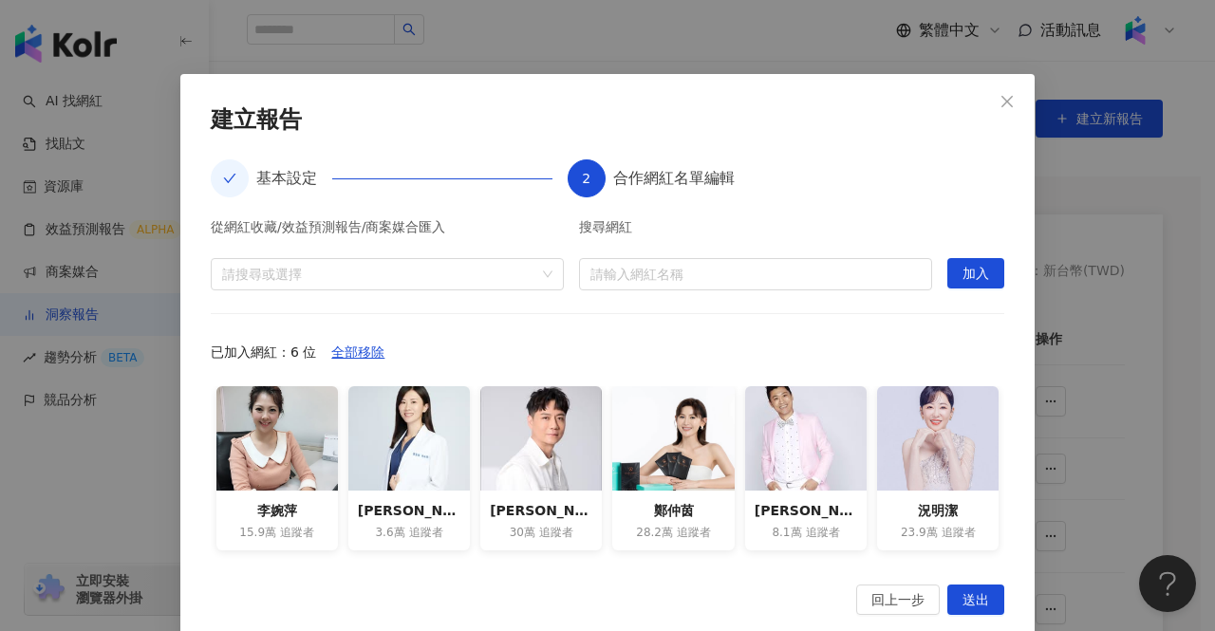
scroll to position [106, 0]
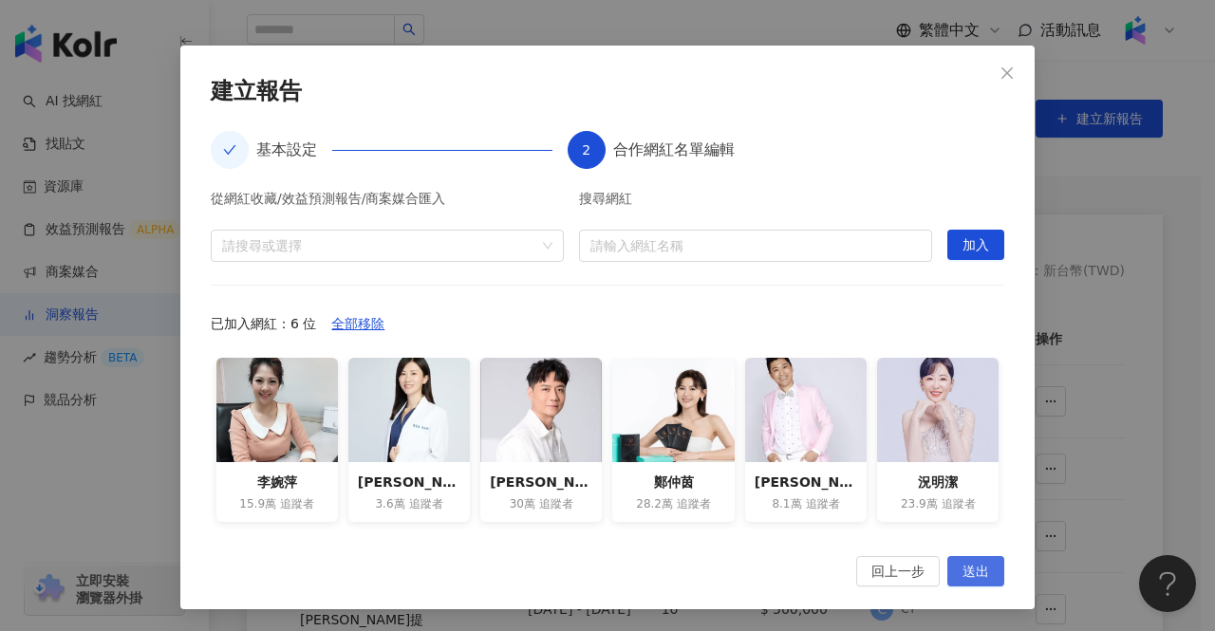
click at [967, 563] on span "送出" at bounding box center [976, 572] width 27 height 30
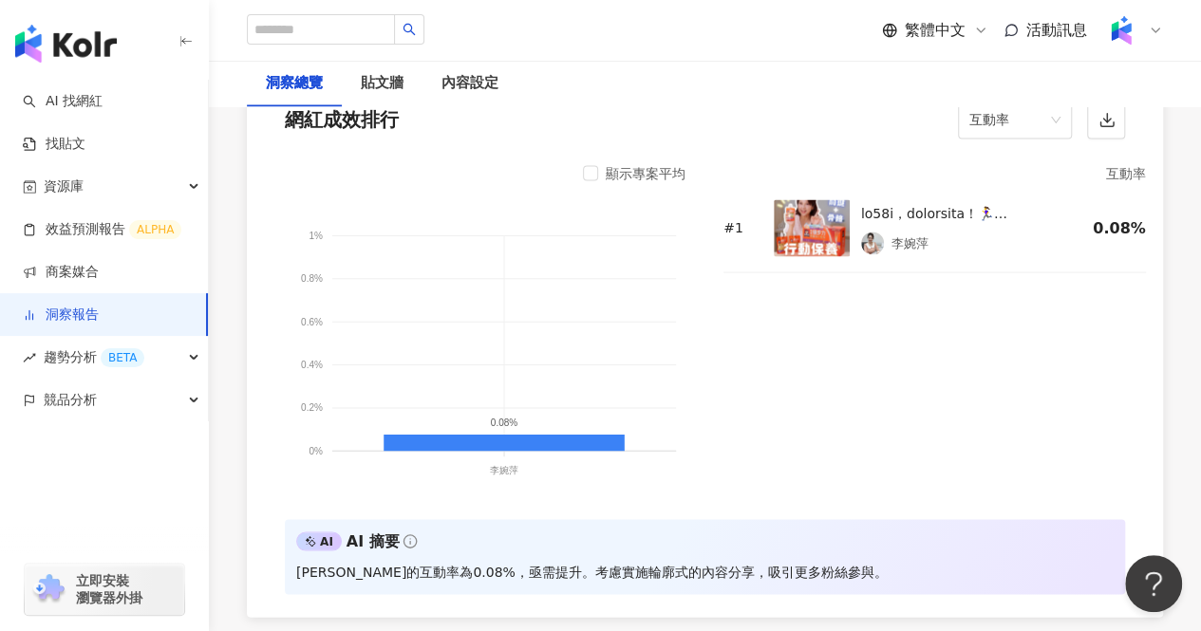
scroll to position [1709, 0]
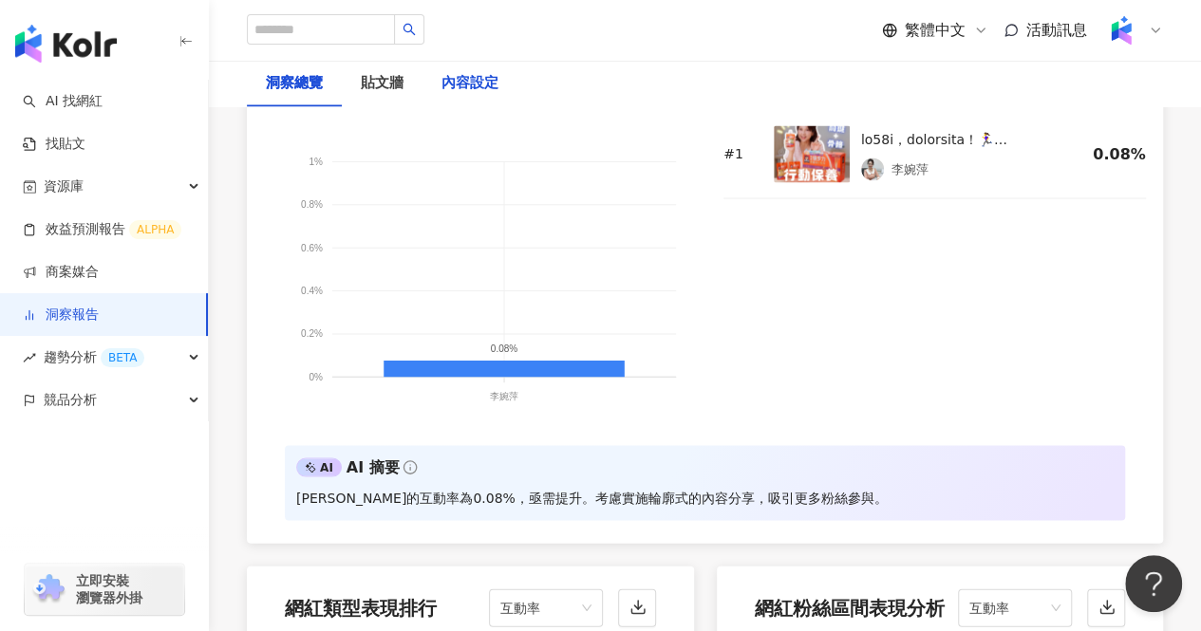
click at [467, 73] on div "內容設定" at bounding box center [469, 83] width 57 height 23
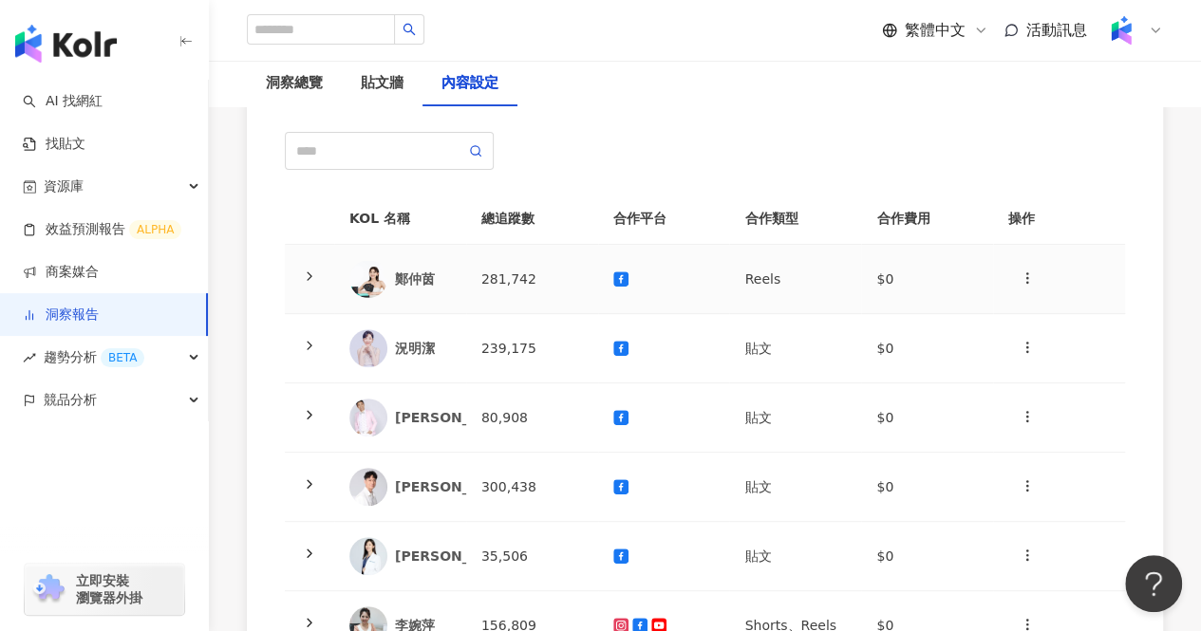
scroll to position [190, 0]
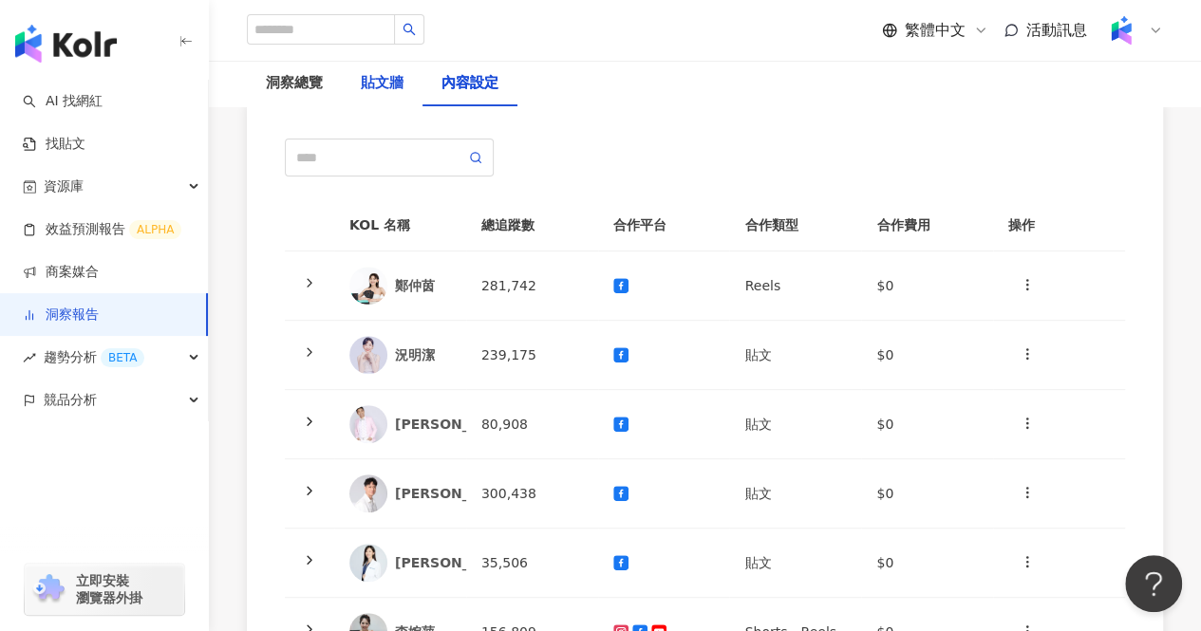
click at [393, 88] on div "貼文牆" at bounding box center [382, 83] width 43 height 23
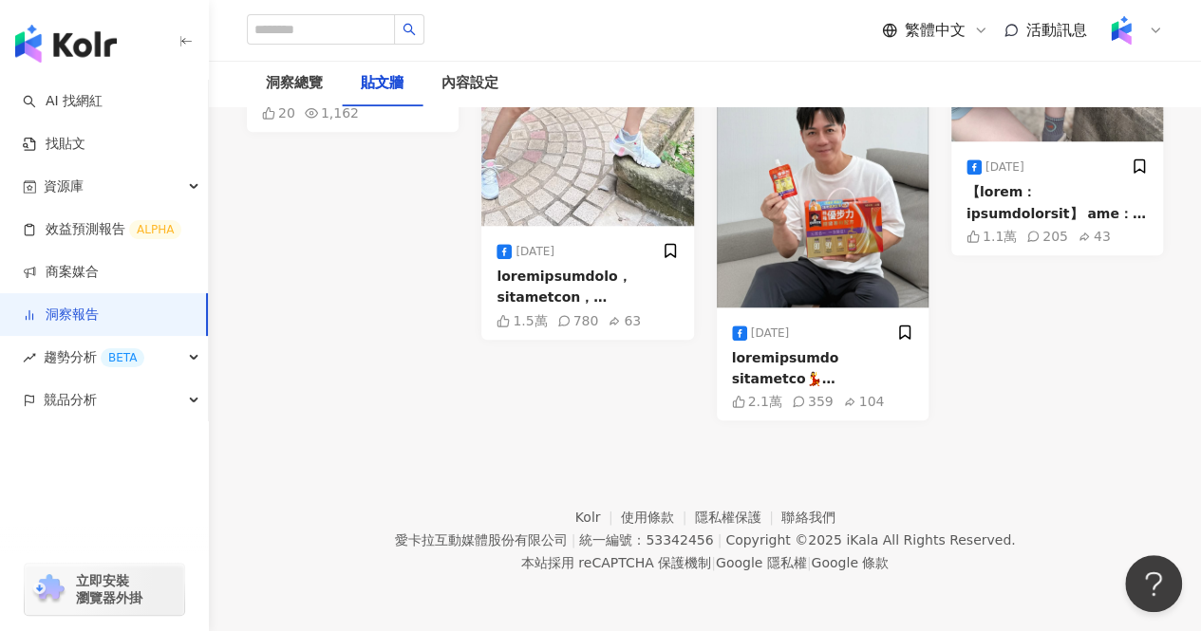
scroll to position [662, 0]
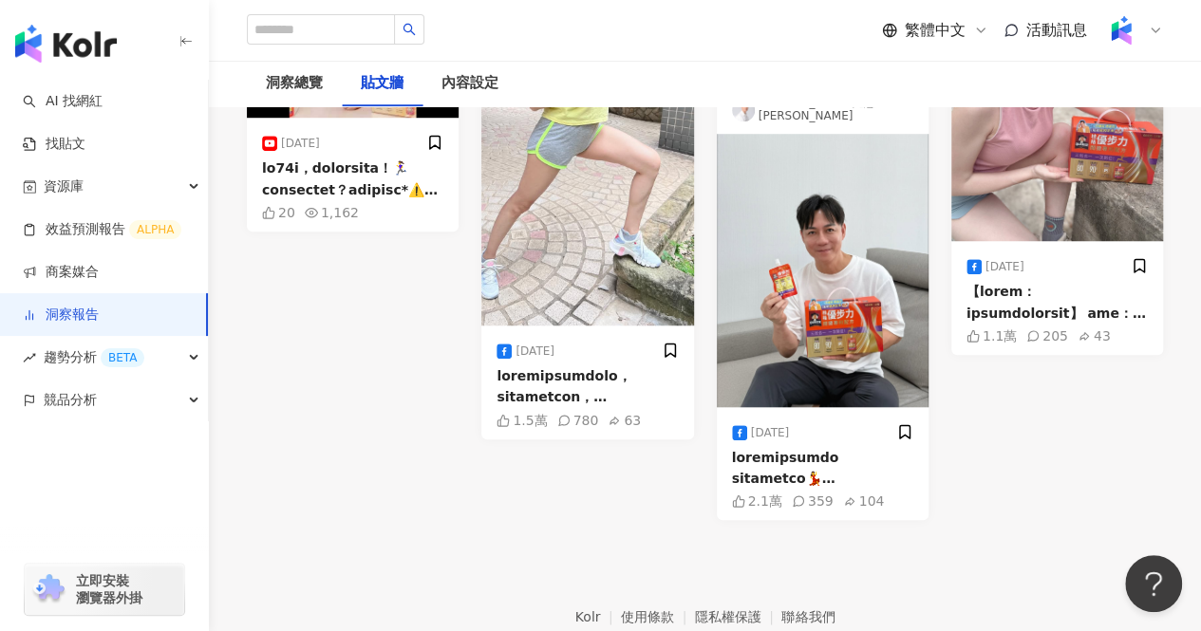
click at [405, 118] on img at bounding box center [353, 38] width 212 height 159
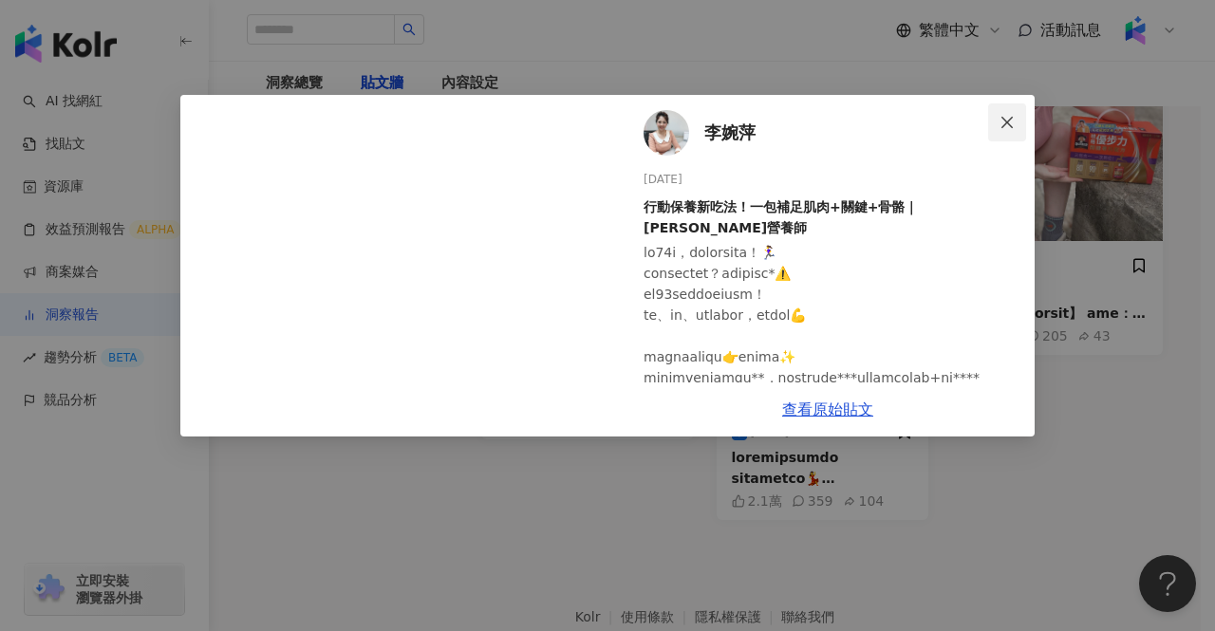
click at [1002, 128] on icon "close" at bounding box center [1007, 122] width 15 height 15
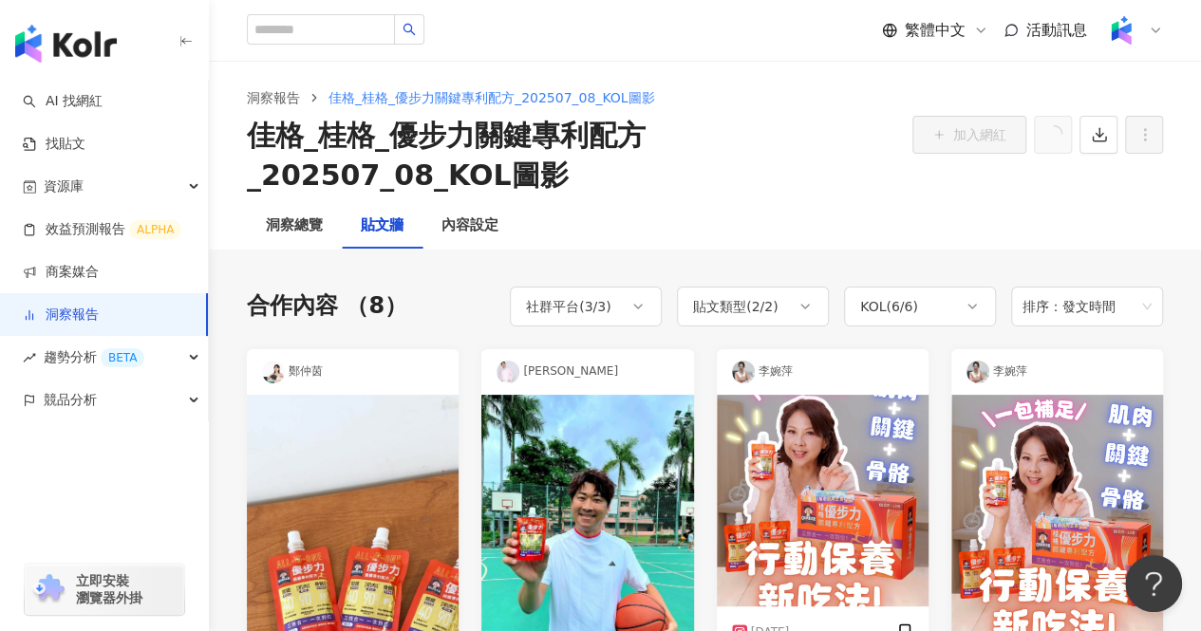
scroll to position [0, 0]
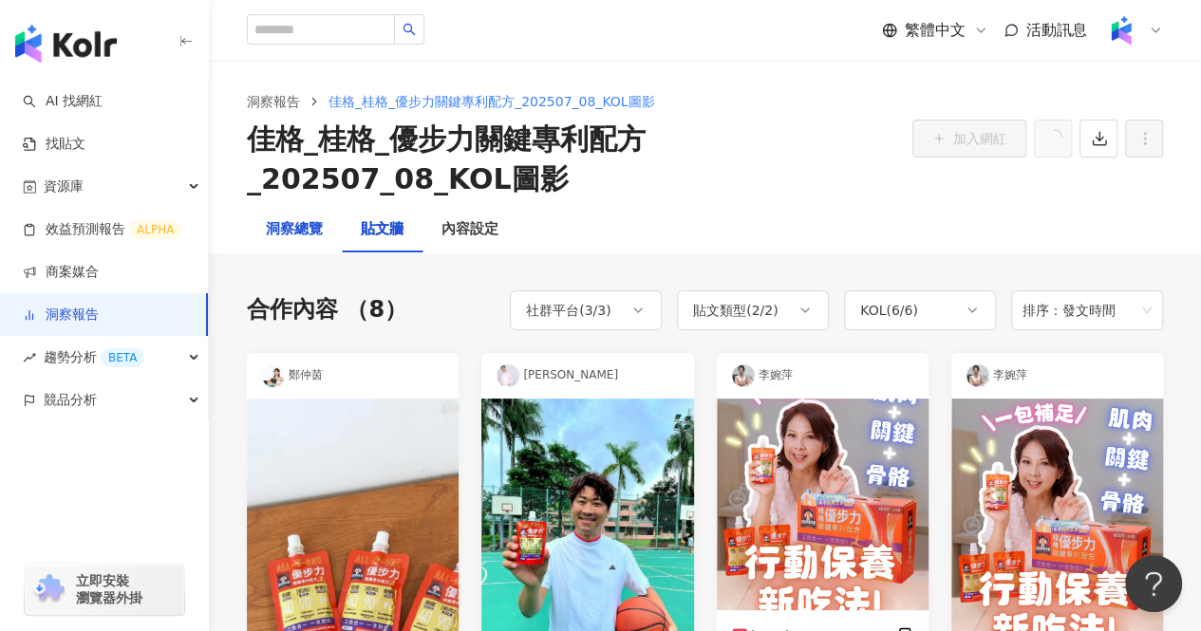
click at [313, 221] on div "洞察總覽" at bounding box center [294, 229] width 57 height 23
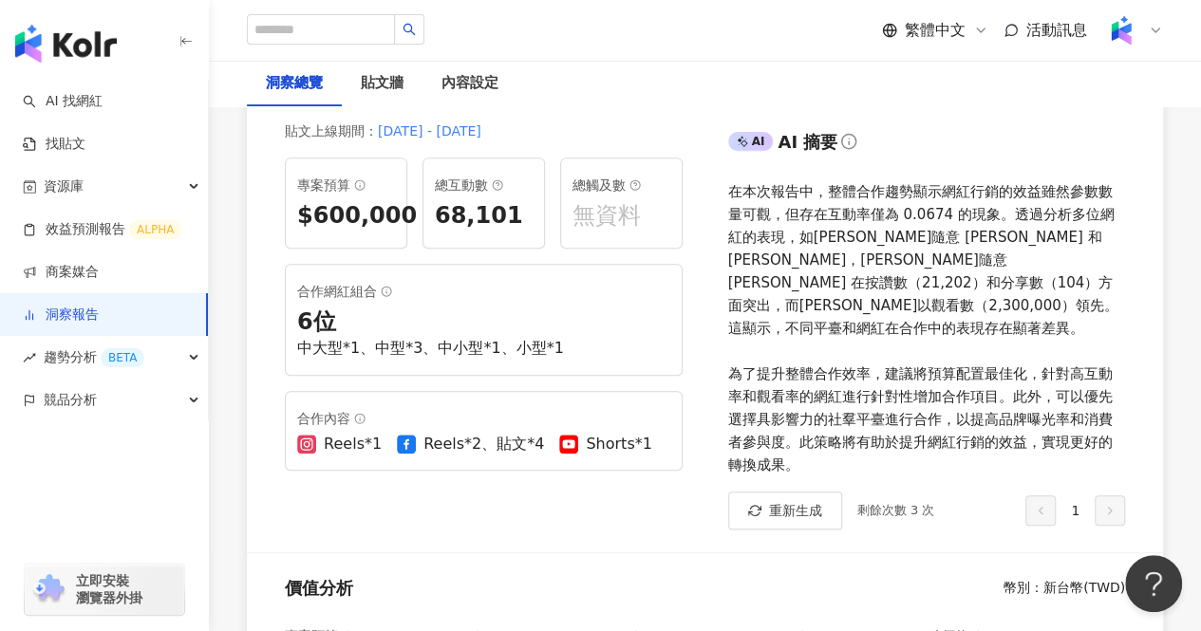
scroll to position [218, 0]
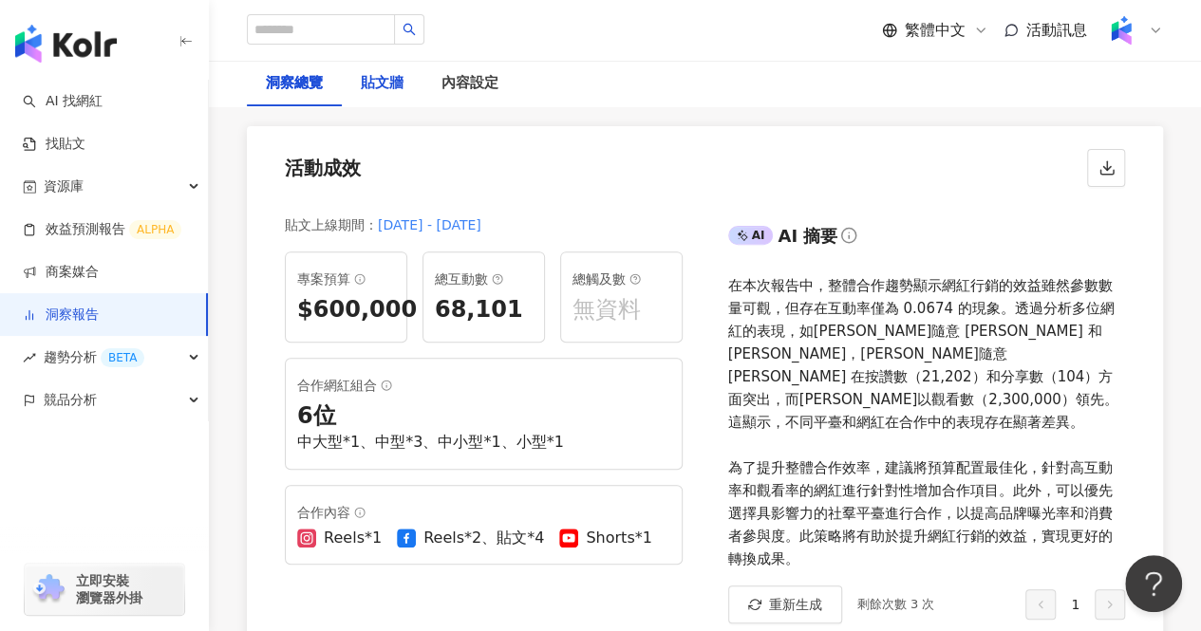
click at [393, 90] on div "貼文牆" at bounding box center [382, 83] width 43 height 23
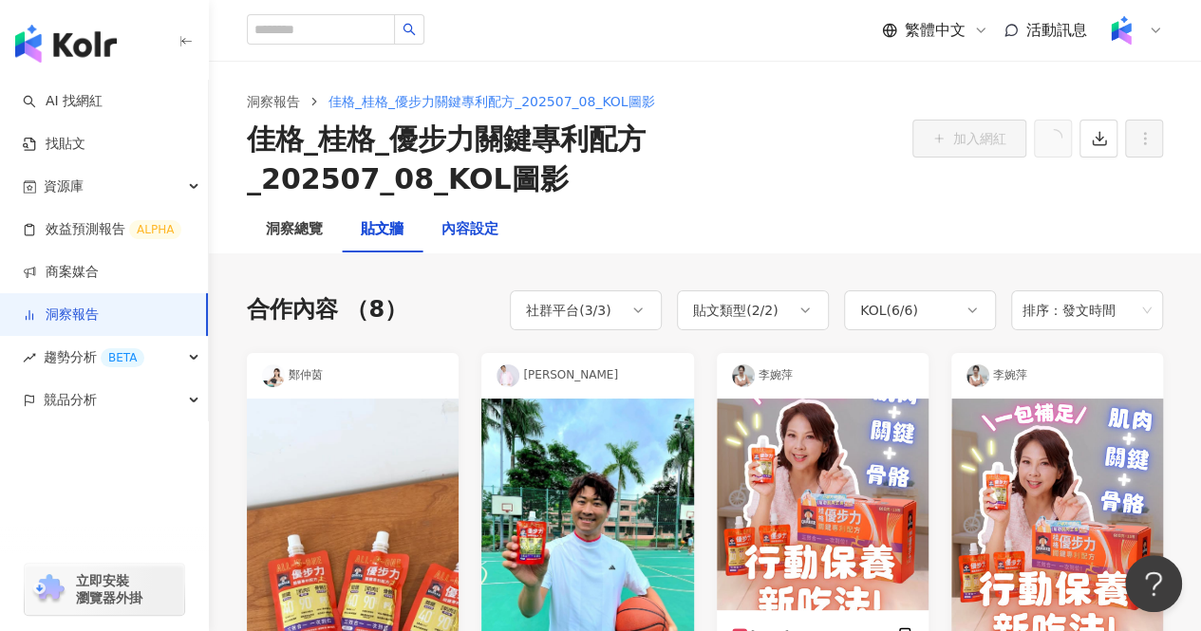
click at [489, 234] on div "內容設定" at bounding box center [469, 229] width 57 height 23
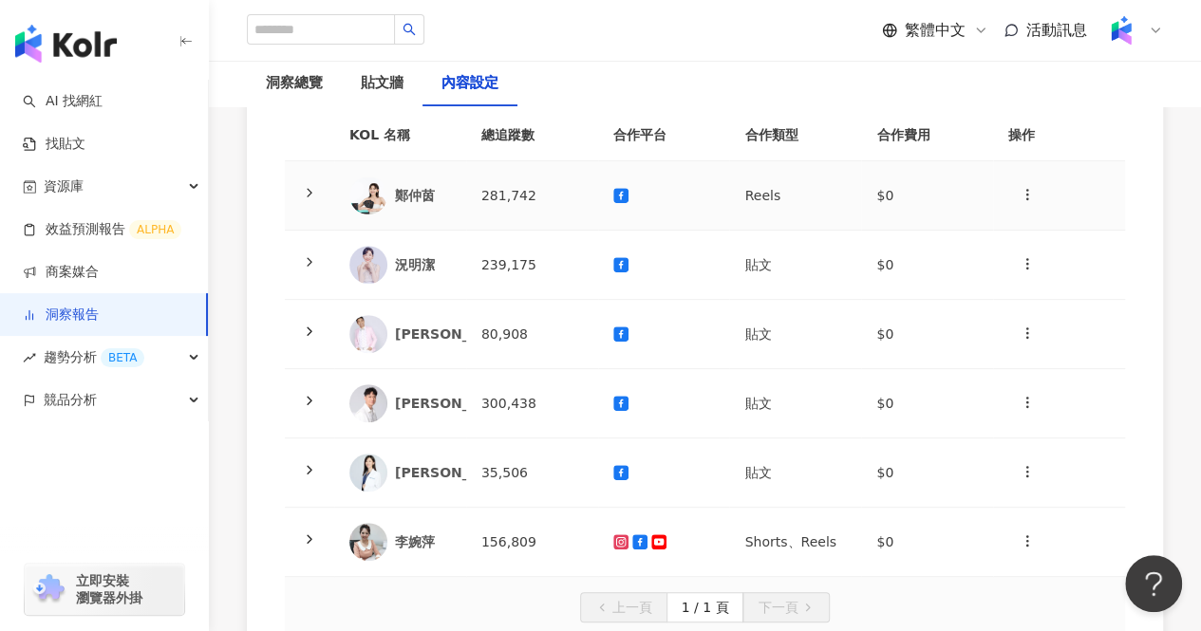
scroll to position [190, 0]
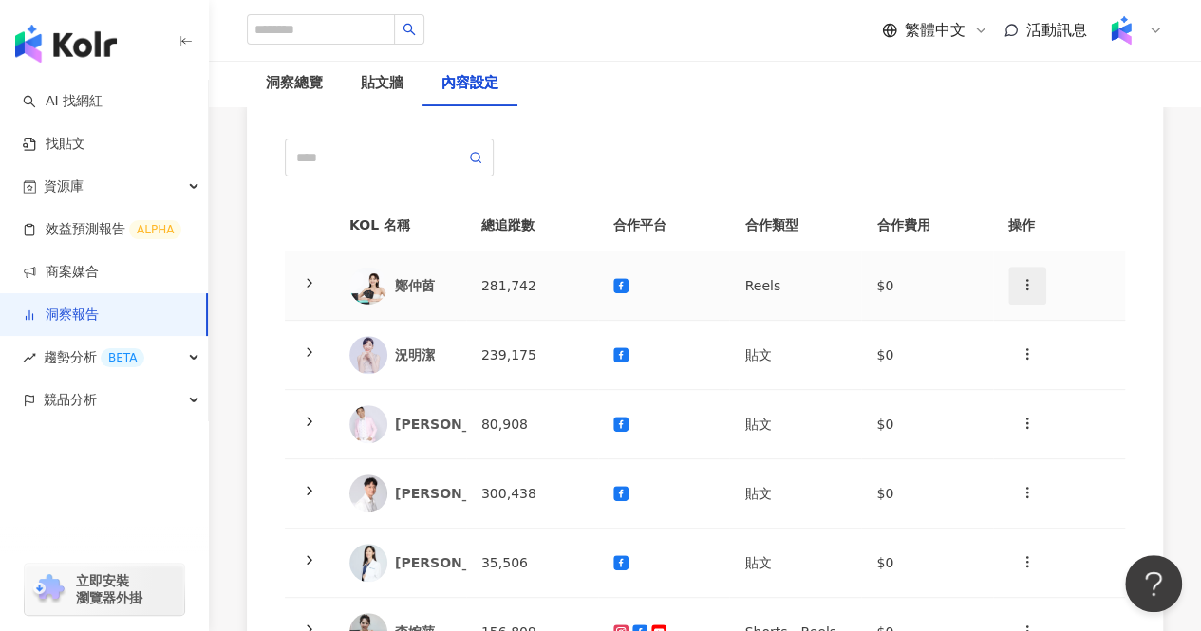
click at [1023, 279] on icon "button" at bounding box center [1027, 284] width 15 height 15
click at [1023, 282] on icon "button" at bounding box center [1027, 284] width 15 height 15
click at [777, 283] on td "Reels" at bounding box center [795, 286] width 132 height 69
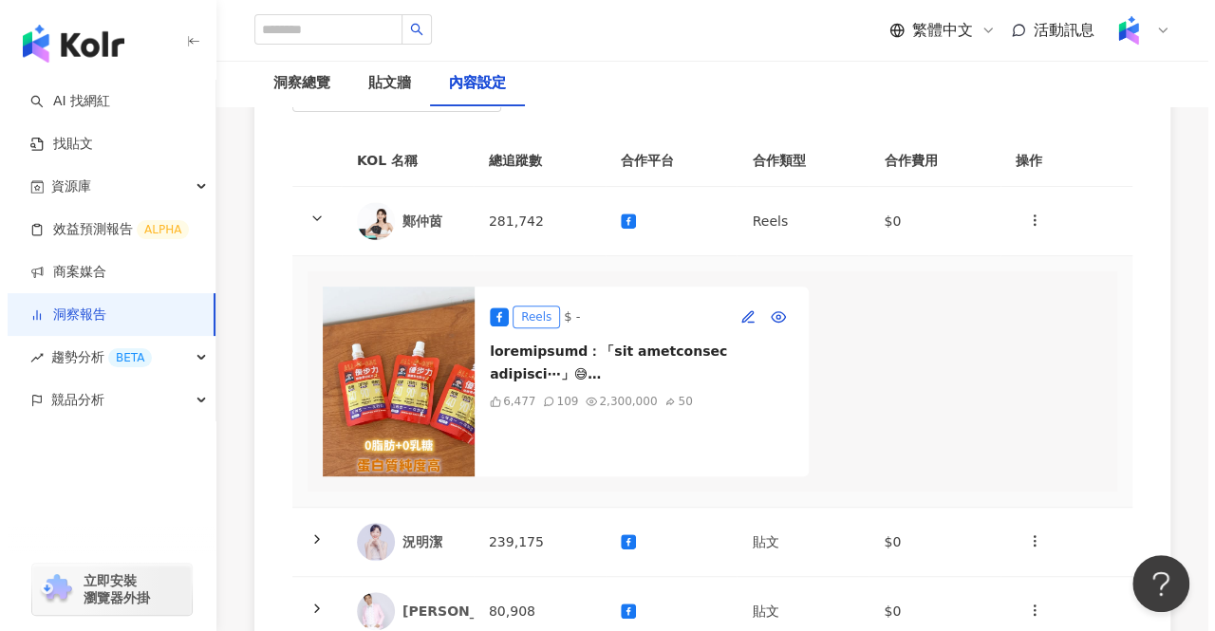
scroll to position [285, 0]
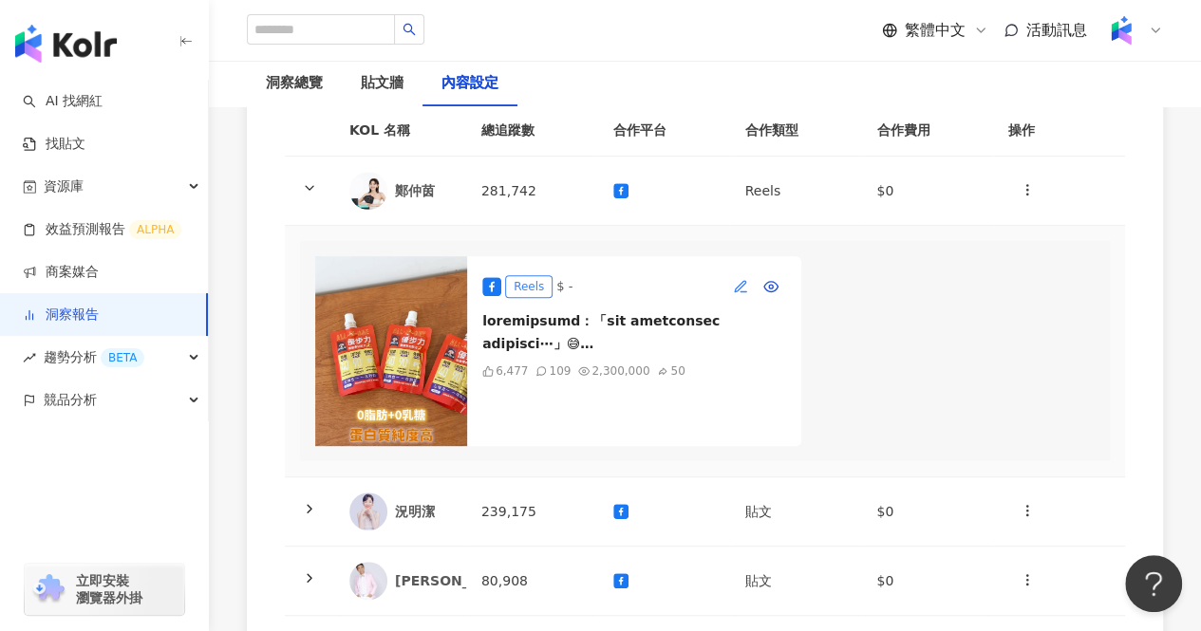
click at [733, 283] on button "button" at bounding box center [740, 286] width 30 height 30
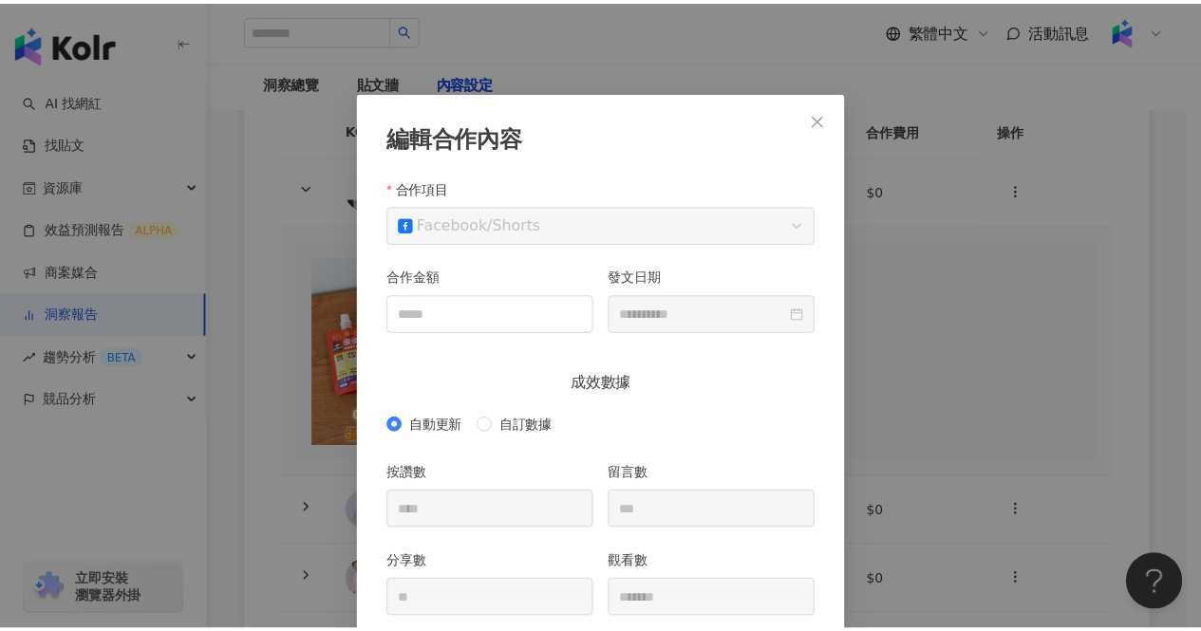
scroll to position [0, 0]
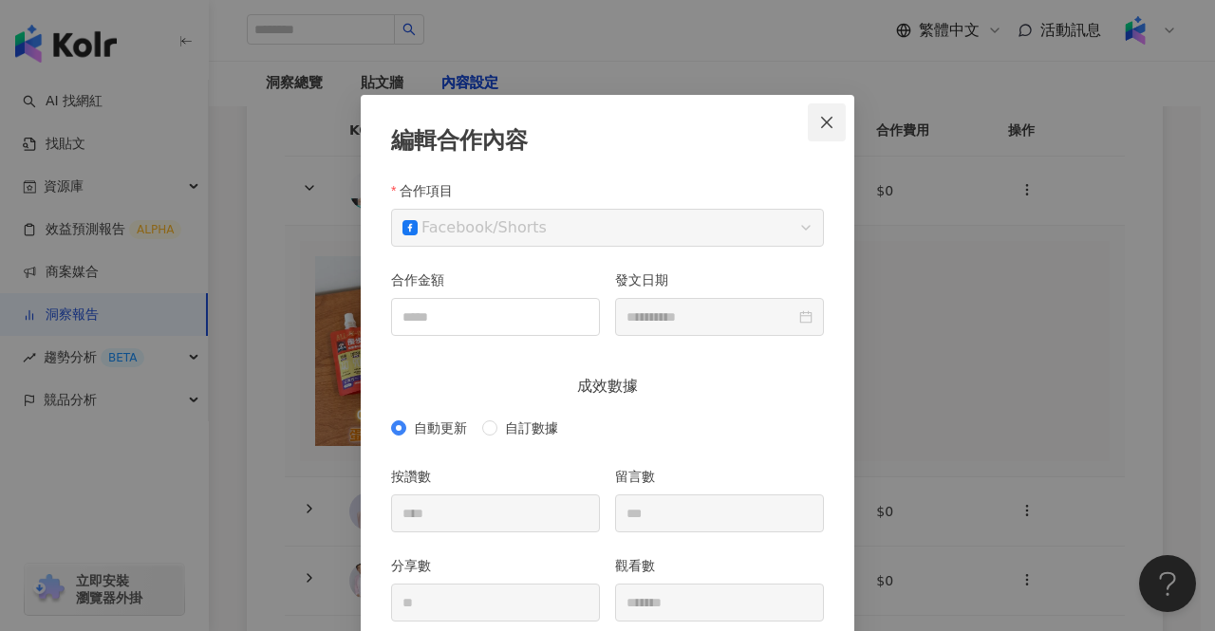
click at [823, 133] on button "Close" at bounding box center [827, 122] width 38 height 38
